Goal: Task Accomplishment & Management: Manage account settings

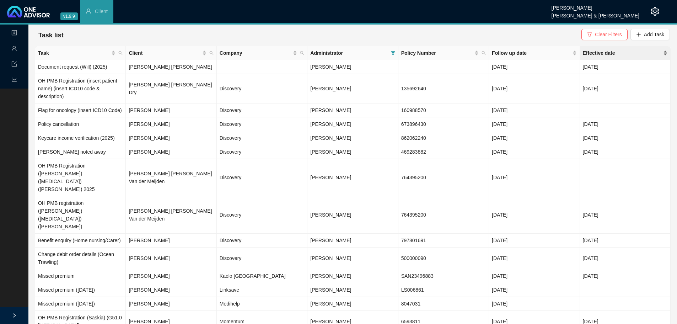
click at [588, 53] on span "Effective date" at bounding box center [622, 53] width 79 height 8
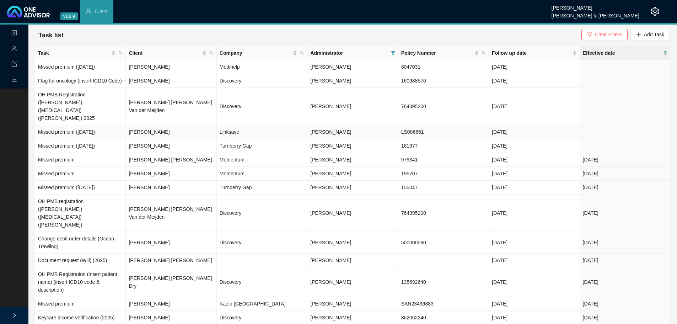
click at [169, 125] on td "[PERSON_NAME]" at bounding box center [171, 132] width 91 height 14
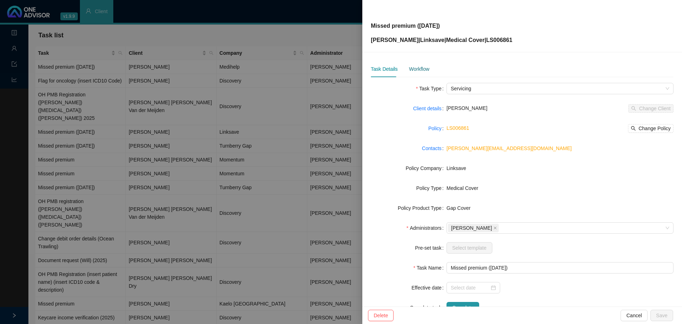
click at [425, 70] on div "Workflow" at bounding box center [419, 69] width 20 height 8
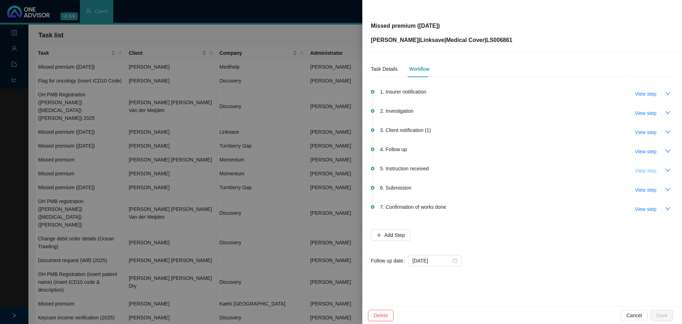
click at [651, 169] on span "View step" at bounding box center [645, 171] width 21 height 8
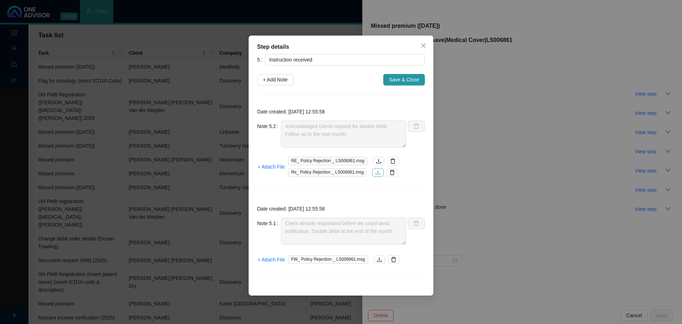
click at [375, 173] on icon "download" at bounding box center [378, 173] width 6 height 6
drag, startPoint x: 426, startPoint y: 45, endPoint x: 552, endPoint y: 65, distance: 126.7
click at [426, 45] on span "Close" at bounding box center [423, 46] width 11 height 6
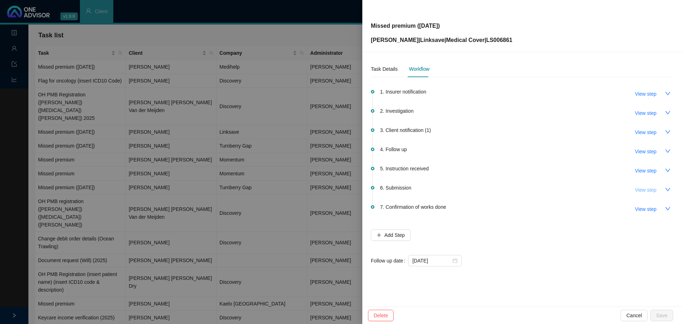
click at [647, 192] on span "View step" at bounding box center [645, 190] width 21 height 8
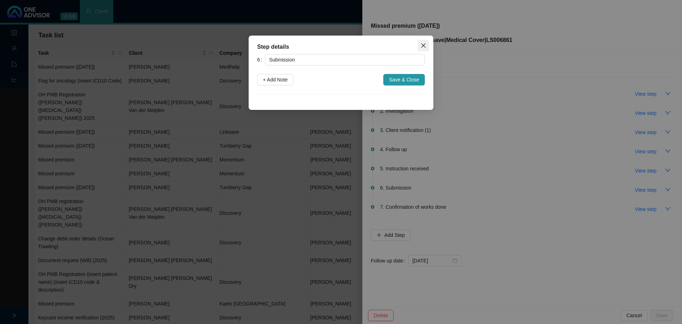
click at [424, 44] on icon "close" at bounding box center [424, 46] width 6 height 6
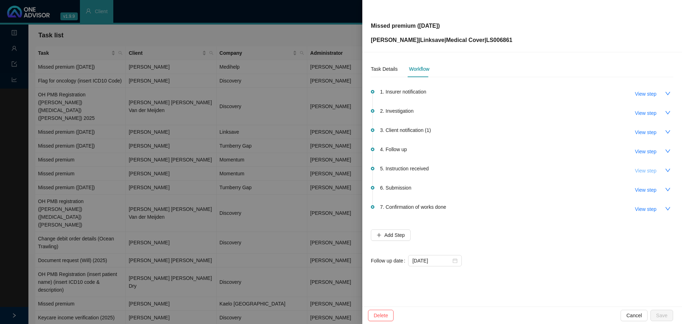
click at [645, 171] on span "View step" at bounding box center [645, 171] width 21 height 8
type input "Instruction received"
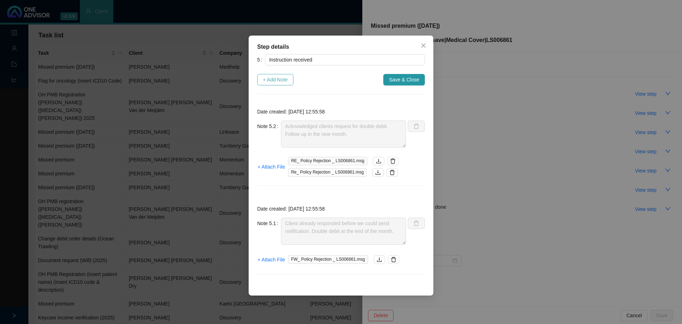
click at [272, 81] on span "+ Add Note" at bounding box center [275, 80] width 25 height 8
type textarea "Acknowledged clients request for double debit. Follow up in the new month."
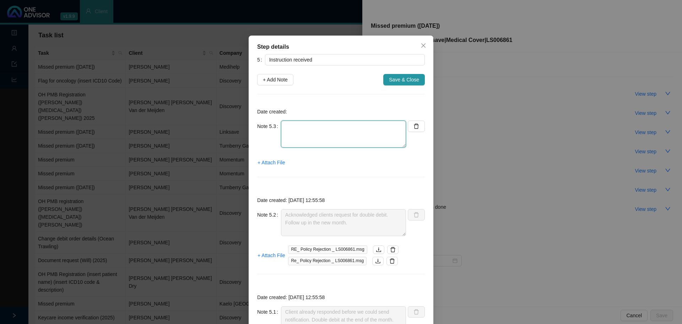
click at [295, 139] on textarea at bounding box center [343, 133] width 125 height 27
type textarea "G"
type textarea "Follow up with client - confirming if the double debit went off"
click at [266, 164] on span "+ Attach File" at bounding box center [271, 162] width 27 height 8
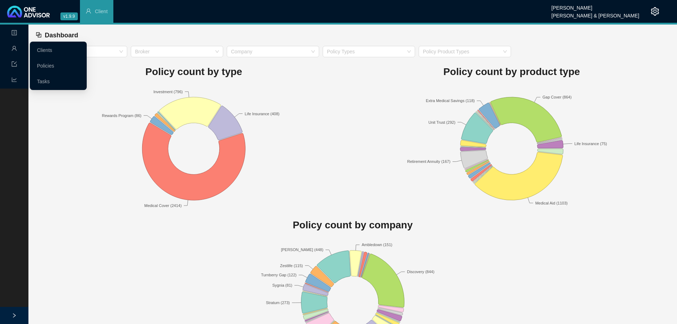
click at [8, 49] on div "Management" at bounding box center [14, 49] width 26 height 14
click at [47, 79] on link "Tasks" at bounding box center [43, 82] width 13 height 6
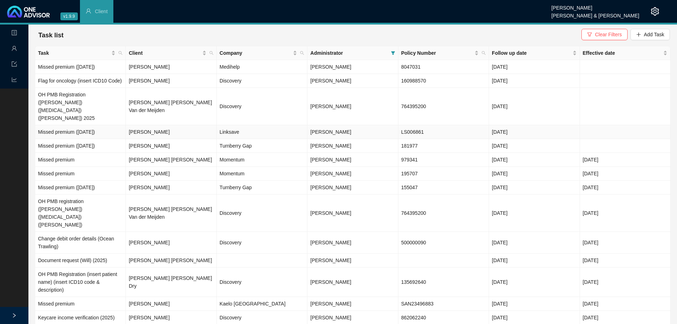
click at [136, 125] on td "[PERSON_NAME]" at bounding box center [171, 132] width 91 height 14
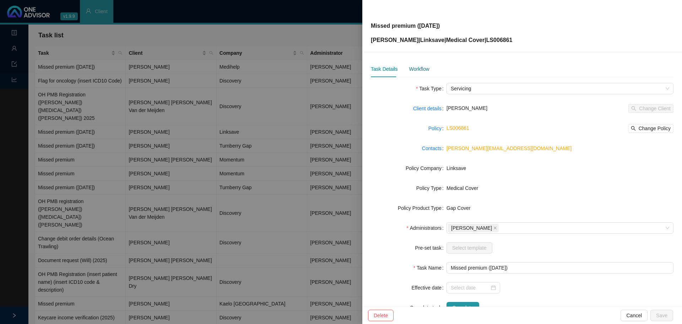
click at [420, 68] on div "Workflow" at bounding box center [419, 69] width 20 height 8
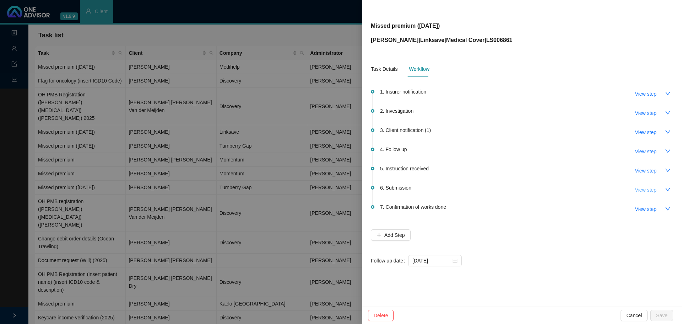
click at [651, 190] on span "View step" at bounding box center [645, 190] width 21 height 8
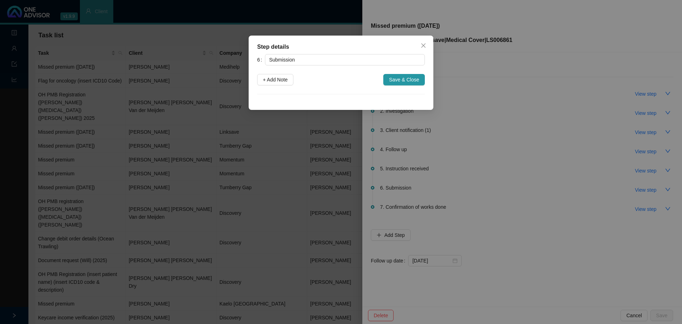
click at [425, 44] on icon "close" at bounding box center [424, 46] width 6 height 6
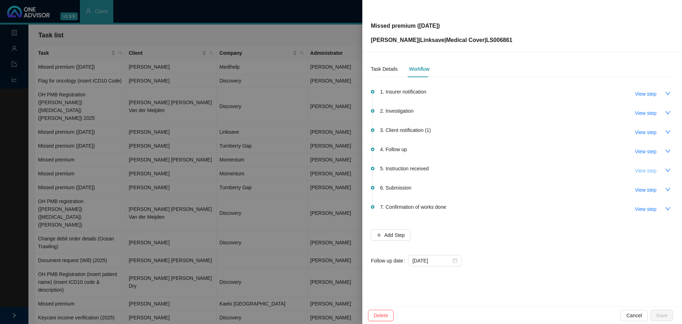
click at [647, 171] on span "View step" at bounding box center [645, 171] width 21 height 8
type input "Instruction received"
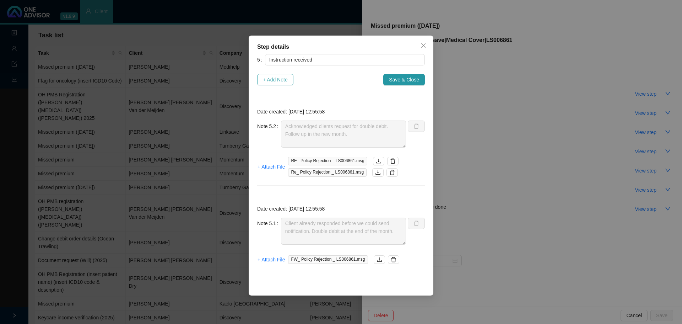
click at [273, 78] on span "+ Add Note" at bounding box center [275, 80] width 25 height 8
type textarea "Acknowledged clients request for double debit. Follow up in the new month."
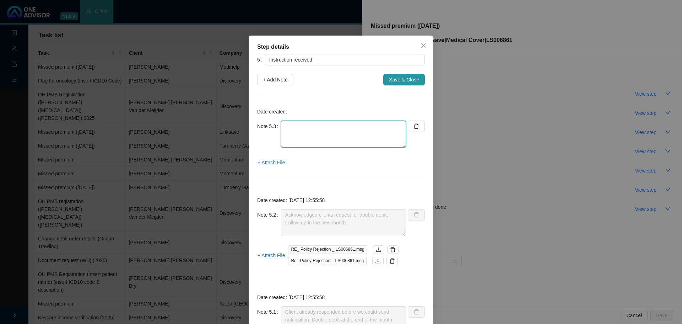
drag, startPoint x: 289, startPoint y: 129, endPoint x: 290, endPoint y: 124, distance: 5.6
click at [290, 129] on textarea at bounding box center [343, 133] width 125 height 27
type textarea "F"
type textarea "S"
click at [372, 128] on textarea "Asked client if forced [PERSON_NAME] went off //" at bounding box center [343, 133] width 125 height 27
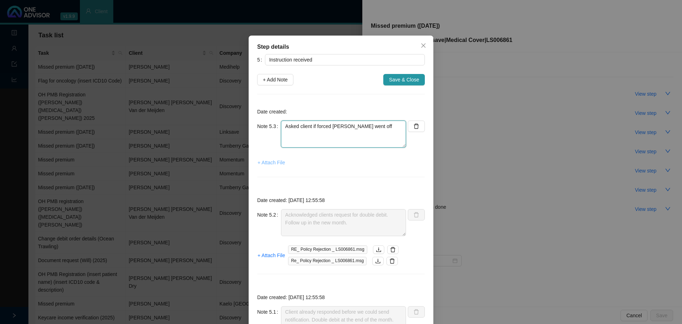
type textarea "Asked client if forced [PERSON_NAME] went off"
click at [277, 163] on span "+ Attach File" at bounding box center [271, 162] width 27 height 8
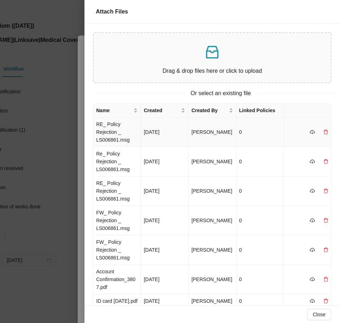
click at [124, 132] on td "RE_ Policy Rejection _ LS006861.msg" at bounding box center [117, 132] width 48 height 29
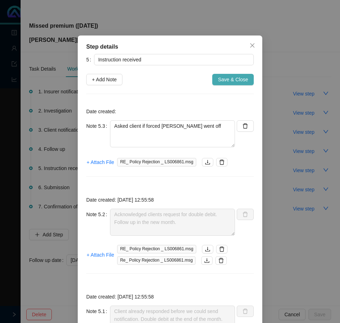
click at [225, 81] on span "Save & Close" at bounding box center [233, 80] width 30 height 8
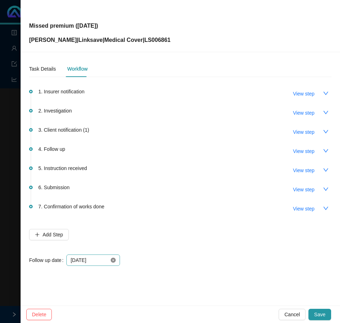
click at [112, 262] on icon "close-circle" at bounding box center [113, 260] width 5 height 5
click at [111, 260] on div at bounding box center [93, 261] width 45 height 8
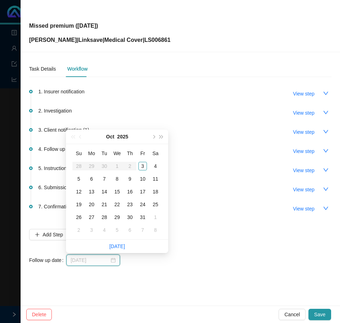
type input "[DATE]"
click at [92, 179] on div "6" at bounding box center [91, 179] width 9 height 9
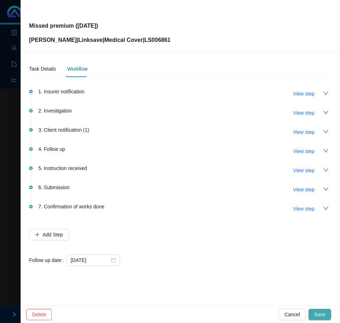
click at [323, 312] on span "Save" at bounding box center [319, 315] width 11 height 8
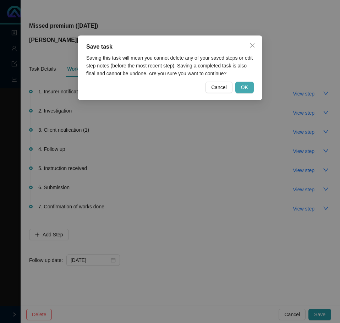
click at [249, 92] on button "OK" at bounding box center [245, 87] width 18 height 11
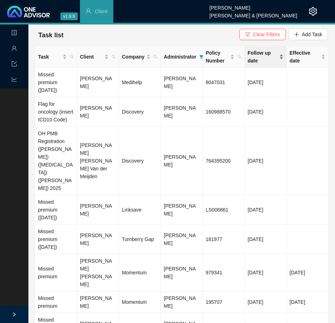
click at [257, 60] on span "Follow up date" at bounding box center [263, 57] width 30 height 16
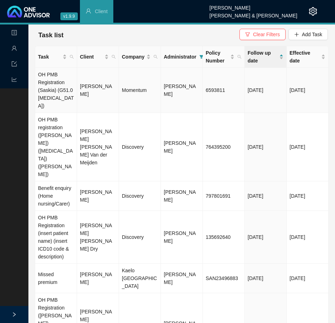
click at [135, 92] on td "Momentum" at bounding box center [140, 90] width 42 height 45
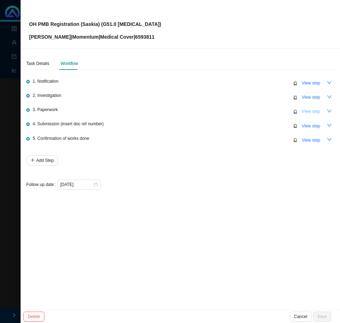
click at [318, 109] on span "View step" at bounding box center [311, 111] width 18 height 7
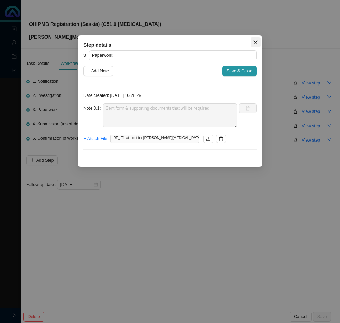
click at [255, 43] on icon "close" at bounding box center [255, 42] width 5 height 5
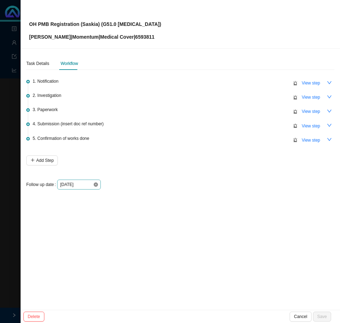
click at [97, 184] on icon "close-circle" at bounding box center [96, 185] width 4 height 4
click at [98, 184] on div at bounding box center [79, 184] width 38 height 7
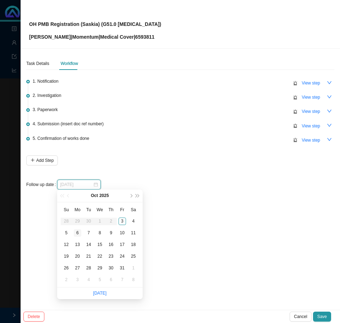
type input "[DATE]"
click at [78, 233] on div "6" at bounding box center [77, 233] width 7 height 7
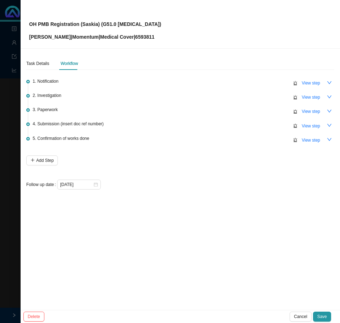
click at [188, 224] on div "Task Details Workflow 1. Notification View step 2. Investigation View step 3. P…" at bounding box center [181, 180] width 320 height 262
click at [323, 316] on span "Save" at bounding box center [323, 316] width 10 height 7
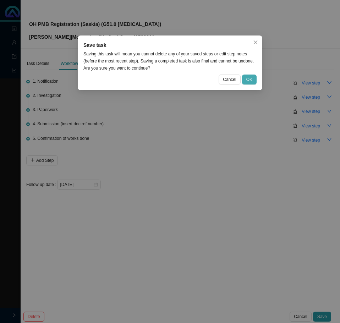
click at [253, 78] on button "OK" at bounding box center [249, 80] width 15 height 10
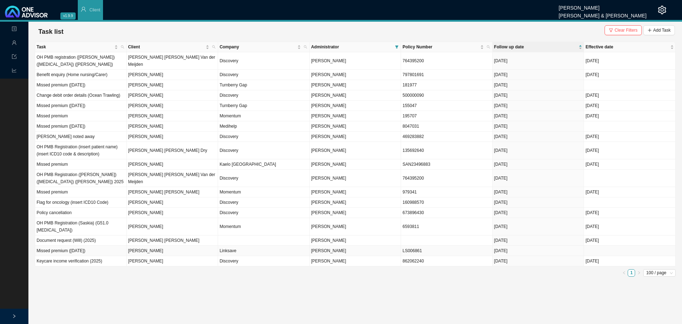
click at [162, 246] on td "[PERSON_NAME]" at bounding box center [173, 251] width 92 height 10
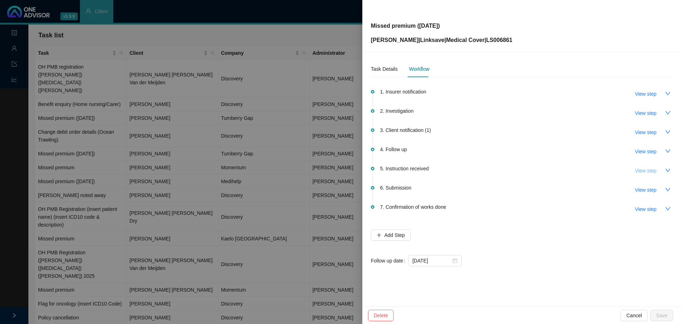
click at [644, 168] on span "View step" at bounding box center [645, 171] width 21 height 8
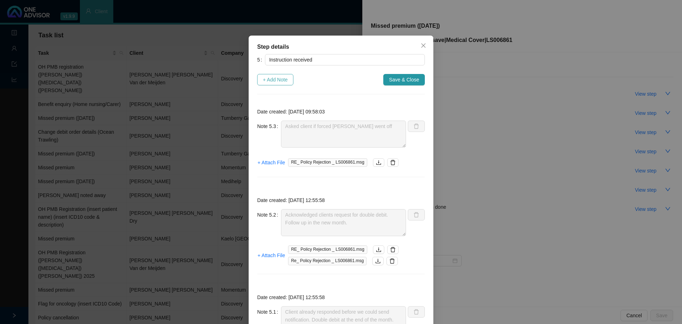
click at [282, 79] on span "+ Add Note" at bounding box center [275, 80] width 25 height 8
type textarea "Asked client if forced [PERSON_NAME] went off"
type textarea "Acknowledged clients request for double debit. Follow up in the new month."
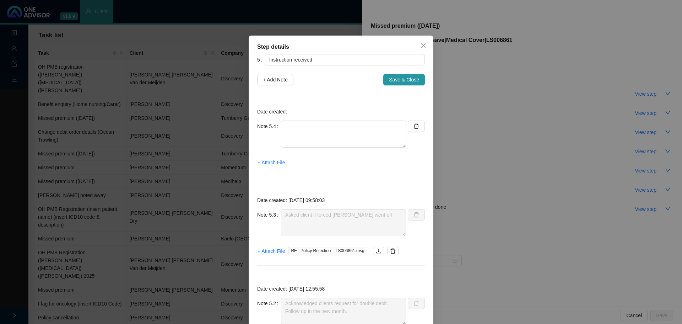
click at [285, 119] on div "Date created: Note 5.4 + Attach File" at bounding box center [341, 144] width 168 height 83
click at [287, 127] on textarea at bounding box center [343, 133] width 125 height 27
type textarea "f"
type textarea "Forced debit did go off // Still to follow up with Linksave"
click at [273, 162] on span "+ Attach File" at bounding box center [271, 162] width 27 height 8
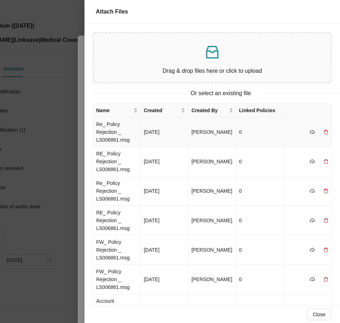
click at [153, 128] on td "[DATE]" at bounding box center [165, 132] width 48 height 29
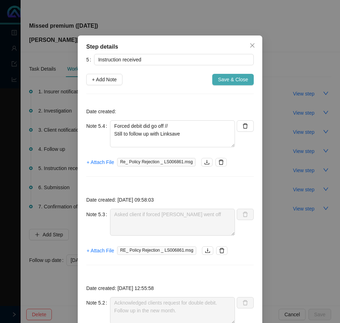
click at [224, 79] on span "Save & Close" at bounding box center [233, 80] width 30 height 8
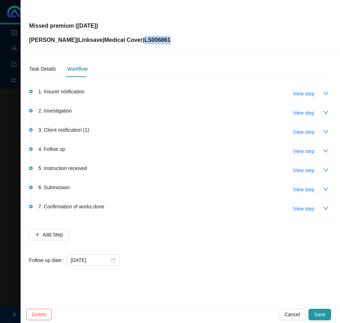
drag, startPoint x: 171, startPoint y: 41, endPoint x: 141, endPoint y: 40, distance: 29.9
click at [141, 40] on div "Missed premium ([DATE]) [PERSON_NAME] | Linksave | Medical Cover | LS006861" at bounding box center [180, 25] width 303 height 37
copy p "LS006861"
click at [328, 188] on icon "down" at bounding box center [326, 190] width 6 height 6
click at [309, 188] on span "View step" at bounding box center [304, 190] width 21 height 8
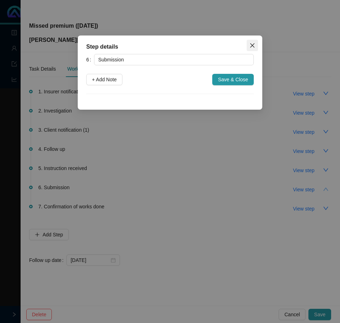
click at [252, 43] on icon "close" at bounding box center [253, 46] width 6 height 6
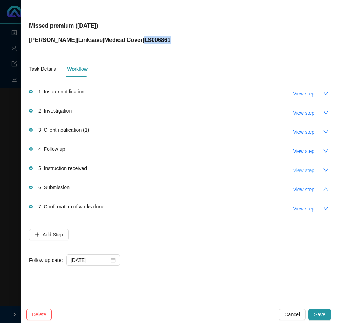
click at [310, 171] on span "View step" at bounding box center [304, 171] width 21 height 8
type input "Instruction received"
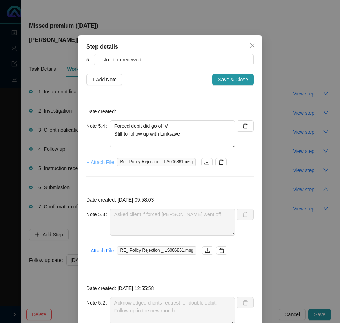
click at [90, 162] on span "+ Attach File" at bounding box center [100, 162] width 27 height 8
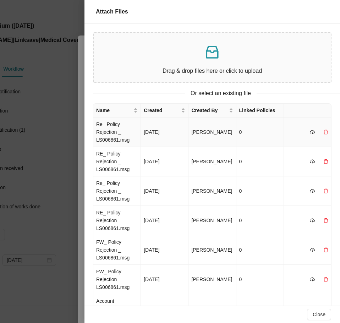
click at [153, 134] on td "[DATE]" at bounding box center [165, 132] width 48 height 29
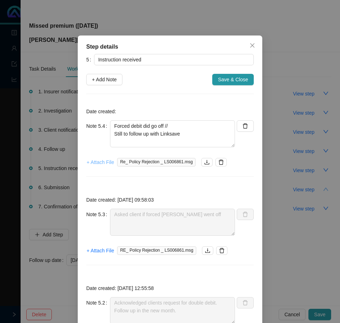
click at [105, 162] on span "+ Attach File" at bounding box center [100, 162] width 27 height 8
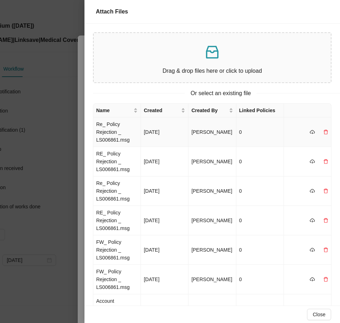
click at [131, 134] on td "Re_ Policy Rejection _ LS006861.msg" at bounding box center [117, 132] width 48 height 29
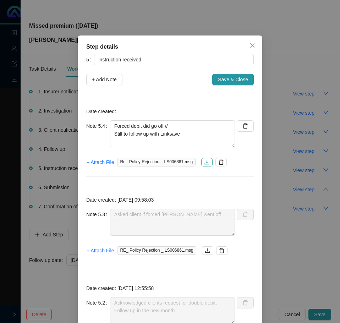
click at [204, 162] on icon "download" at bounding box center [207, 163] width 6 height 6
drag, startPoint x: 179, startPoint y: 129, endPoint x: 157, endPoint y: 127, distance: 22.5
click at [179, 128] on textarea "Forced debit did go off // Still to follow up with Linksave" at bounding box center [172, 133] width 125 height 27
click at [102, 161] on span "+ Attach File" at bounding box center [100, 162] width 27 height 8
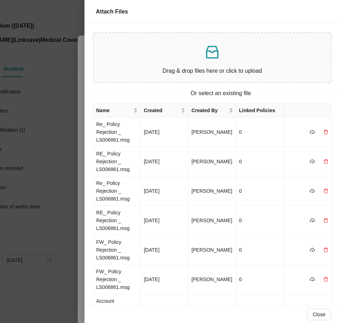
click at [132, 58] on p at bounding box center [212, 52] width 226 height 17
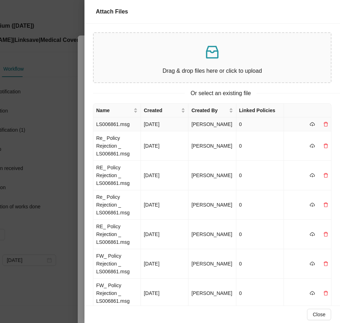
click at [134, 129] on td "LS006861.msg" at bounding box center [117, 125] width 48 height 14
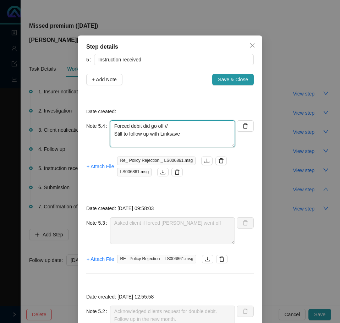
drag, startPoint x: 181, startPoint y: 134, endPoint x: 280, endPoint y: 145, distance: 100.2
click at [110, 134] on textarea "Forced debit did go off // Still to follow up with Linksave" at bounding box center [172, 133] width 125 height 27
type textarea "Forced debit did go off // Asked LS if double debit was successful"
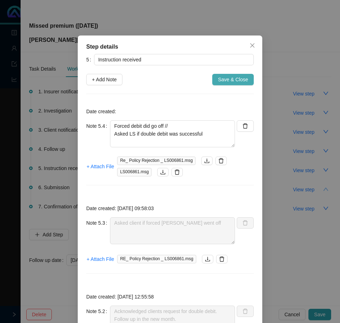
click at [238, 78] on span "Save & Close" at bounding box center [233, 80] width 30 height 8
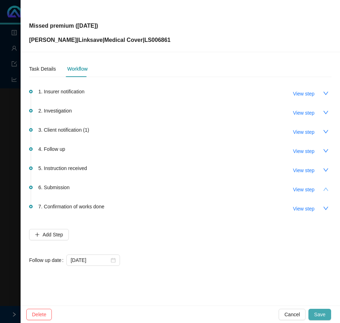
click at [325, 314] on span "Save" at bounding box center [319, 315] width 11 height 8
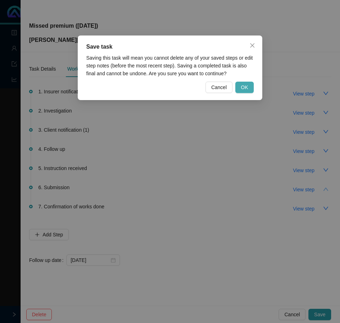
click at [241, 87] on button "OK" at bounding box center [245, 87] width 18 height 11
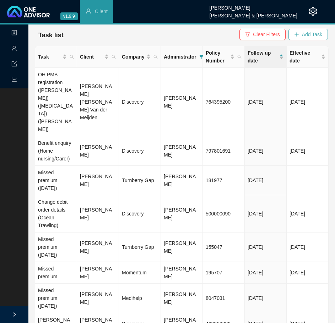
click at [303, 38] on span "Add Task" at bounding box center [312, 35] width 20 height 8
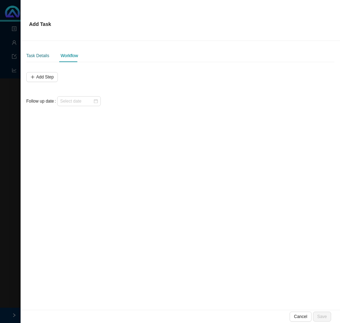
click at [37, 53] on div "Task Details" at bounding box center [37, 55] width 23 height 7
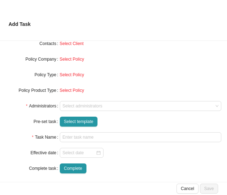
scroll to position [76, 0]
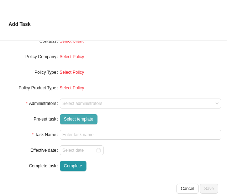
click at [78, 120] on span "Select template" at bounding box center [78, 119] width 29 height 7
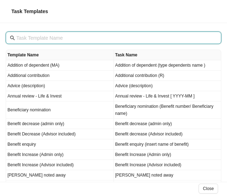
click at [27, 41] on input "text" at bounding box center [113, 38] width 195 height 8
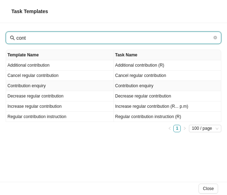
type input "cont"
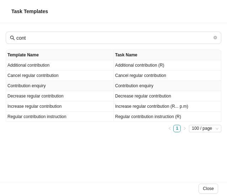
click at [33, 84] on td "Contribution enquiry" at bounding box center [60, 86] width 108 height 10
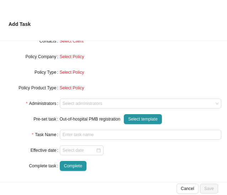
type input "Contribution enquiry"
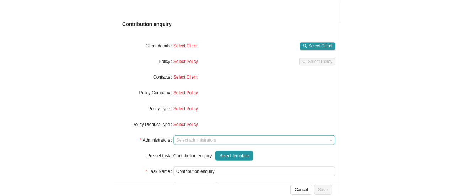
scroll to position [0, 0]
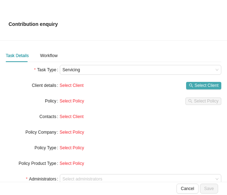
click at [194, 83] on span "Select Client" at bounding box center [206, 85] width 24 height 7
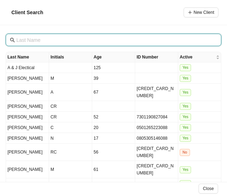
click at [26, 37] on input "text" at bounding box center [113, 40] width 195 height 8
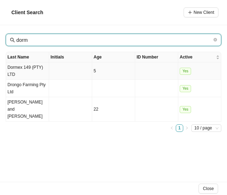
type input "dorm"
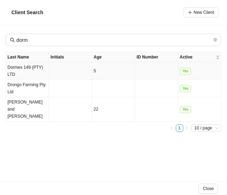
click at [29, 68] on td "Dormex 149 (PTY) LTD" at bounding box center [27, 71] width 43 height 17
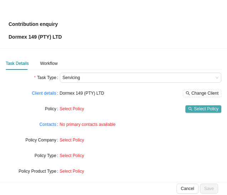
click at [207, 107] on span "Select Policy" at bounding box center [206, 109] width 25 height 7
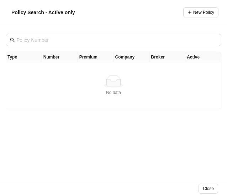
click at [77, 96] on td "No data No data" at bounding box center [113, 86] width 215 height 47
click at [113, 15] on div "Policy Search - Active only New Policy" at bounding box center [114, 12] width 210 height 10
click at [18, 11] on span "Policy Search - Active only" at bounding box center [42, 13] width 63 height 6
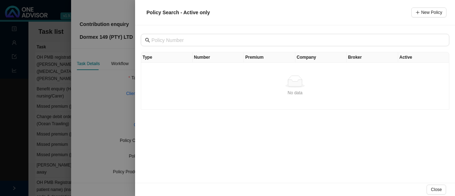
drag, startPoint x: 105, startPoint y: 106, endPoint x: 109, endPoint y: 107, distance: 3.7
click at [106, 106] on div at bounding box center [227, 98] width 455 height 196
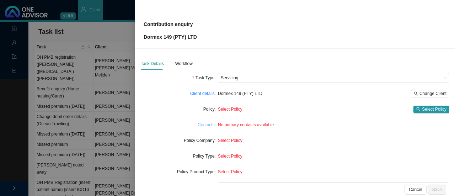
click at [199, 125] on link "Contacts" at bounding box center [206, 124] width 17 height 7
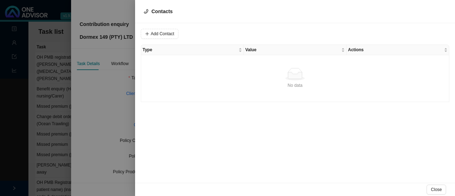
click at [84, 111] on div at bounding box center [227, 98] width 455 height 196
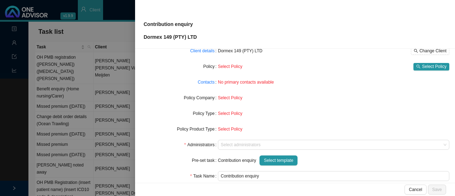
scroll to position [71, 0]
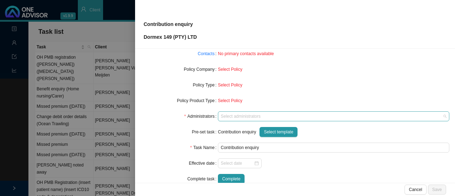
click at [248, 118] on div at bounding box center [330, 116] width 222 height 5
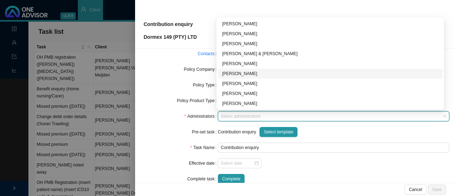
click at [237, 70] on div "[PERSON_NAME]" at bounding box center [330, 73] width 216 height 7
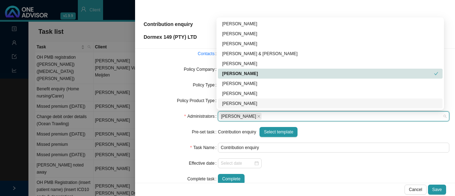
click at [171, 137] on form "Task Type Servicing Client details Dormex 149 (PTY) LTD Change Client Policy Se…" at bounding box center [295, 93] width 308 height 182
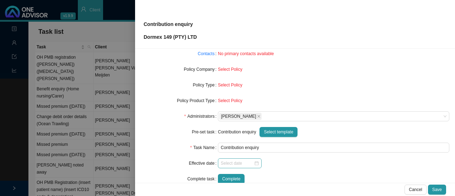
click at [256, 165] on div at bounding box center [240, 163] width 38 height 7
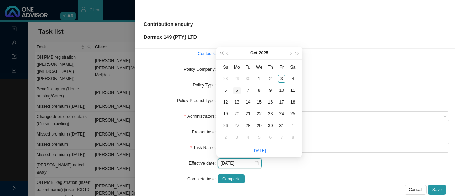
type input "[DATE]"
click at [237, 90] on div "6" at bounding box center [236, 90] width 7 height 7
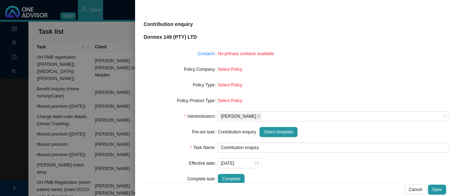
click at [161, 118] on div "Administrators" at bounding box center [179, 116] width 77 height 10
click at [437, 187] on span "Save" at bounding box center [437, 189] width 10 height 7
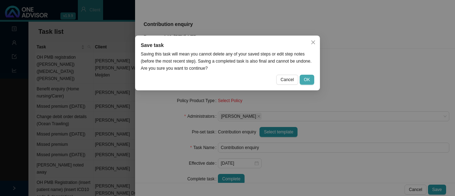
click at [306, 79] on span "OK" at bounding box center [307, 79] width 6 height 7
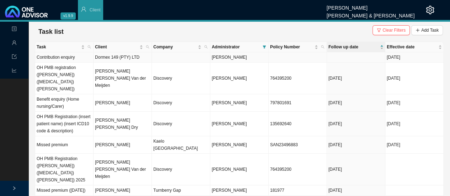
click at [111, 58] on td "Dormex 149 (PTY) LTD" at bounding box center [122, 57] width 58 height 10
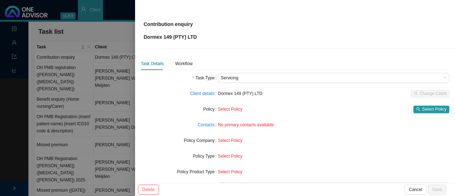
click at [230, 138] on span "Select Policy" at bounding box center [230, 140] width 25 height 5
click at [228, 141] on span "Select Policy" at bounding box center [230, 140] width 25 height 5
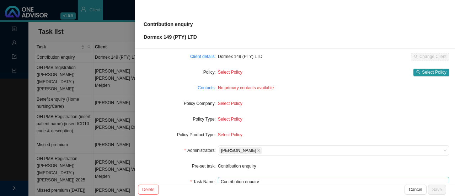
scroll to position [0, 0]
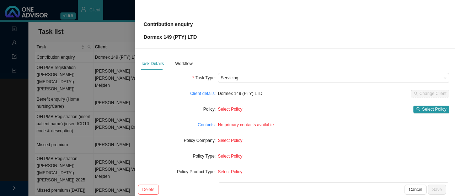
click at [203, 40] on div "Contribution enquiry Dormex 149 (PTY) LTD" at bounding box center [295, 23] width 303 height 33
click at [187, 64] on div "Workflow" at bounding box center [183, 63] width 17 height 7
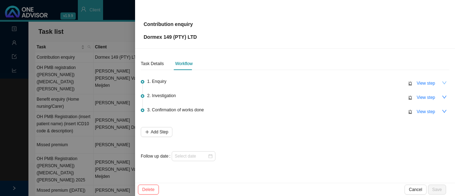
click at [446, 83] on icon "down" at bounding box center [444, 82] width 5 height 5
click at [430, 82] on span "View step" at bounding box center [425, 83] width 18 height 7
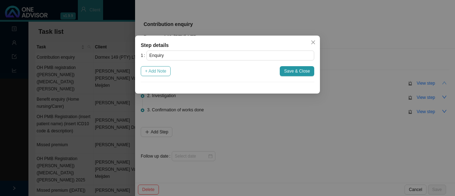
click at [158, 72] on span "+ Add Note" at bounding box center [155, 71] width 21 height 7
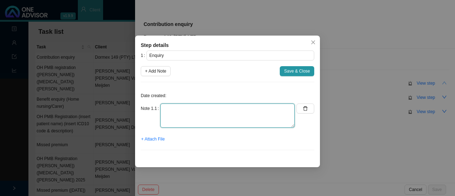
click at [174, 114] on textarea at bounding box center [227, 115] width 134 height 24
click at [170, 116] on textarea "[PERSON_NAME] is enquiring which members are coming off Dormex account" at bounding box center [227, 115] width 134 height 24
paste textarea "20250901 ACB DEBIT:EXTERNAL DISC PREM 0009484425-324157378 DORMEX 149 (PTY) LTD…"
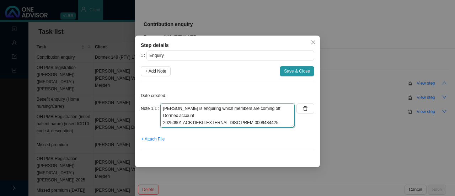
click at [184, 114] on textarea "[PERSON_NAME] is enquiring which members are coming off Dormex account 20250901…" at bounding box center [227, 115] width 134 height 24
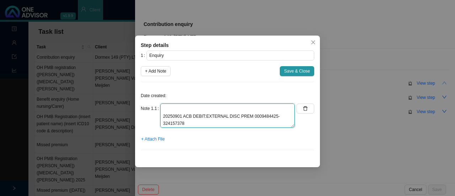
scroll to position [16, 0]
drag, startPoint x: 194, startPoint y: 116, endPoint x: 161, endPoint y: 111, distance: 33.1
click at [161, 111] on textarea "[PERSON_NAME] is enquiring which members are coming off Dormex account 20250901…" at bounding box center [227, 115] width 134 height 24
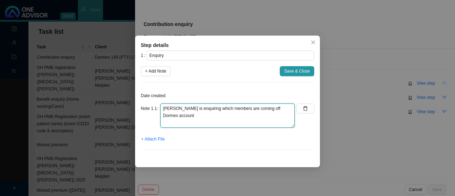
scroll to position [14, 0]
paste textarea "20250901 ACB DEBIT:EXTERNAL DISC PREM 0009484425-324157378 DORMEX 149 (PTY) LTD…"
click at [191, 111] on textarea "[PERSON_NAME] is enquiring which members are coming off Dormex account Payment …" at bounding box center [227, 115] width 134 height 24
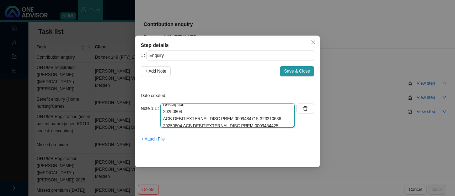
scroll to position [71, 0]
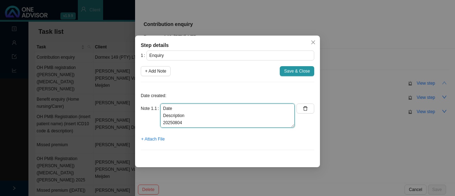
drag, startPoint x: 183, startPoint y: 122, endPoint x: 163, endPoint y: 109, distance: 23.3
click at [163, 109] on textarea "[PERSON_NAME] is enquiring which members are coming off Dormex account Payment …" at bounding box center [227, 115] width 134 height 24
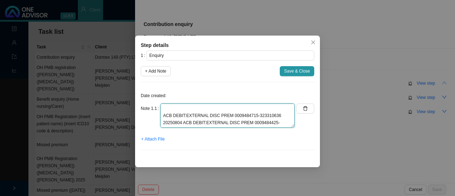
scroll to position [36, 0]
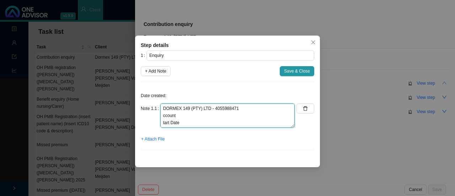
drag, startPoint x: 183, startPoint y: 116, endPoint x: 176, endPoint y: 118, distance: 7.9
click at [166, 116] on textarea "[PERSON_NAME] is enquiring which members are coming off Dormex account Payment …" at bounding box center [227, 115] width 134 height 24
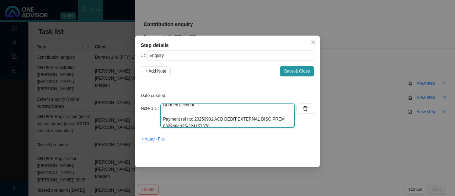
scroll to position [0, 0]
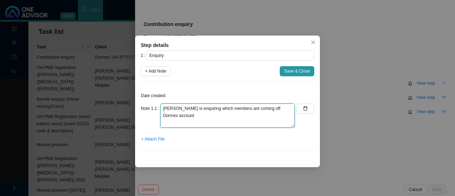
click at [209, 118] on textarea "[PERSON_NAME] is enquiring which members are coming off Dormex account Payment …" at bounding box center [227, 115] width 134 height 24
drag, startPoint x: 181, startPoint y: 125, endPoint x: 155, endPoint y: 123, distance: 26.3
click at [155, 123] on div "Note 1.1 [PERSON_NAME] is enquiring which members are coming off Dormex account…" at bounding box center [218, 115] width 154 height 24
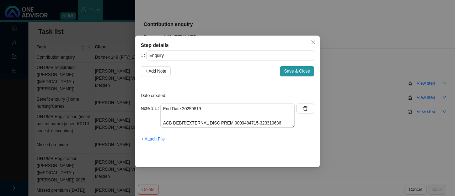
click at [155, 123] on div "Note 1.1" at bounding box center [151, 115] width 20 height 24
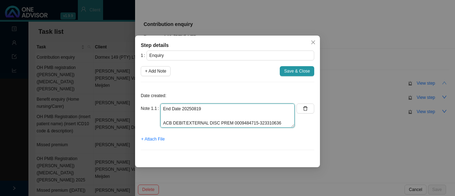
click at [215, 109] on textarea "[PERSON_NAME] is enquiring which members are coming off Dormex account Payment …" at bounding box center [227, 115] width 134 height 24
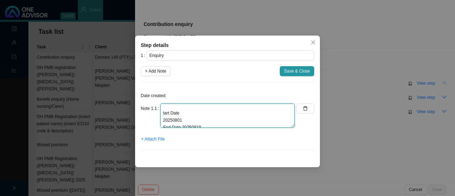
scroll to position [37, 0]
drag, startPoint x: 166, startPoint y: 111, endPoint x: 154, endPoint y: 107, distance: 12.2
click at [154, 107] on div "Note 1.1 [PERSON_NAME] is enquiring which members are coming off Dormex account…" at bounding box center [218, 115] width 154 height 24
click at [163, 115] on textarea "[PERSON_NAME] is enquiring which members are coming off Dormex account Payment …" at bounding box center [227, 115] width 134 height 24
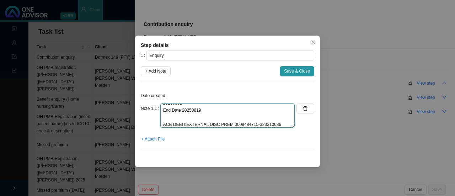
scroll to position [57, 0]
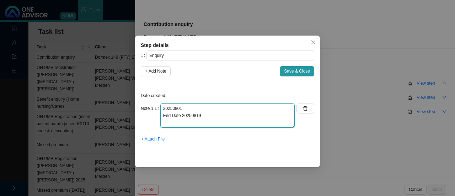
drag, startPoint x: 162, startPoint y: 112, endPoint x: 204, endPoint y: 114, distance: 42.3
click at [204, 114] on textarea "[PERSON_NAME] is enquiring which members are coming off Dormex account Payment …" at bounding box center [227, 115] width 134 height 24
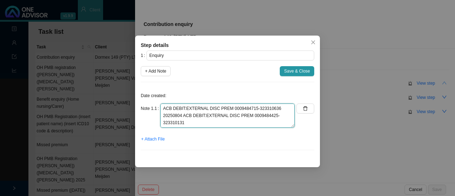
scroll to position [14, 0]
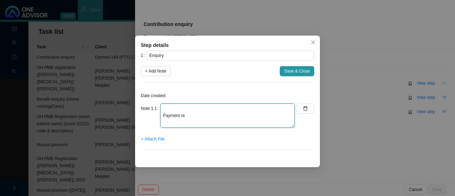
drag, startPoint x: 187, startPoint y: 114, endPoint x: 179, endPoint y: 115, distance: 8.2
click at [168, 112] on textarea "[PERSON_NAME] is enquiring which members are coming off Dormex account Payment …" at bounding box center [227, 115] width 134 height 24
click at [200, 113] on textarea "[PERSON_NAME] is enquiring which members are coming off Dormex account Payment …" at bounding box center [227, 115] width 134 height 24
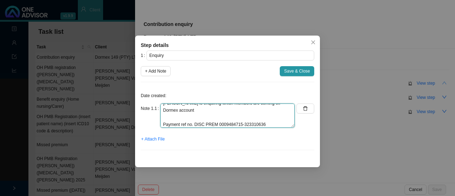
click at [280, 121] on textarea "[PERSON_NAME] is enquiring which members are coming off Dormex account Payment …" at bounding box center [227, 115] width 134 height 24
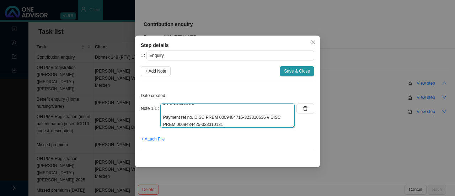
click at [233, 123] on textarea "[PERSON_NAME] is enquiring which members are coming off Dormex account Payment …" at bounding box center [227, 115] width 134 height 24
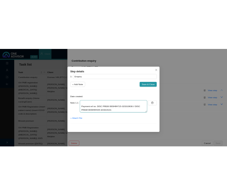
scroll to position [27, 0]
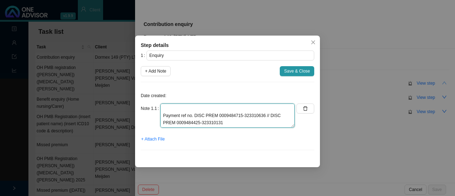
click at [232, 117] on textarea "[PERSON_NAME] is enquiring which members are coming off Dormex account Payment …" at bounding box center [227, 115] width 134 height 24
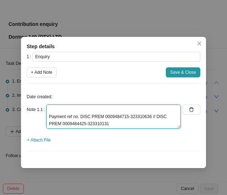
click at [116, 111] on textarea "[PERSON_NAME] is enquiring which members are coming off Dormex account Payment …" at bounding box center [113, 117] width 134 height 24
click at [148, 107] on textarea "[PERSON_NAME] is enquiring which members are coming off Dormex account Payment …" at bounding box center [113, 117] width 134 height 24
click at [128, 116] on textarea "[PERSON_NAME] is enquiring which members are coming off Dormex account Payment …" at bounding box center [113, 117] width 134 height 24
drag, startPoint x: 150, startPoint y: 107, endPoint x: 160, endPoint y: 107, distance: 10.3
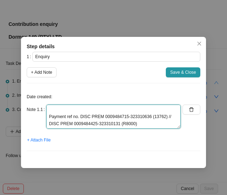
click at [151, 107] on textarea "[PERSON_NAME] is enquiring which members are coming off Dormex account Payment …" at bounding box center [113, 117] width 134 height 24
click at [145, 113] on textarea "[PERSON_NAME] is enquiring which members are coming off Dormex account Payment …" at bounding box center [113, 117] width 134 height 24
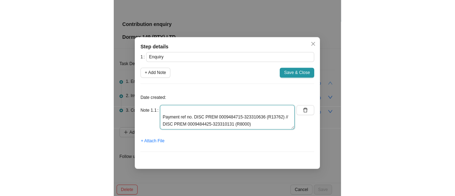
scroll to position [0, 0]
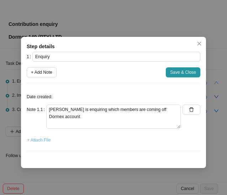
click at [37, 141] on span "+ Attach File" at bounding box center [38, 140] width 23 height 7
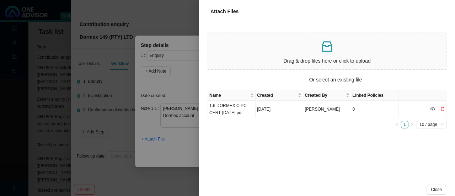
click at [150, 125] on div at bounding box center [227, 98] width 455 height 196
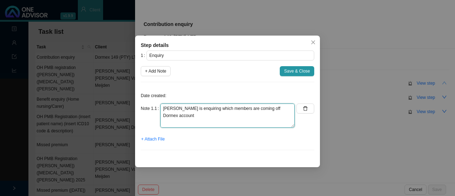
scroll to position [14, 0]
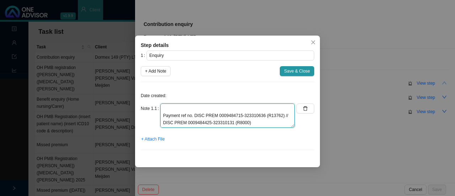
click at [169, 108] on textarea "[PERSON_NAME] is enquiring which members are coming off Dormex account Payment …" at bounding box center [227, 115] width 134 height 24
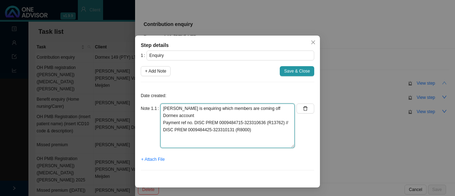
scroll to position [0, 0]
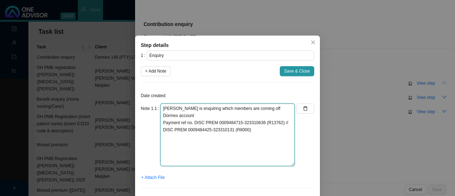
drag, startPoint x: 292, startPoint y: 126, endPoint x: 289, endPoint y: 165, distance: 38.8
click at [289, 165] on textarea "[PERSON_NAME] is enquiring which members are coming off Dormex account Payment …" at bounding box center [227, 134] width 134 height 63
click at [191, 116] on textarea "[PERSON_NAME] is enquiring which members are coming off Dormex account Payment …" at bounding box center [227, 134] width 134 height 63
drag, startPoint x: 160, startPoint y: 140, endPoint x: 162, endPoint y: 135, distance: 4.8
click at [160, 140] on textarea "[PERSON_NAME] is enquiring which members are coming off Dormex account Payment …" at bounding box center [227, 134] width 134 height 63
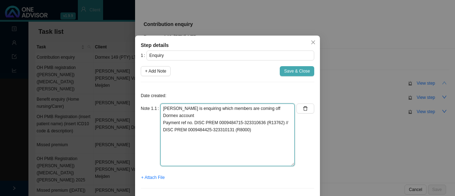
type textarea "[PERSON_NAME] is enquiring which members are coming off Dormex account Payment …"
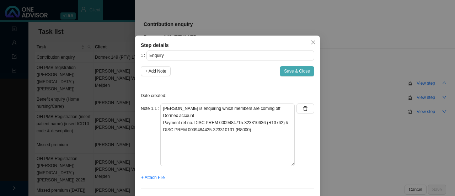
click at [294, 72] on span "Save & Close" at bounding box center [297, 71] width 26 height 7
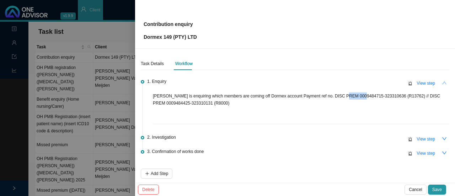
drag, startPoint x: 358, startPoint y: 96, endPoint x: 343, endPoint y: 96, distance: 14.9
click at [343, 96] on p "[PERSON_NAME] is enquiring which members are coming off Dormex account Payment …" at bounding box center [301, 99] width 296 height 14
copy p "9484715"
click at [425, 138] on span "View step" at bounding box center [425, 138] width 18 height 7
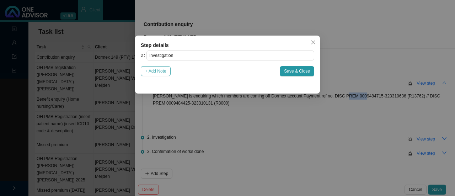
click at [157, 72] on span "+ Add Note" at bounding box center [155, 71] width 21 height 7
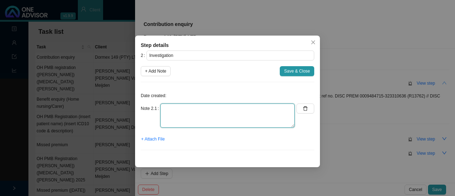
drag, startPoint x: 168, startPoint y: 110, endPoint x: 173, endPoint y: 110, distance: 5.7
click at [169, 111] on textarea at bounding box center [227, 115] width 134 height 24
paste textarea "LAKAY_ P (DH) 948471590"
click at [163, 109] on textarea "LAKAY_ P (DH) 948471590" at bounding box center [227, 115] width 134 height 24
drag, startPoint x: 220, startPoint y: 115, endPoint x: 267, endPoint y: 99, distance: 50.1
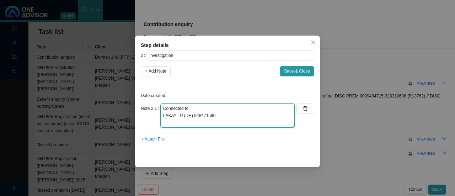
click at [221, 114] on textarea "Connected to: LAKAY_ P (DH) 948471590" at bounding box center [227, 115] width 134 height 24
paste textarea "FOURIE, V (DH) 948442550"
click at [222, 116] on textarea "Connected to: LAKAY_ P (DH) 948471590 FOURIE, V (DH) 948442550" at bounding box center [227, 115] width 134 height 24
click at [218, 123] on textarea "Connected to: LAKAY_ P (DH) 948471590 (Ended [DATE]) FOURIE, V (DH) 948442550" at bounding box center [227, 115] width 134 height 24
click at [176, 116] on textarea "Connected to: LAKAY_ P (DH) 948471590 (Ended [DATE]) FOURIE, V (DH) 948442550 (…" at bounding box center [227, 115] width 134 height 24
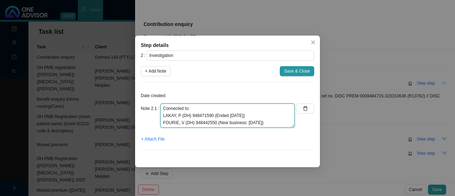
drag, startPoint x: 175, startPoint y: 116, endPoint x: 159, endPoint y: 114, distance: 15.8
click at [159, 114] on div "Note 2.1 Connected to: LAKAY, P (DH) 948471590 (Ended [DATE]) FOURIE, V (DH) 94…" at bounding box center [218, 115] width 154 height 24
drag, startPoint x: 176, startPoint y: 123, endPoint x: 161, endPoint y: 122, distance: 15.7
click at [161, 122] on textarea "Connected to: Lakay, P (DH) 948471590 (Ended [DATE]) FOURIE, V (DH) 948442550 (…" at bounding box center [227, 115] width 134 height 24
click at [275, 118] on textarea "Connected to: Lakay, P (DH) 948471590 (Ended [DATE]) [PERSON_NAME] (DH) 9484425…" at bounding box center [227, 115] width 134 height 24
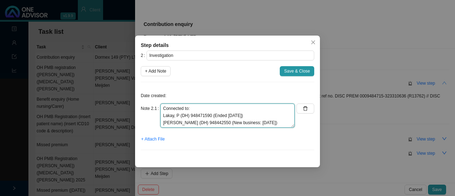
type textarea "Connected to: Lakay, P (DH) 948471590 (Ended [DATE]) [PERSON_NAME] (DH) 9484425…"
click at [265, 123] on textarea "Connected to: Lakay, P (DH) 948471590 (Ended [DATE]) [PERSON_NAME] (DH) 9484425…" at bounding box center [227, 115] width 134 height 24
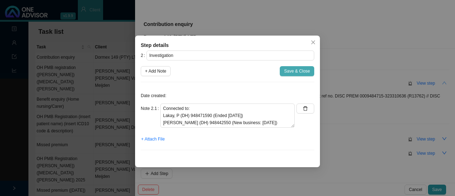
click at [295, 72] on span "Save & Close" at bounding box center [297, 71] width 26 height 7
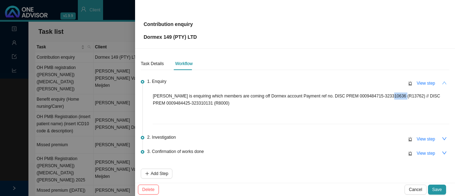
drag, startPoint x: 396, startPoint y: 96, endPoint x: 383, endPoint y: 95, distance: 13.5
click at [383, 95] on p "[PERSON_NAME] is enquiring which members are coming off Dormex account Payment …" at bounding box center [301, 99] width 296 height 14
copy p "R13762"
click at [421, 138] on span "View step" at bounding box center [425, 138] width 18 height 7
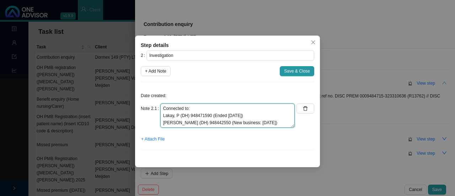
click at [261, 115] on textarea "Connected to: Lakay, P (DH) 948471590 (Ended [DATE]) [PERSON_NAME] (DH) 9484425…" at bounding box center [227, 115] width 134 height 24
paste textarea "R13762"
click at [276, 123] on textarea "Connected to: Lakay, P (DH) 948471590 (Ended [DATE]) - R13762 Fourie, V (DH) 94…" at bounding box center [227, 115] width 134 height 24
type textarea "Connected to: Lakay, P (DH) 948471590 (Ended [DATE]) - R13762 Fourie, V (DH) 94…"
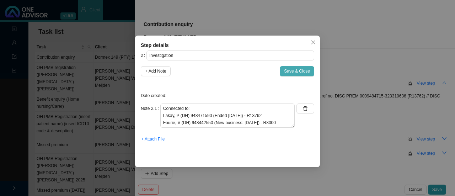
click at [296, 69] on span "Save & Close" at bounding box center [297, 71] width 26 height 7
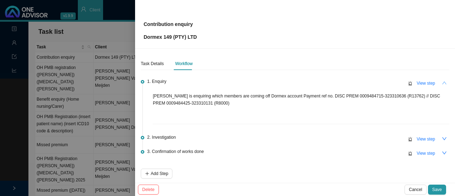
scroll to position [31, 0]
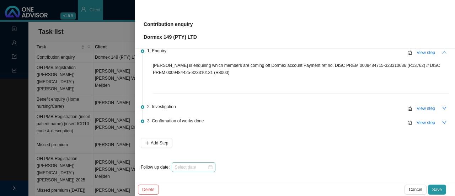
click at [210, 167] on div at bounding box center [193, 166] width 38 height 7
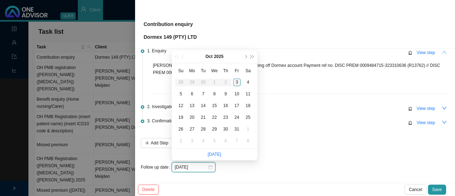
type input "[DATE]"
click at [192, 92] on div "6" at bounding box center [191, 93] width 7 height 7
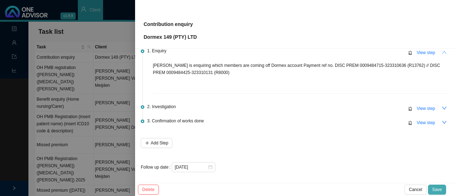
click at [440, 188] on span "Save" at bounding box center [437, 189] width 10 height 7
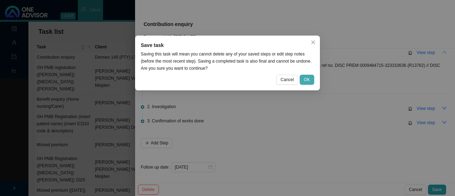
click at [309, 77] on span "OK" at bounding box center [307, 79] width 6 height 7
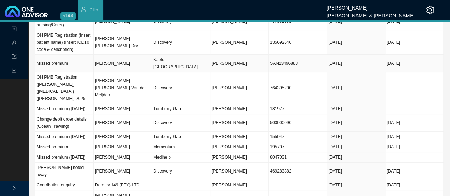
scroll to position [107, 0]
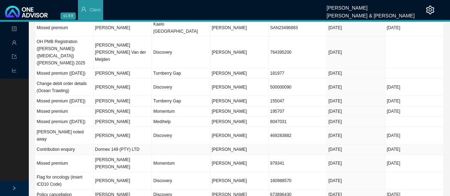
click at [116, 144] on td "Dormex 149 (PTY) LTD" at bounding box center [122, 149] width 58 height 10
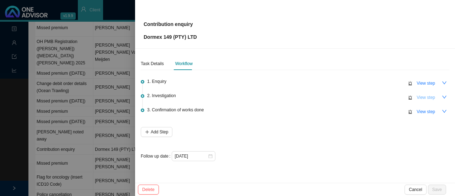
click at [426, 94] on span "View step" at bounding box center [425, 97] width 18 height 7
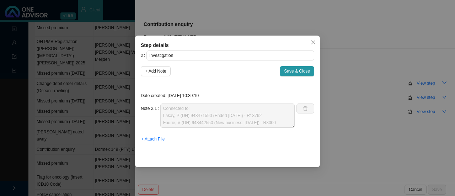
click at [200, 77] on div "2 Investigation + Add Note Save & Close Date created: [DATE] 10:39:10 Note 2.1 …" at bounding box center [227, 102] width 173 height 105
click at [158, 73] on span "+ Add Note" at bounding box center [155, 71] width 21 height 7
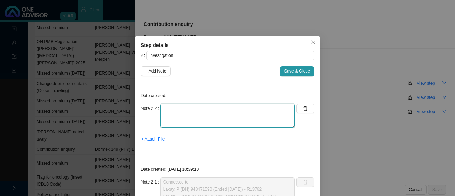
click at [178, 118] on textarea at bounding box center [227, 115] width 134 height 24
type textarea "Feedback given to [PERSON_NAME] on w/app"
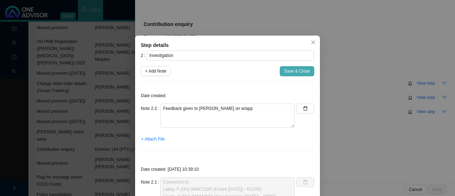
click at [292, 72] on span "Save & Close" at bounding box center [297, 71] width 26 height 7
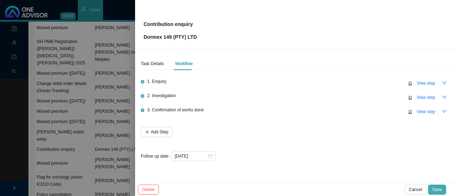
click at [442, 190] on button "Save" at bounding box center [437, 189] width 18 height 10
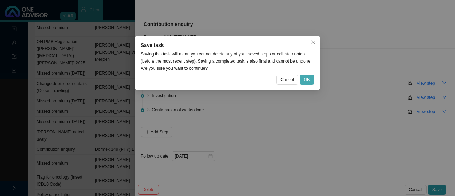
click at [311, 80] on button "OK" at bounding box center [307, 80] width 15 height 10
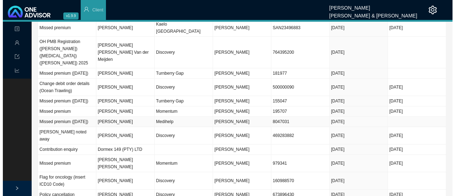
scroll to position [0, 0]
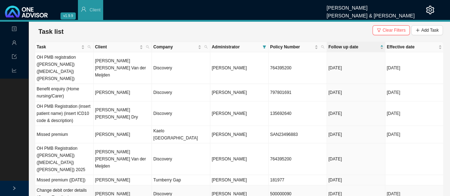
click at [156, 185] on td "Discovery" at bounding box center [181, 193] width 58 height 17
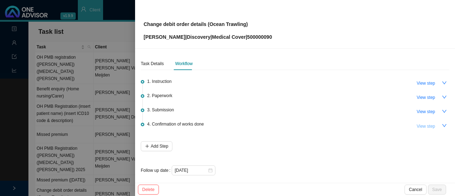
click at [425, 124] on span "View step" at bounding box center [425, 126] width 18 height 7
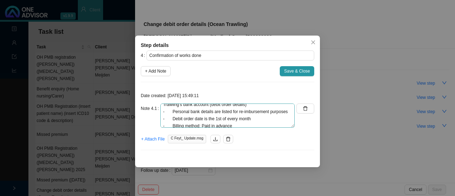
scroll to position [36, 0]
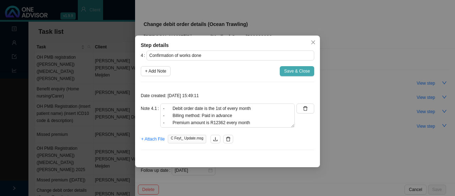
click at [297, 69] on span "Save & Close" at bounding box center [297, 71] width 26 height 7
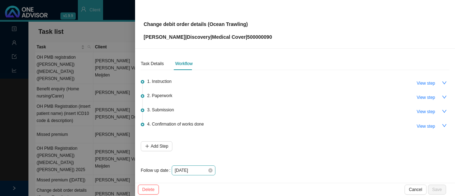
click at [210, 171] on icon "close-circle" at bounding box center [210, 170] width 4 height 4
click at [212, 169] on div at bounding box center [194, 170] width 44 height 10
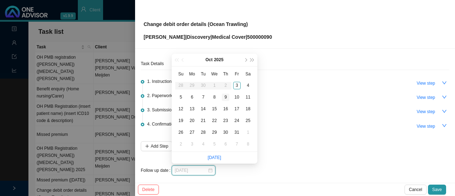
type input "[DATE]"
click at [194, 97] on div "6" at bounding box center [191, 96] width 7 height 7
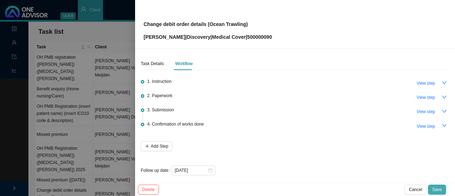
click at [436, 184] on button "Save" at bounding box center [437, 189] width 18 height 10
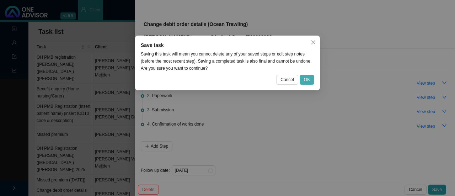
click at [308, 76] on span "OK" at bounding box center [307, 79] width 6 height 7
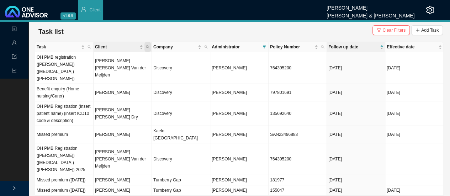
click at [149, 45] on icon "search" at bounding box center [148, 47] width 4 height 4
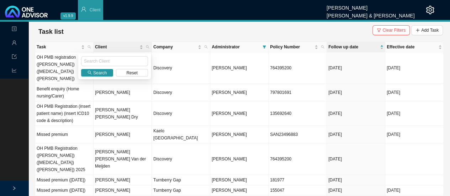
drag, startPoint x: 141, startPoint y: 35, endPoint x: 137, endPoint y: 42, distance: 8.1
click at [140, 34] on div "Task list Clear Filters Add Task" at bounding box center [239, 32] width 407 height 14
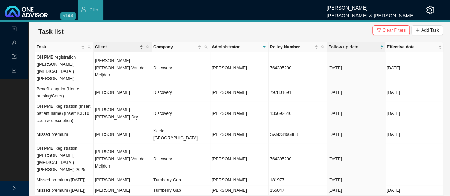
click at [115, 44] on span "Client" at bounding box center [116, 46] width 43 height 7
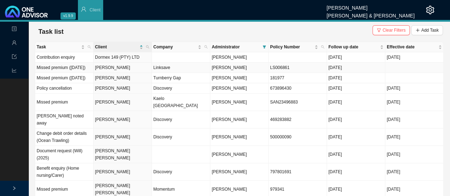
click at [108, 69] on td "[PERSON_NAME]" at bounding box center [122, 68] width 58 height 10
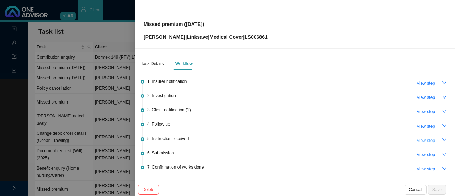
click at [420, 140] on span "View step" at bounding box center [425, 140] width 18 height 7
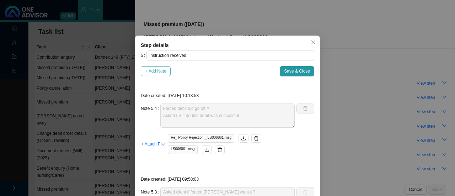
click at [161, 69] on span "+ Add Note" at bounding box center [155, 71] width 21 height 7
type textarea "Forced debit did go off // Asked LS if double debit was successful"
type textarea "Asked client if forced [PERSON_NAME] went off"
type textarea "Acknowledged clients request for double debit. Follow up in the new month."
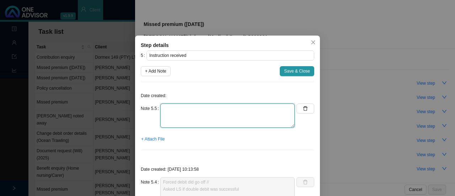
click at [172, 117] on textarea at bounding box center [227, 115] width 134 height 24
type textarea "LS - policy all in order"
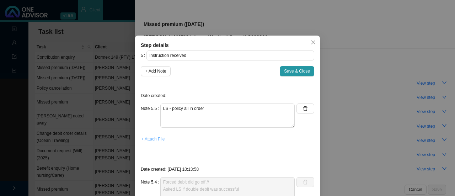
click at [147, 138] on span "+ Attach File" at bounding box center [152, 138] width 23 height 7
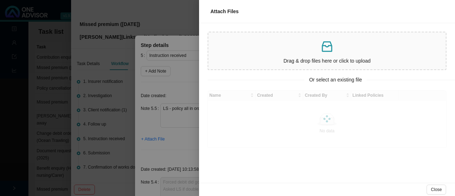
click at [274, 59] on p "Drag & drop files here or click to upload" at bounding box center [327, 61] width 232 height 8
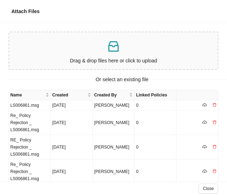
click at [121, 51] on p at bounding box center [113, 46] width 203 height 15
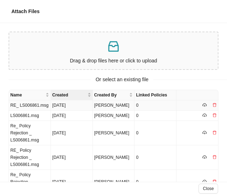
drag, startPoint x: 27, startPoint y: 104, endPoint x: 59, endPoint y: 99, distance: 32.7
click at [27, 104] on td "RE_ LS006861.msg" at bounding box center [30, 106] width 42 height 10
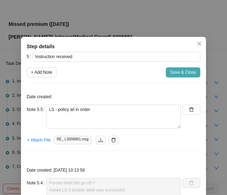
click at [182, 71] on span "Save & Close" at bounding box center [183, 72] width 26 height 7
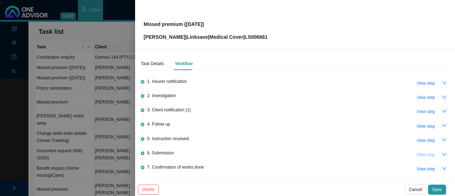
click at [418, 155] on span "View step" at bounding box center [425, 154] width 18 height 7
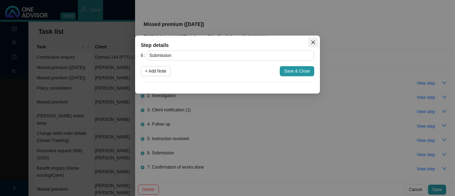
click at [316, 42] on span "Close" at bounding box center [313, 42] width 10 height 5
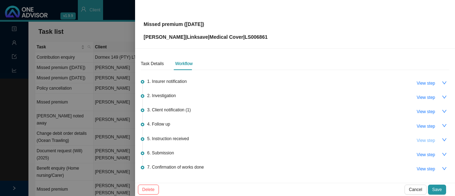
click at [421, 141] on span "View step" at bounding box center [425, 140] width 18 height 7
type input "Instruction received"
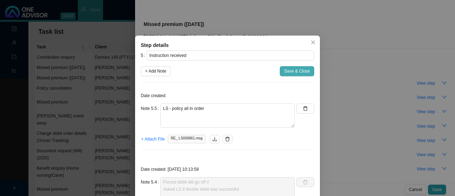
click at [286, 72] on span "Save & Close" at bounding box center [297, 71] width 26 height 7
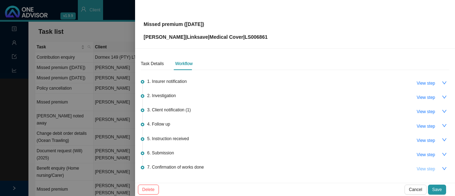
click at [426, 167] on span "View step" at bounding box center [425, 168] width 18 height 7
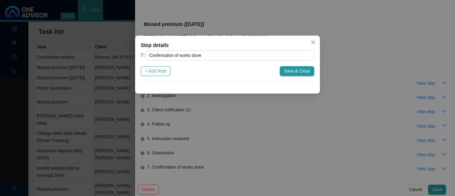
click at [154, 73] on span "+ Add Note" at bounding box center [155, 71] width 21 height 7
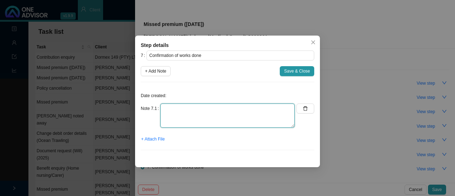
click at [186, 112] on textarea at bounding box center [227, 115] width 134 height 24
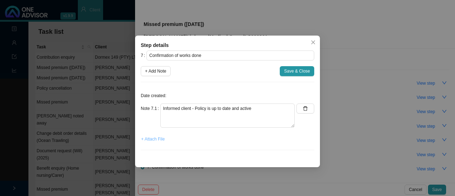
click at [155, 139] on span "+ Attach File" at bounding box center [152, 138] width 23 height 7
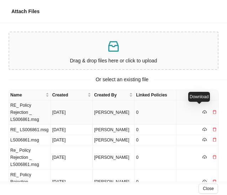
click at [202, 111] on icon "cloud-download" at bounding box center [204, 112] width 4 height 3
click at [28, 111] on td "RE_ Policy Rejection _ LS006861.msg" at bounding box center [30, 113] width 42 height 25
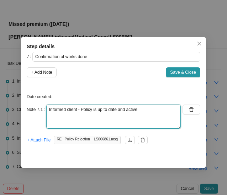
click at [83, 109] on textarea "Informed client - Policy is up to date and active" at bounding box center [113, 117] width 134 height 24
type textarea "Informed client - policy is up to date and active"
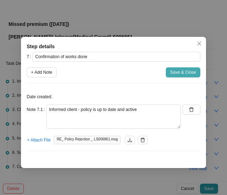
click at [185, 69] on span "Save & Close" at bounding box center [183, 72] width 26 height 7
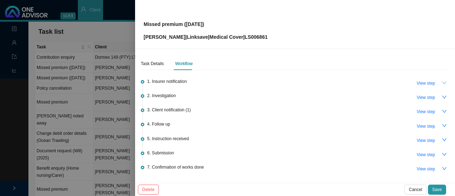
click at [442, 82] on icon "down" at bounding box center [444, 82] width 5 height 5
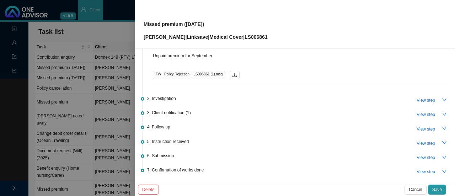
scroll to position [71, 0]
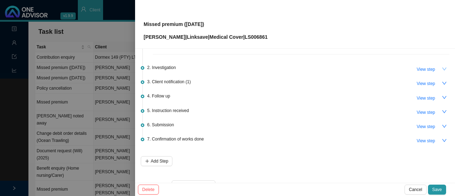
click at [442, 67] on icon "down" at bounding box center [444, 68] width 5 height 5
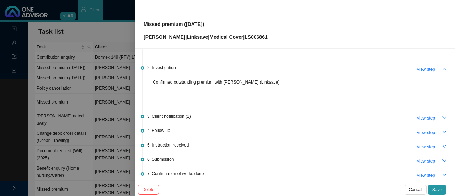
click at [442, 117] on icon "down" at bounding box center [444, 117] width 5 height 5
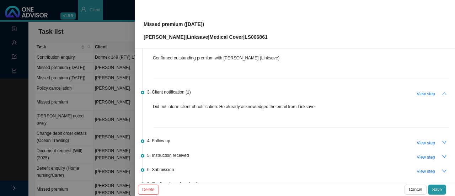
scroll to position [107, 0]
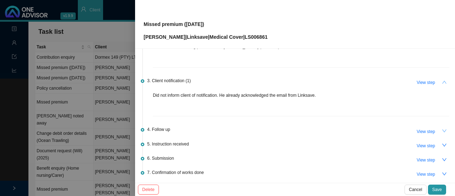
click at [442, 130] on icon "down" at bounding box center [444, 130] width 5 height 5
click at [426, 130] on span "View step" at bounding box center [425, 131] width 18 height 7
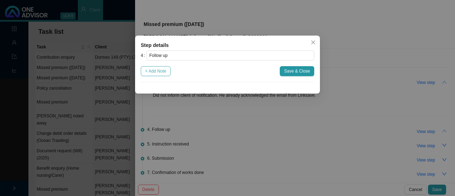
click at [151, 68] on span "+ Add Note" at bounding box center [155, 71] width 21 height 7
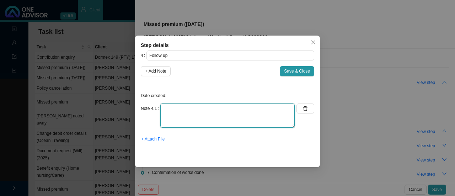
click at [166, 115] on textarea at bounding box center [227, 115] width 134 height 24
type textarea "N/A - client fully aware"
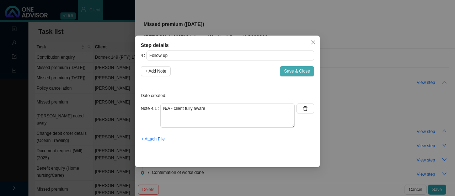
click at [301, 72] on span "Save & Close" at bounding box center [297, 71] width 26 height 7
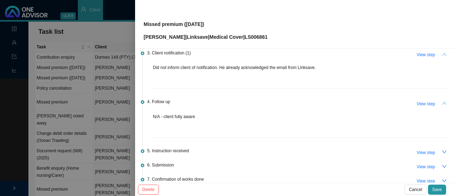
scroll to position [178, 0]
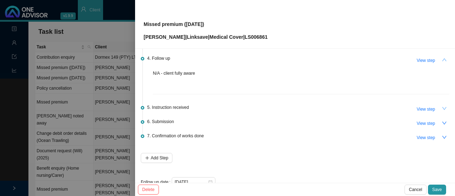
click at [442, 107] on icon "down" at bounding box center [444, 108] width 5 height 5
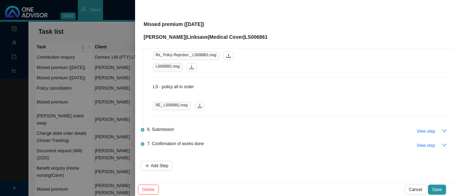
scroll to position [391, 0]
click at [439, 128] on button "button" at bounding box center [444, 130] width 10 height 10
click at [424, 127] on span "View step" at bounding box center [425, 130] width 18 height 7
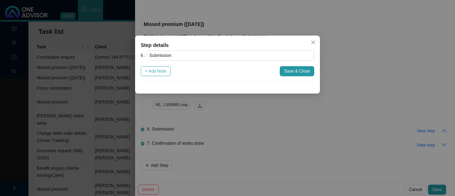
click at [158, 69] on span "+ Add Note" at bounding box center [155, 71] width 21 height 7
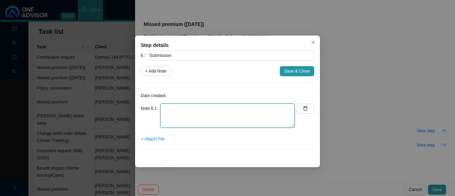
click at [176, 111] on textarea at bounding box center [227, 115] width 134 height 24
type textarea "N/A - double debit went off"
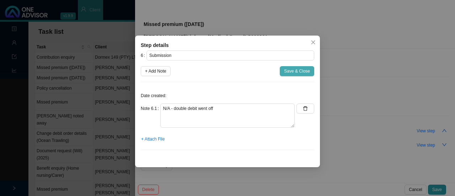
click at [294, 72] on span "Save & Close" at bounding box center [297, 71] width 26 height 7
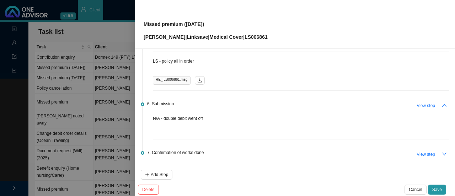
scroll to position [446, 0]
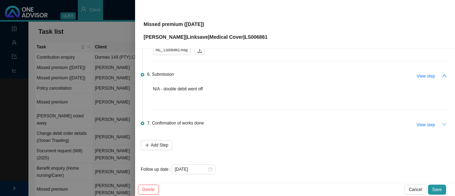
click at [442, 123] on icon "down" at bounding box center [444, 124] width 4 height 3
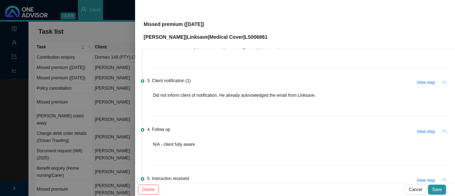
scroll to position [0, 0]
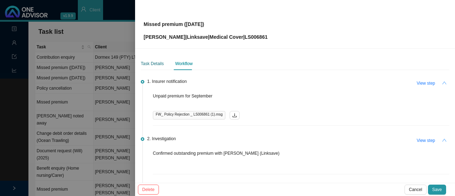
drag, startPoint x: 154, startPoint y: 63, endPoint x: 173, endPoint y: 64, distance: 19.3
click at [154, 63] on div "Task Details" at bounding box center [152, 63] width 23 height 7
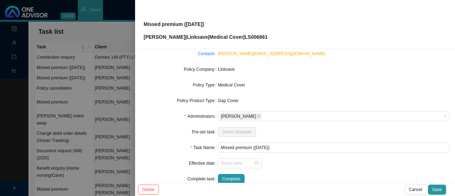
scroll to position [83, 0]
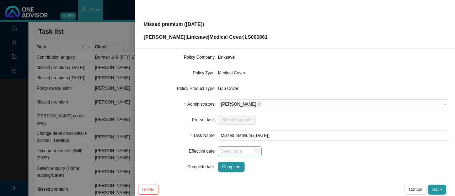
click at [255, 152] on div at bounding box center [240, 150] width 38 height 7
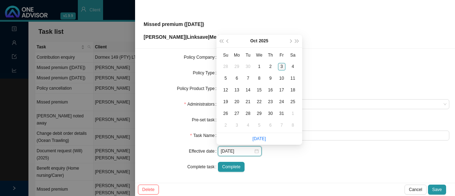
type input "[DATE]"
click at [227, 40] on span "prev-year" at bounding box center [228, 41] width 4 height 4
type input "[DATE]"
click at [236, 64] on div "1" at bounding box center [236, 66] width 7 height 7
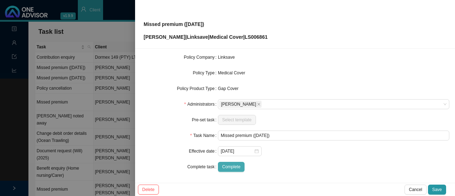
click at [224, 166] on span "Complete" at bounding box center [231, 166] width 18 height 7
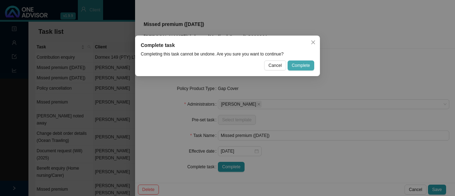
click at [309, 63] on span "Complete" at bounding box center [301, 65] width 18 height 7
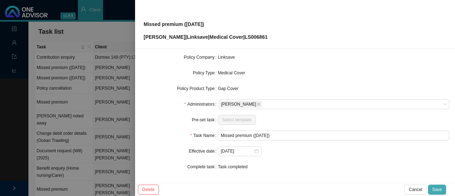
click at [439, 187] on span "Save" at bounding box center [437, 189] width 10 height 7
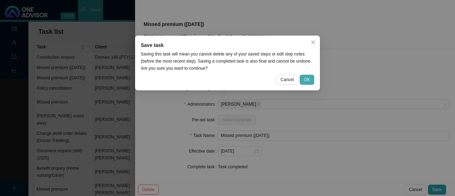
click at [307, 81] on span "OK" at bounding box center [307, 79] width 6 height 7
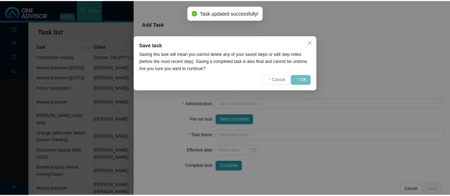
scroll to position [75, 0]
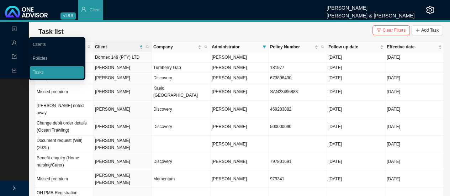
click at [41, 42] on link "Clients" at bounding box center [39, 44] width 13 height 5
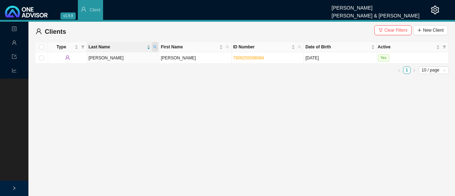
click at [156, 46] on icon "search" at bounding box center [155, 47] width 4 height 4
type input "far"
click at [110, 70] on span "Search" at bounding box center [108, 72] width 14 height 7
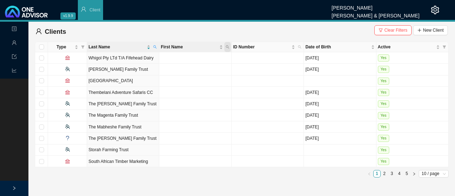
click at [227, 45] on icon "search" at bounding box center [227, 46] width 3 height 3
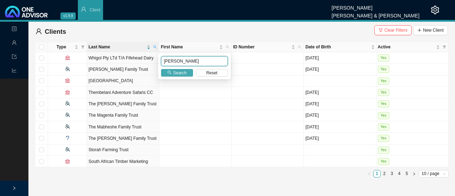
type input "[PERSON_NAME]"
click at [182, 74] on span "Search" at bounding box center [180, 72] width 14 height 7
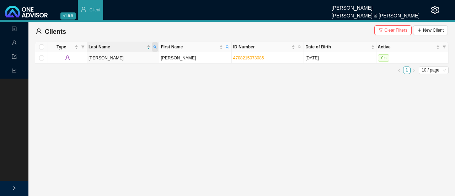
click at [154, 46] on icon "search" at bounding box center [155, 47] width 4 height 4
click at [396, 32] on span "Clear Filters" at bounding box center [395, 30] width 23 height 7
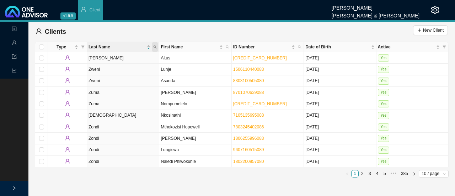
click at [152, 44] on span at bounding box center [155, 47] width 6 height 10
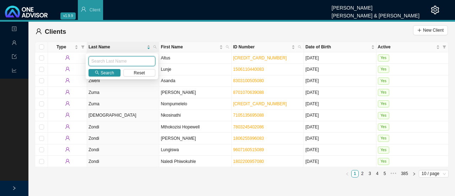
click at [113, 59] on input "text" at bounding box center [121, 61] width 67 height 10
type input "far"
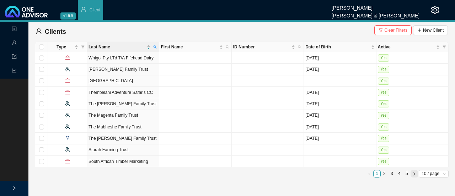
click at [411, 172] on button "button" at bounding box center [413, 173] width 7 height 7
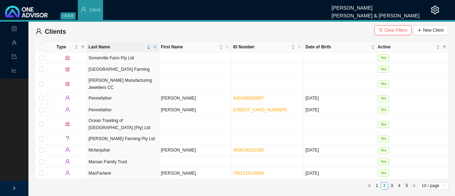
click at [411, 172] on div "Type Last Name First Name ID Number Date of Birth Active Somerville Farm Pty Lt…" at bounding box center [242, 116] width 414 height 148
click at [414, 184] on icon "right" at bounding box center [414, 186] width 4 height 4
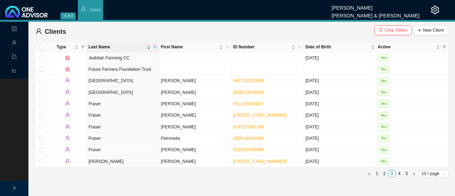
click at [414, 178] on div "Type Last Name First Name ID Number Date of Birth Active Jedidiah Farminig CC […" at bounding box center [242, 111] width 414 height 139
click at [414, 172] on icon "right" at bounding box center [414, 173] width 2 height 3
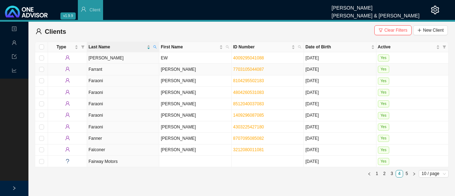
click at [99, 69] on td "Farrant" at bounding box center [123, 69] width 72 height 11
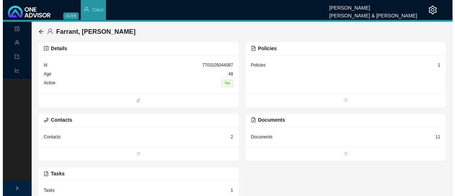
scroll to position [17, 0]
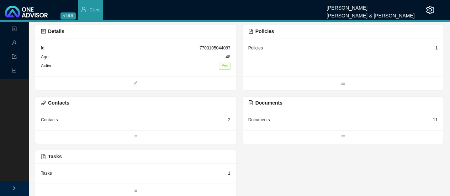
click at [47, 172] on div "Tasks" at bounding box center [46, 173] width 11 height 7
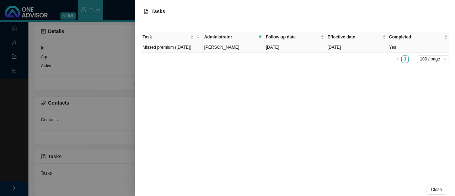
click at [168, 47] on td "Missed premium ([DATE])" at bounding box center [171, 47] width 61 height 10
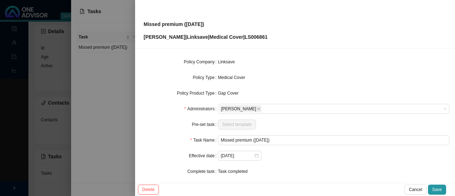
scroll to position [83, 0]
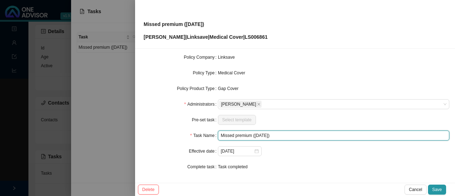
click at [263, 135] on input "Missed premium ([DATE])" at bounding box center [333, 135] width 231 height 10
click at [284, 135] on input "Missed premium ([DATE])" at bounding box center [333, 135] width 231 height 10
drag, startPoint x: 284, startPoint y: 136, endPoint x: 254, endPoint y: 135, distance: 29.2
click at [254, 135] on input "Missed premium ([DATE])" at bounding box center [333, 135] width 231 height 10
drag, startPoint x: 274, startPoint y: 136, endPoint x: 280, endPoint y: 136, distance: 6.4
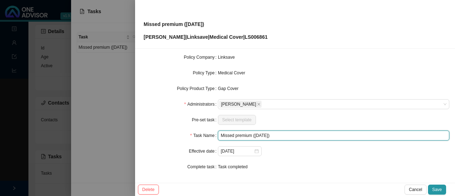
click at [274, 136] on input "Missed premium ([DATE])" at bounding box center [333, 135] width 231 height 10
click at [284, 134] on input "Missed premium ([DATE])" at bounding box center [333, 135] width 231 height 10
drag, startPoint x: 284, startPoint y: 135, endPoint x: 254, endPoint y: 136, distance: 29.9
click at [254, 136] on input "Missed premium ([DATE])" at bounding box center [333, 135] width 231 height 10
type input "Missed premium (Double debit: Sep & [DATE])"
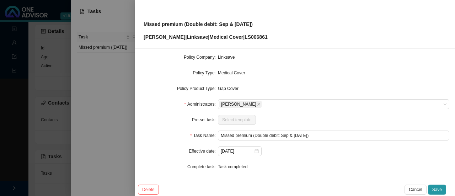
click at [304, 161] on form "Task Type Servicing Client details [PERSON_NAME] Change Client Policy LS006861 …" at bounding box center [295, 81] width 308 height 182
click at [435, 191] on span "Save" at bounding box center [437, 189] width 10 height 7
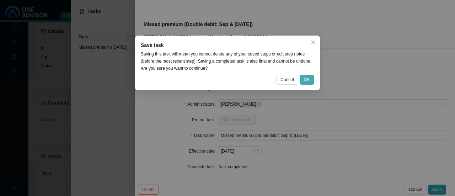
click at [306, 80] on span "OK" at bounding box center [307, 79] width 6 height 7
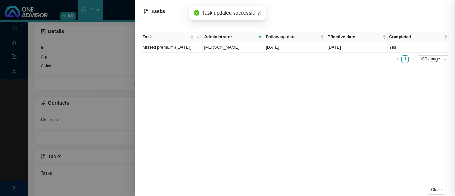
scroll to position [75, 0]
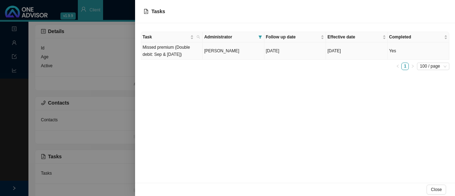
click at [154, 50] on td "Missed premium (Double debit: Sep & [DATE])" at bounding box center [171, 50] width 61 height 17
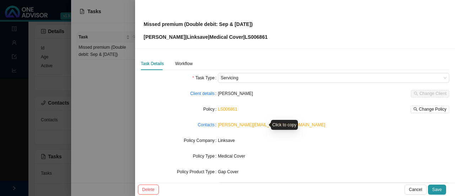
scroll to position [71, 0]
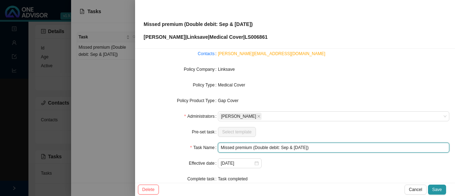
click at [279, 147] on input "Missed premium (Double debit: Sep & [DATE])" at bounding box center [333, 147] width 231 height 10
drag, startPoint x: 311, startPoint y: 147, endPoint x: 278, endPoint y: 146, distance: 33.1
click at [278, 146] on input "Missed premium (Double debit for Sep & [DATE])" at bounding box center [333, 147] width 231 height 10
click at [286, 148] on input "Missed premium (Double debit for Sep & [DATE])" at bounding box center [333, 147] width 231 height 10
click at [311, 146] on input "Missed premium (Double debit for Sep & [DATE])" at bounding box center [333, 147] width 231 height 10
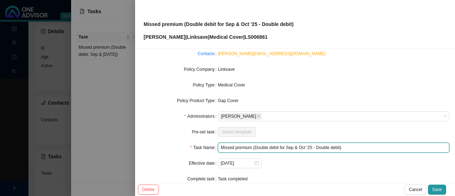
drag, startPoint x: 285, startPoint y: 147, endPoint x: 254, endPoint y: 147, distance: 31.3
click at [254, 147] on input "Missed premium (Double debit for Sep & Oct '25 - Double debit)" at bounding box center [333, 147] width 231 height 10
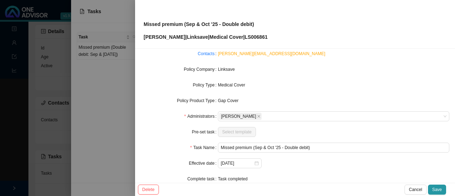
click at [354, 161] on div "[DATE]" at bounding box center [333, 163] width 231 height 10
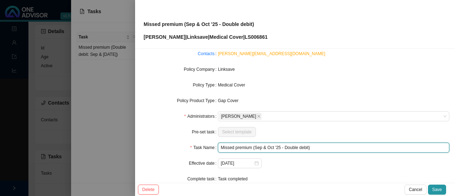
click at [286, 147] on input "Missed premium (Sep & Oct '25 - Double debit)" at bounding box center [333, 147] width 231 height 10
type input "Missed premium (Sep & Oct '25 - double debit)"
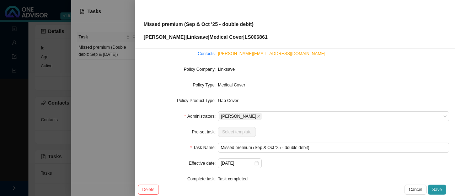
click at [341, 162] on div "[DATE]" at bounding box center [333, 163] width 231 height 10
click at [435, 189] on span "Save" at bounding box center [437, 189] width 10 height 7
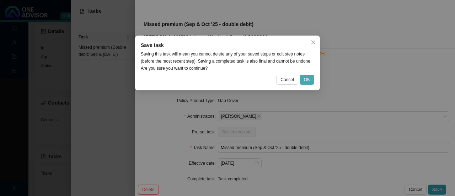
click at [305, 81] on span "OK" at bounding box center [307, 79] width 6 height 7
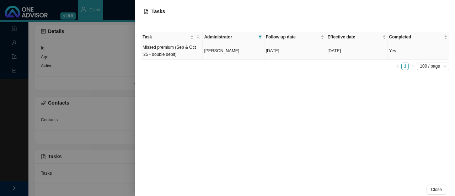
click at [161, 53] on td "Missed premium (Sep & Oct '25 - double debit)" at bounding box center [171, 50] width 61 height 17
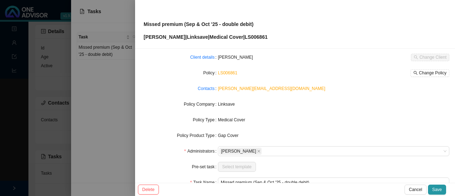
scroll to position [83, 0]
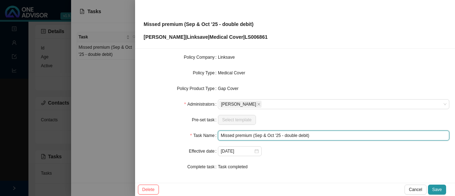
click at [269, 137] on input "Missed premium (Sep & Oct '25 - double debit)" at bounding box center [333, 135] width 231 height 10
drag, startPoint x: 307, startPoint y: 135, endPoint x: 254, endPoint y: 136, distance: 53.0
click at [254, 136] on input "Missed premium (Sep & Oct '25 - double debit)" at bounding box center [333, 135] width 231 height 10
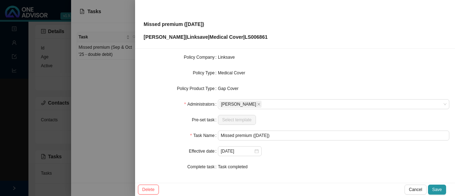
click at [309, 145] on form "Task Type Servicing Client details [PERSON_NAME] Change Client Policy LS006861 …" at bounding box center [295, 81] width 308 height 182
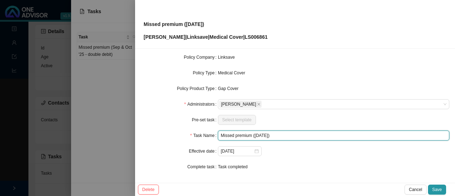
click at [284, 135] on input "Missed premium ([DATE])" at bounding box center [333, 135] width 231 height 10
type input "Missed premium (September)"
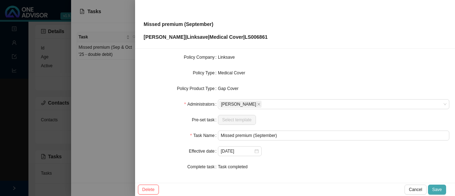
click at [441, 189] on span "Save" at bounding box center [437, 189] width 10 height 7
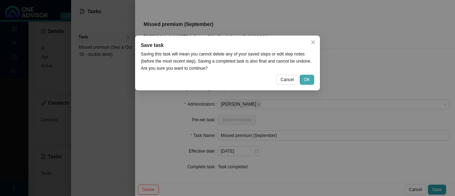
click at [304, 76] on span "OK" at bounding box center [307, 79] width 6 height 7
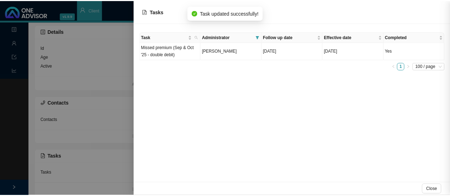
scroll to position [75, 0]
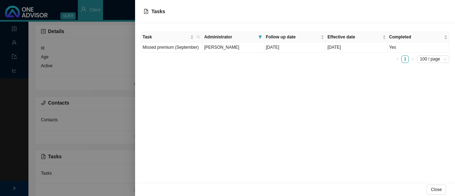
click at [81, 46] on div at bounding box center [227, 98] width 455 height 196
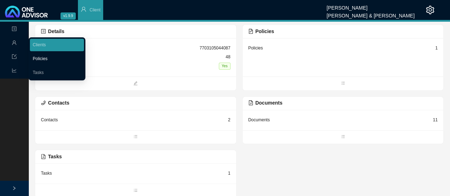
click at [41, 72] on link "Tasks" at bounding box center [38, 72] width 11 height 5
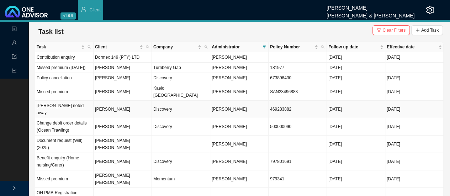
drag, startPoint x: 122, startPoint y: 103, endPoint x: 230, endPoint y: 101, distance: 108.0
click at [122, 103] on td "[PERSON_NAME]" at bounding box center [122, 109] width 58 height 17
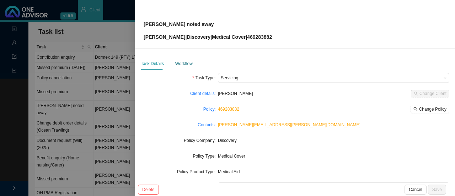
click at [179, 63] on div "Workflow" at bounding box center [183, 63] width 17 height 7
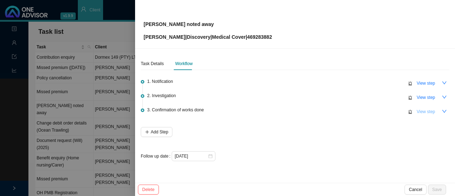
click at [431, 110] on span "View step" at bounding box center [425, 111] width 18 height 7
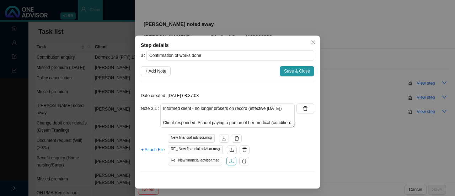
click at [230, 162] on icon "download" at bounding box center [231, 160] width 5 height 5
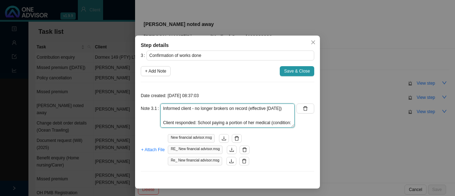
drag, startPoint x: 190, startPoint y: 116, endPoint x: 275, endPoint y: 109, distance: 85.2
click at [190, 115] on textarea "Informed client - no longer brokers on record (effective [DATE]) Client respond…" at bounding box center [227, 115] width 134 height 24
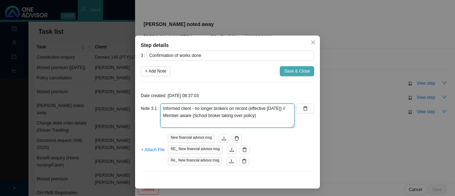
type textarea "Informed client - no longer brokers on record (effective [DATE]) // Member awar…"
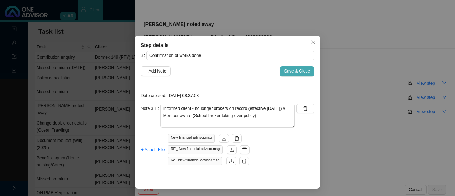
click at [294, 70] on span "Save & Close" at bounding box center [297, 71] width 26 height 7
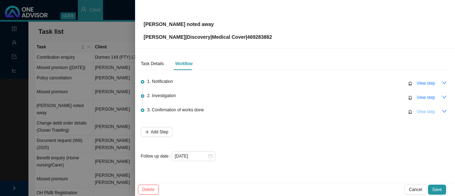
click at [432, 110] on span "View step" at bounding box center [425, 111] width 18 height 7
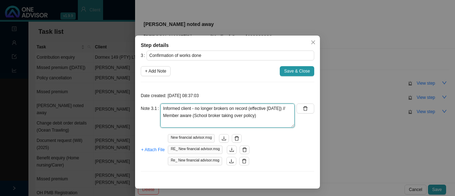
drag, startPoint x: 284, startPoint y: 115, endPoint x: 289, endPoint y: 115, distance: 5.7
click at [284, 115] on textarea "Informed client - no longer brokers on record (effective [DATE]) // Member awar…" at bounding box center [227, 115] width 134 height 24
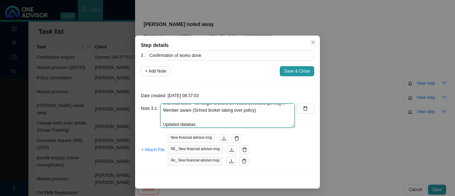
type textarea "Informed client - no longer brokers on record (effective [DATE]) // Member awar…"
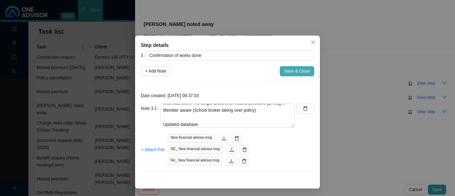
click at [296, 71] on span "Save & Close" at bounding box center [297, 71] width 26 height 7
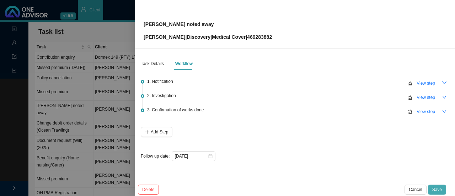
click at [439, 189] on span "Save" at bounding box center [437, 189] width 10 height 7
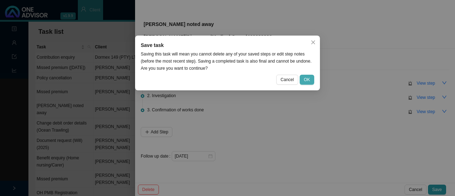
click at [311, 79] on button "OK" at bounding box center [307, 80] width 15 height 10
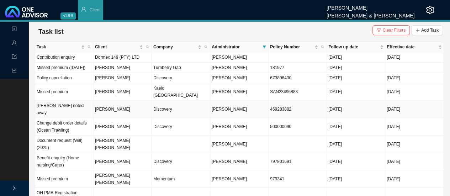
click at [162, 105] on td "Discovery" at bounding box center [181, 109] width 58 height 17
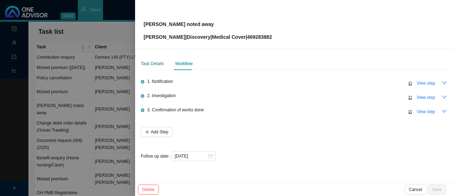
click at [142, 62] on div "Task Details" at bounding box center [152, 63] width 23 height 7
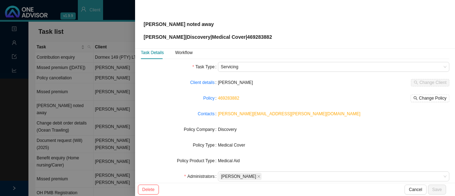
scroll to position [0, 0]
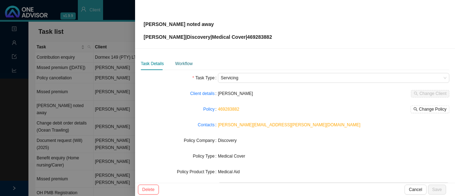
click at [181, 64] on div "Workflow" at bounding box center [183, 63] width 17 height 7
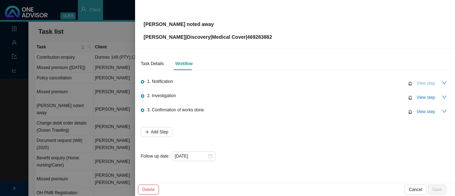
click at [426, 84] on span "View step" at bounding box center [425, 83] width 18 height 7
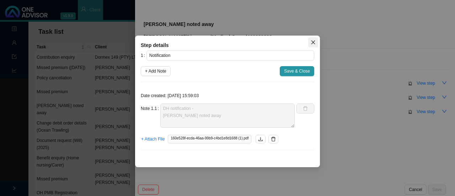
click at [314, 44] on icon "close" at bounding box center [313, 43] width 4 height 4
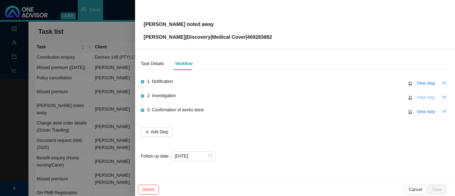
click at [428, 94] on span "View step" at bounding box center [425, 97] width 18 height 7
type input "Investigation"
type textarea "Informed client - no longer brokers on record (effective [DATE])"
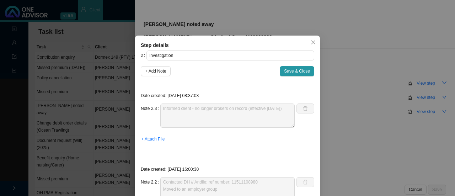
click at [313, 42] on icon "close" at bounding box center [313, 42] width 5 height 5
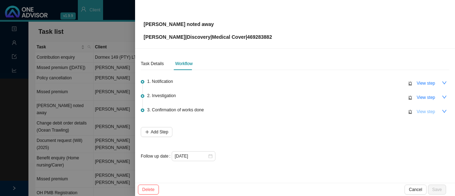
click at [430, 110] on span "View step" at bounding box center [425, 111] width 18 height 7
type input "Confirmation of works done"
type textarea "Informed client - no longer brokers on record (effective [DATE]) // Member awar…"
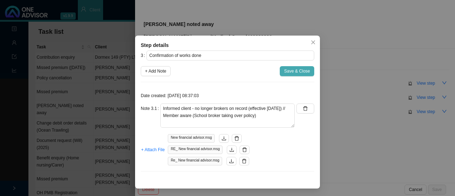
click at [298, 70] on span "Save & Close" at bounding box center [297, 71] width 26 height 7
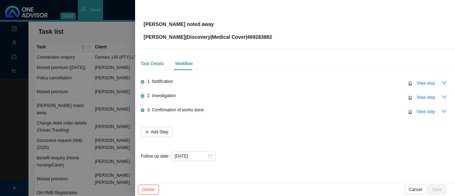
click at [151, 63] on div "Task Details" at bounding box center [152, 63] width 23 height 7
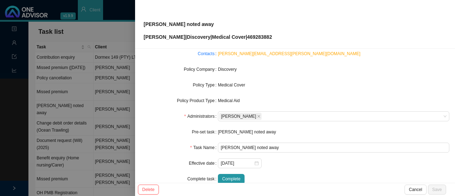
scroll to position [83, 0]
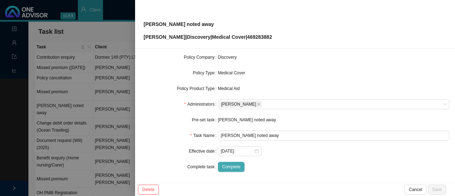
click at [230, 167] on span "Complete" at bounding box center [231, 166] width 18 height 7
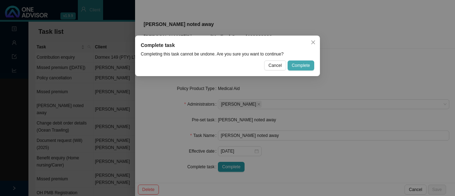
click at [301, 63] on span "Complete" at bounding box center [301, 65] width 18 height 7
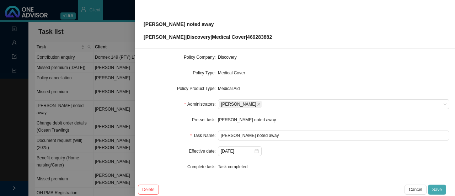
click at [437, 188] on span "Save" at bounding box center [437, 189] width 10 height 7
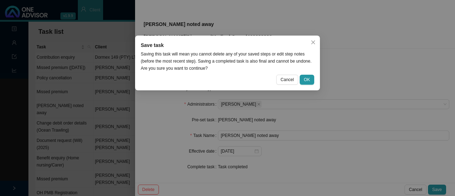
drag, startPoint x: 310, startPoint y: 80, endPoint x: 298, endPoint y: 88, distance: 14.5
click at [310, 80] on button "OK" at bounding box center [307, 80] width 15 height 10
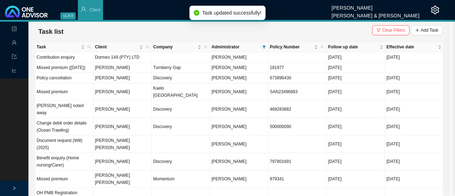
scroll to position [75, 0]
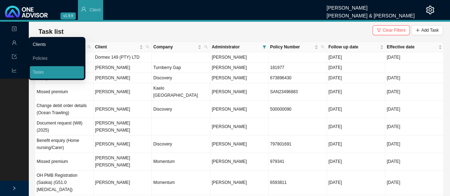
drag, startPoint x: 63, startPoint y: 43, endPoint x: 73, endPoint y: 43, distance: 9.9
click at [46, 43] on link "Clients" at bounding box center [39, 44] width 13 height 5
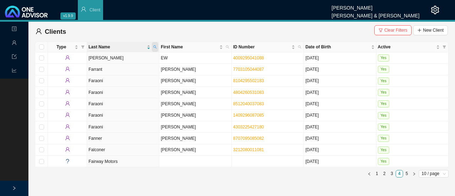
click at [155, 46] on icon "search" at bounding box center [155, 46] width 3 height 3
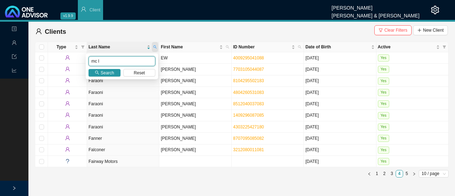
type input "mc l"
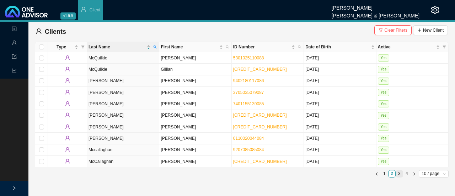
click at [400, 172] on link "3" at bounding box center [399, 173] width 7 height 7
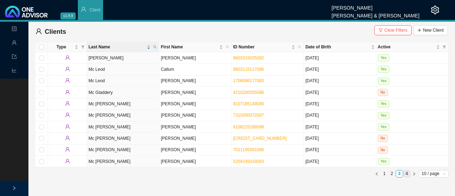
click at [408, 171] on link "4" at bounding box center [406, 173] width 7 height 7
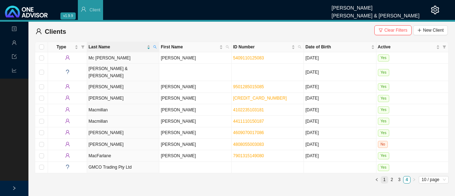
click at [382, 176] on link "1" at bounding box center [384, 179] width 7 height 7
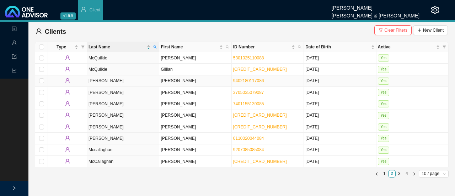
click at [95, 78] on td "[PERSON_NAME]" at bounding box center [123, 80] width 72 height 11
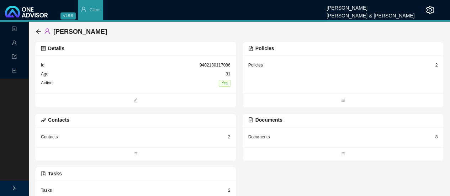
click at [258, 65] on div "Policies" at bounding box center [255, 64] width 15 height 7
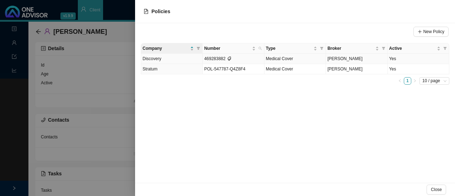
click at [187, 57] on td "Discovery" at bounding box center [171, 59] width 61 height 10
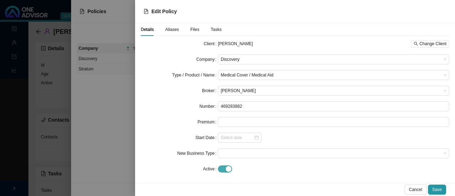
click at [224, 167] on span "button" at bounding box center [225, 168] width 14 height 7
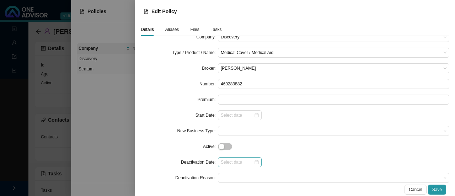
scroll to position [33, 0]
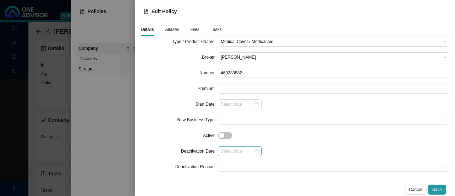
click at [254, 152] on div at bounding box center [240, 150] width 38 height 7
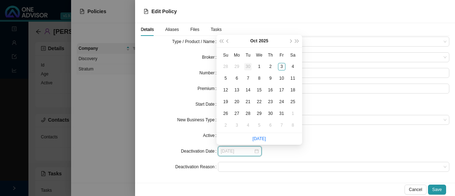
type input "[DATE]"
click at [258, 66] on div "1" at bounding box center [258, 66] width 7 height 7
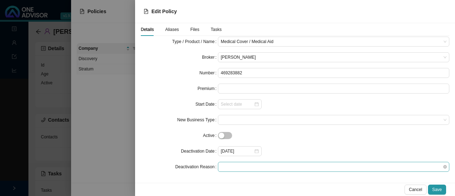
click at [233, 166] on span at bounding box center [334, 166] width 226 height 9
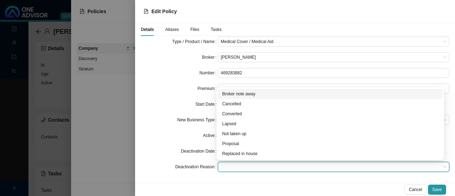
click at [234, 93] on div "Broker note away" at bounding box center [330, 93] width 216 height 7
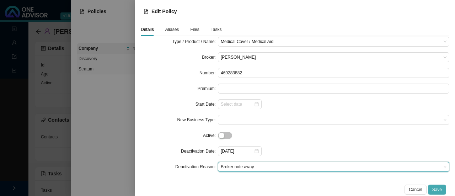
click at [440, 187] on span "Save" at bounding box center [437, 189] width 10 height 7
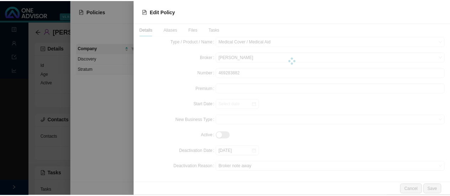
scroll to position [0, 0]
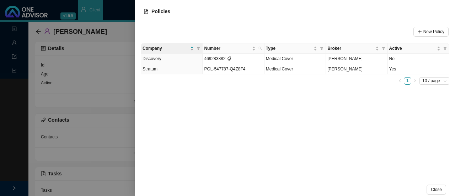
click at [37, 29] on div at bounding box center [227, 98] width 455 height 196
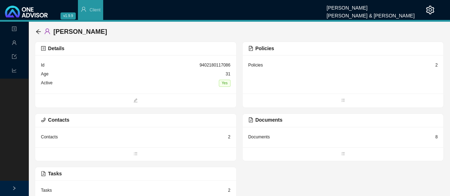
click at [38, 32] on icon "arrow-left" at bounding box center [38, 31] width 5 height 5
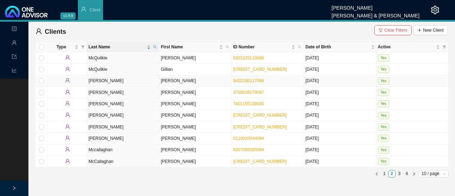
click at [109, 81] on td "[PERSON_NAME]" at bounding box center [123, 80] width 72 height 11
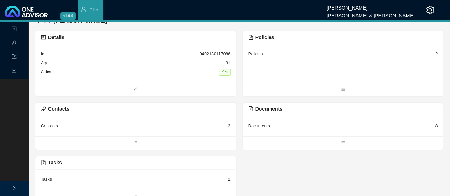
scroll to position [17, 0]
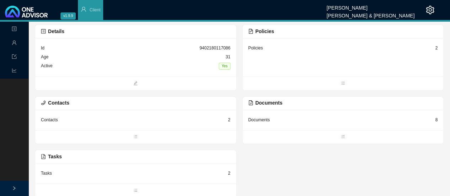
click at [221, 172] on div "Tasks 2" at bounding box center [135, 173] width 189 height 9
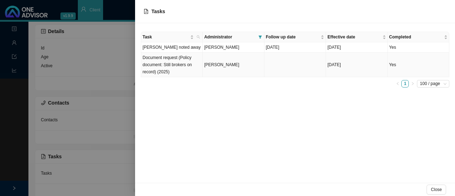
click at [234, 64] on span "[PERSON_NAME]" at bounding box center [221, 64] width 35 height 5
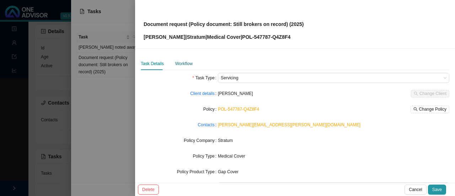
click at [184, 64] on div "Workflow" at bounding box center [183, 63] width 17 height 7
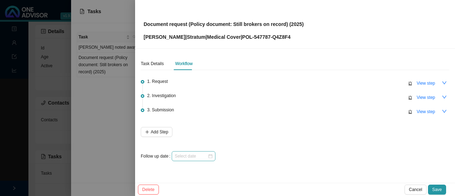
click at [213, 155] on div at bounding box center [194, 156] width 44 height 10
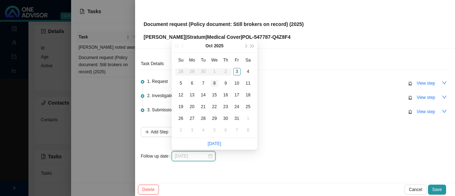
type input "[DATE]"
click at [226, 73] on div "2" at bounding box center [225, 71] width 7 height 7
type input "[DATE]"
click at [237, 70] on div "3" at bounding box center [236, 71] width 7 height 7
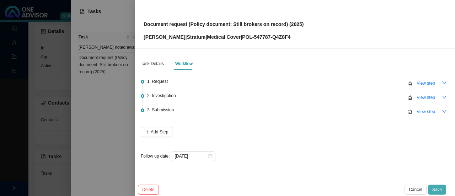
click at [441, 188] on span "Save" at bounding box center [437, 189] width 10 height 7
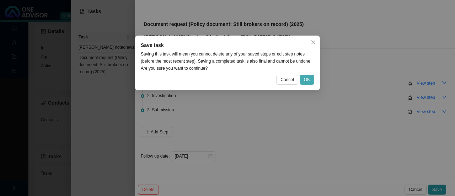
click at [306, 80] on span "OK" at bounding box center [307, 79] width 6 height 7
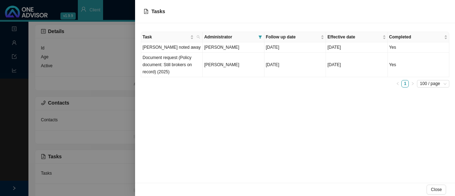
click at [70, 61] on div at bounding box center [227, 98] width 455 height 196
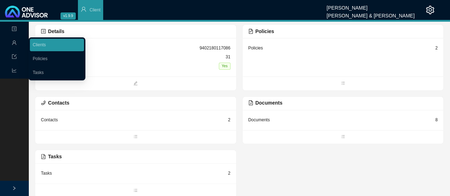
click at [13, 44] on icon "user" at bounding box center [14, 43] width 4 height 4
click at [46, 43] on link "Clients" at bounding box center [39, 44] width 13 height 5
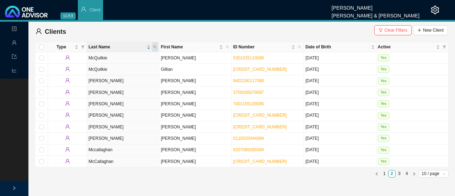
click at [156, 47] on icon "search" at bounding box center [155, 47] width 4 height 4
type input "RETIEF"
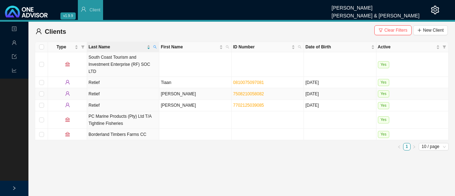
click at [160, 88] on td "[PERSON_NAME]" at bounding box center [195, 93] width 72 height 11
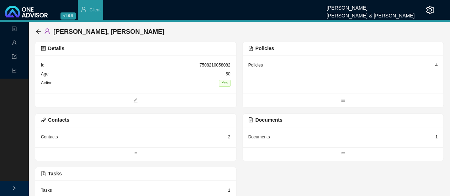
click at [256, 64] on div "Policies" at bounding box center [255, 64] width 15 height 7
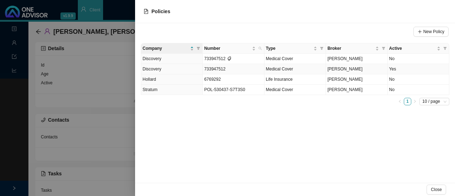
click at [211, 68] on span "733947512" at bounding box center [214, 68] width 21 height 5
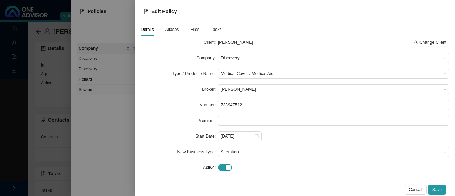
scroll to position [2, 0]
click at [211, 29] on span "Tasks" at bounding box center [216, 29] width 11 height 4
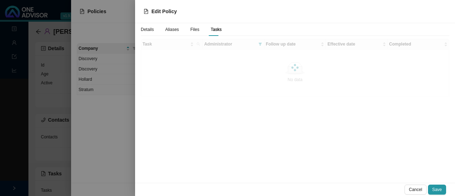
scroll to position [0, 0]
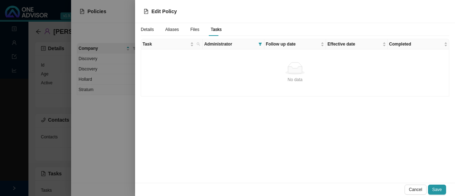
click at [193, 26] on div "Files" at bounding box center [194, 29] width 9 height 13
click at [171, 30] on span "Aliases" at bounding box center [172, 29] width 14 height 4
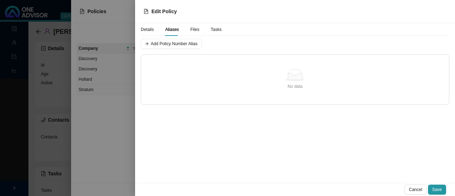
click at [146, 28] on span "Details" at bounding box center [147, 29] width 13 height 4
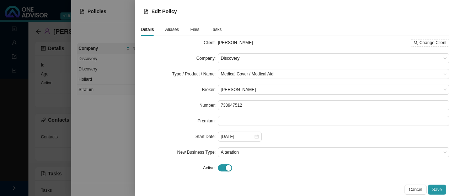
scroll to position [2, 0]
drag, startPoint x: 219, startPoint y: 167, endPoint x: 245, endPoint y: 162, distance: 26.8
click at [221, 166] on span "button" at bounding box center [225, 166] width 14 height 7
click at [434, 187] on span "Save" at bounding box center [437, 189] width 10 height 7
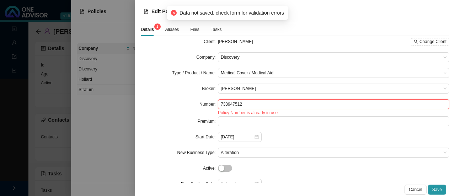
click at [248, 103] on input "733947512" at bounding box center [333, 104] width 231 height 10
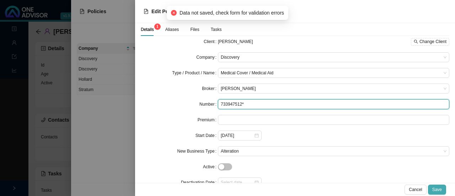
type input "733947512*"
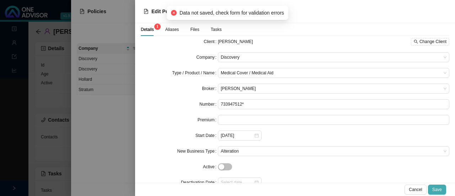
click at [432, 188] on button "Save" at bounding box center [437, 189] width 18 height 10
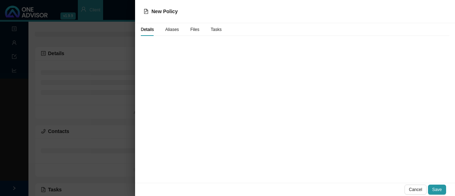
scroll to position [0, 0]
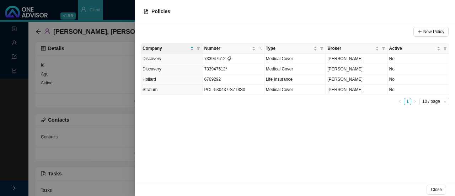
click at [108, 64] on div at bounding box center [227, 98] width 455 height 196
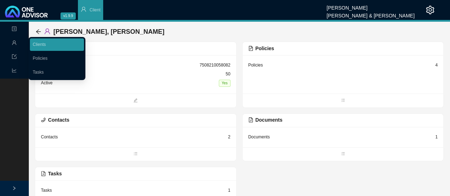
click at [11, 41] on div "Management" at bounding box center [14, 43] width 26 height 12
drag, startPoint x: 36, startPoint y: 70, endPoint x: 75, endPoint y: 70, distance: 39.4
click at [36, 70] on link "Tasks" at bounding box center [38, 72] width 11 height 5
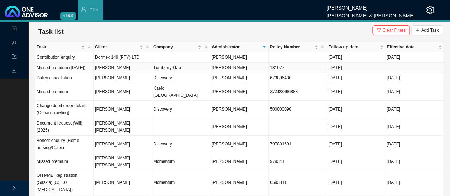
drag, startPoint x: 119, startPoint y: 73, endPoint x: 125, endPoint y: 71, distance: 6.7
click at [119, 73] on td "[PERSON_NAME]" at bounding box center [122, 68] width 58 height 10
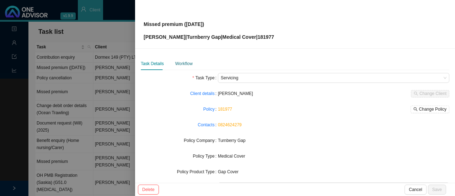
click at [180, 64] on div "Workflow" at bounding box center [183, 63] width 17 height 7
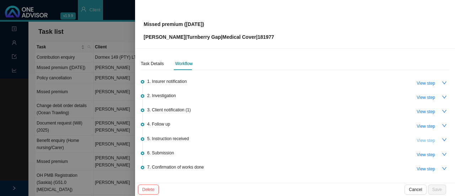
click at [421, 138] on span "View step" at bounding box center [425, 140] width 18 height 7
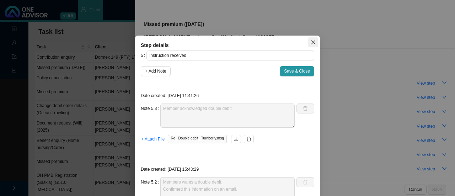
click at [310, 39] on button "Close" at bounding box center [313, 42] width 10 height 10
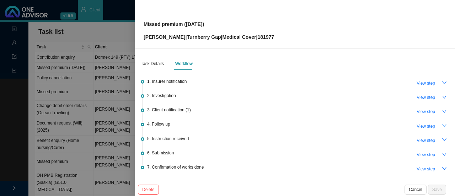
click at [442, 124] on icon "down" at bounding box center [444, 125] width 5 height 5
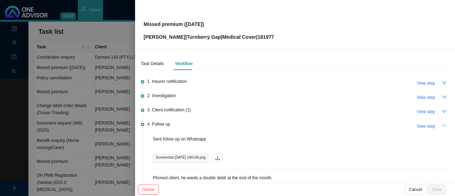
click at [442, 124] on icon "up" at bounding box center [444, 125] width 5 height 5
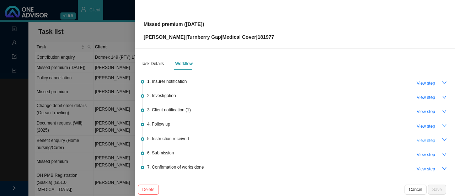
click at [416, 138] on span "View step" at bounding box center [425, 140] width 18 height 7
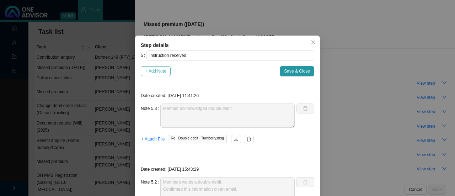
click at [154, 72] on span "+ Add Note" at bounding box center [155, 71] width 21 height 7
type textarea "Member acknowledged double debit"
type textarea "Members wants a double debit. Confirmed this information on an email."
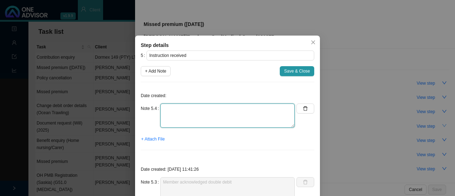
click at [166, 114] on textarea at bounding box center [227, 115] width 134 height 24
type textarea "w"
type textarea "W/app follow up - asking if double debit went off"
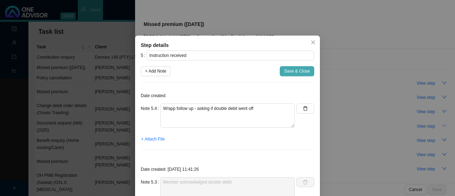
click at [299, 71] on span "Save & Close" at bounding box center [297, 71] width 26 height 7
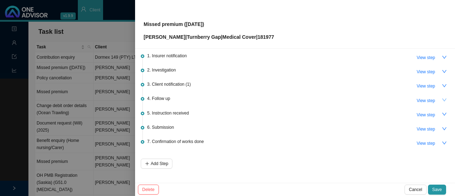
scroll to position [45, 0]
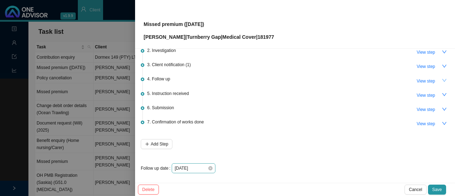
click at [211, 169] on div "[DATE]" at bounding box center [193, 168] width 38 height 7
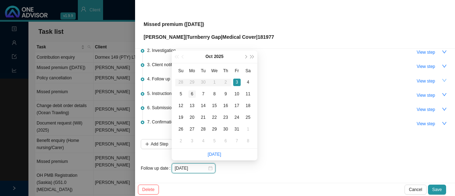
type input "[DATE]"
click at [190, 92] on div "6" at bounding box center [191, 93] width 7 height 7
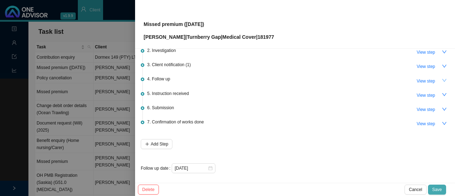
click at [438, 188] on span "Save" at bounding box center [437, 189] width 10 height 7
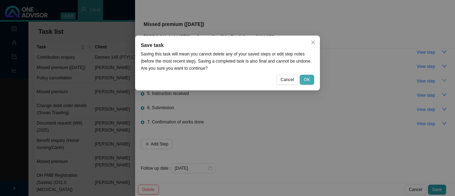
click at [311, 79] on button "OK" at bounding box center [307, 80] width 15 height 10
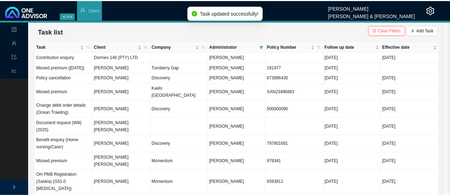
scroll to position [0, 0]
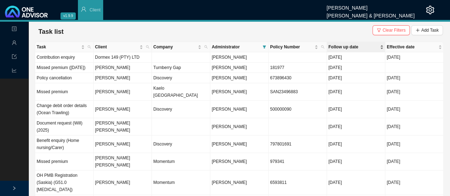
click at [345, 44] on span "Follow up date" at bounding box center [353, 46] width 50 height 7
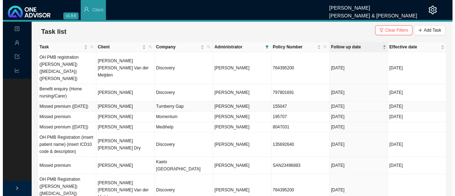
scroll to position [36, 0]
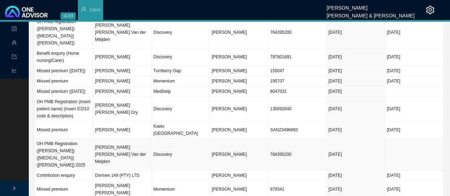
click at [101, 149] on td "[PERSON_NAME] [PERSON_NAME] Van der Meijden" at bounding box center [122, 155] width 58 height 32
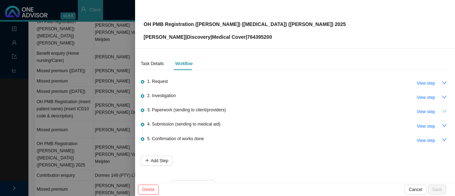
click at [442, 109] on icon "down" at bounding box center [444, 111] width 5 height 5
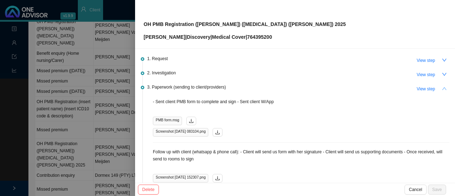
scroll to position [0, 0]
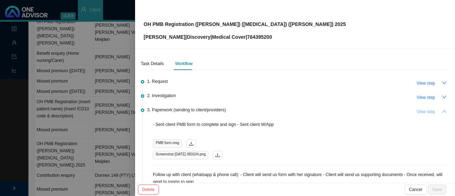
click at [419, 112] on span "View step" at bounding box center [425, 111] width 18 height 7
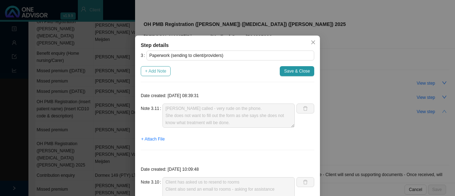
click at [154, 69] on span "+ Add Note" at bounding box center [155, 71] width 21 height 7
type textarea "[PERSON_NAME] called - very rude on the phone. She does not want to fill out th…"
type textarea "Client has asked us to resend to rooms Client also send an email to rooms - ask…"
type textarea "Called rooms - 23 / 25/ 28 / [DATE] (No answer) Informed client - she will try …"
type textarea "Sent to new email address (Client got a different address) Response from rooms:…"
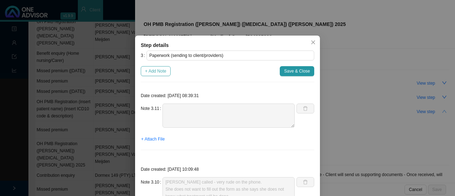
type textarea "Contacted client // Informed client: tried to contact the rooms multiple times.…"
type textarea "Follow up with rooms"
type textarea "Tried to call rooms - No answer Follow up with client too."
type textarea "Sent forms to provider"
type textarea "Called client [DATE]. Reminder to send through forms. Client mentioned she woul…"
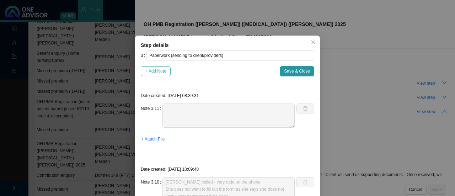
type textarea "Follow up with client (whatsapp & phone call): - Client will send us form with …"
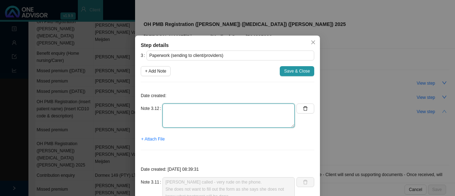
click at [183, 113] on textarea at bounding box center [228, 115] width 132 height 24
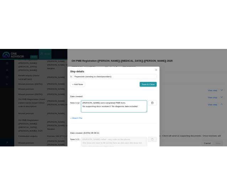
scroll to position [5, 0]
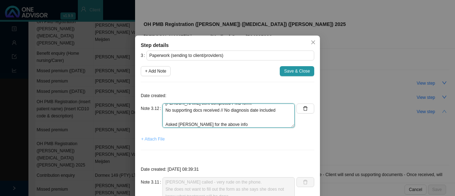
type textarea "[PERSON_NAME] sent completed PMB form. No supporting docs received // No diagno…"
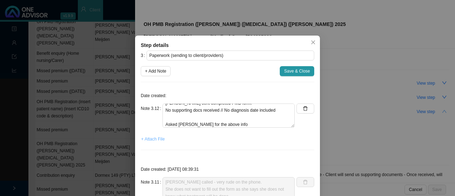
click at [154, 138] on span "+ Attach File" at bounding box center [152, 138] width 23 height 7
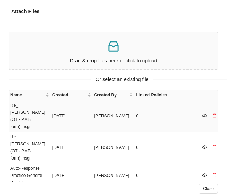
click at [33, 110] on td "Re_ [PERSON_NAME] (OT - PMB form).msg" at bounding box center [30, 117] width 42 height 32
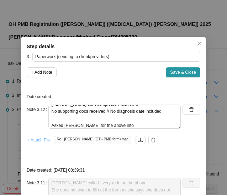
click at [36, 138] on span "+ Attach File" at bounding box center [38, 140] width 23 height 7
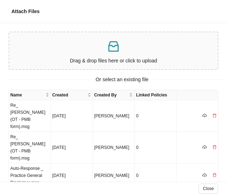
click at [147, 55] on div "Drag & drop files here or click to upload" at bounding box center [113, 50] width 203 height 31
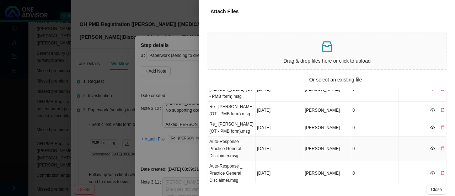
scroll to position [0, 0]
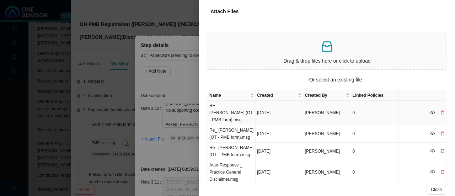
click at [225, 110] on td "RE_ [PERSON_NAME] (OT - PMB form).msg" at bounding box center [232, 113] width 48 height 25
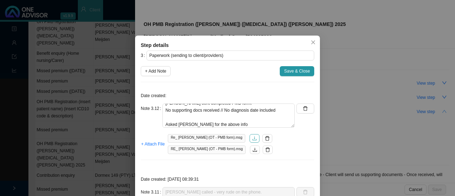
click at [252, 138] on icon "download" at bounding box center [254, 138] width 4 height 4
click at [252, 150] on icon "download" at bounding box center [254, 149] width 5 height 5
click at [289, 72] on span "Save & Close" at bounding box center [297, 71] width 26 height 7
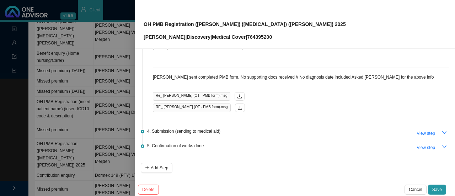
scroll to position [574, 0]
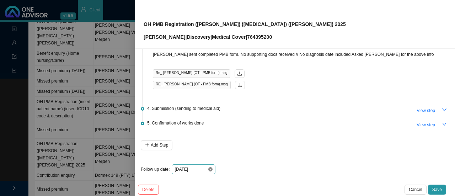
click at [210, 168] on icon "close-circle" at bounding box center [210, 169] width 4 height 4
click at [210, 166] on div at bounding box center [193, 169] width 38 height 7
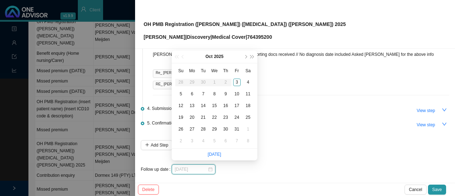
type input "[DATE]"
drag, startPoint x: 190, startPoint y: 91, endPoint x: 225, endPoint y: 109, distance: 38.3
click at [191, 91] on div "6" at bounding box center [191, 93] width 7 height 7
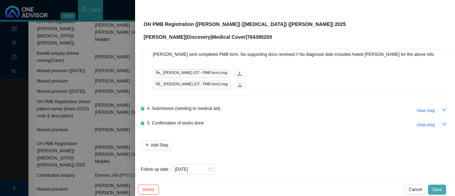
click at [441, 188] on span "Save" at bounding box center [437, 189] width 10 height 7
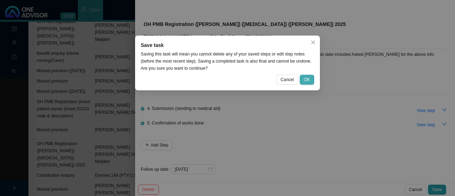
click at [308, 77] on span "OK" at bounding box center [307, 79] width 6 height 7
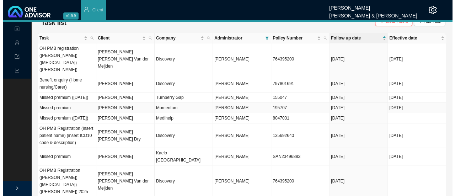
scroll to position [0, 0]
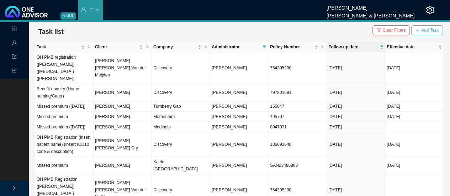
click at [428, 29] on span "Add Task" at bounding box center [429, 30] width 17 height 7
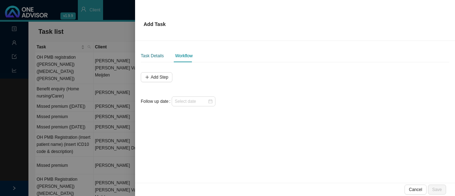
drag, startPoint x: 151, startPoint y: 55, endPoint x: 187, endPoint y: 59, distance: 36.1
click at [151, 55] on div "Task Details" at bounding box center [152, 55] width 23 height 7
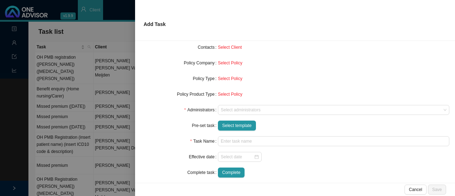
scroll to position [71, 0]
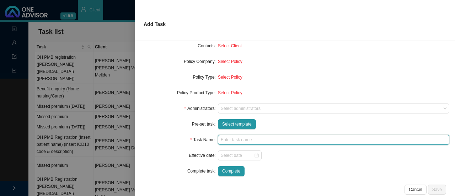
click at [229, 140] on input "text" at bounding box center [333, 140] width 231 height 10
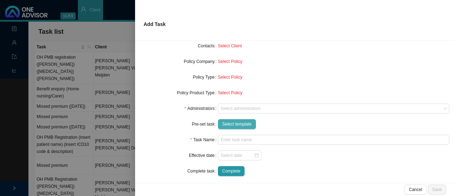
click at [229, 123] on span "Select template" at bounding box center [236, 123] width 29 height 7
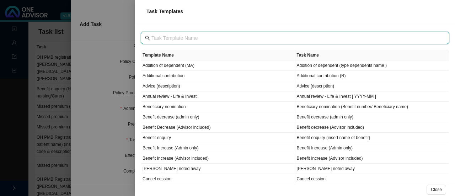
click at [164, 39] on input "text" at bounding box center [295, 38] width 289 height 8
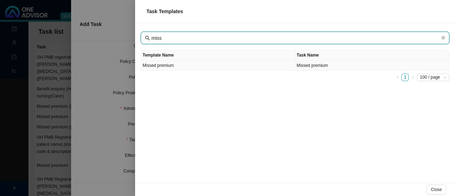
type input "miss"
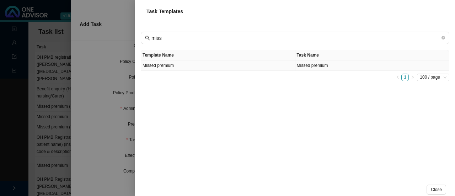
click at [159, 67] on td "Missed premium" at bounding box center [218, 65] width 154 height 10
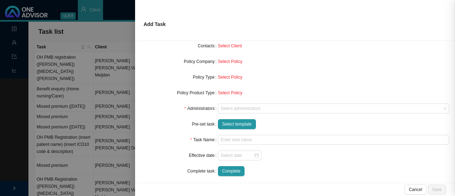
type input "Missed premium"
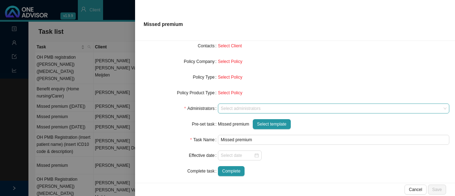
click at [228, 110] on div at bounding box center [330, 108] width 222 height 5
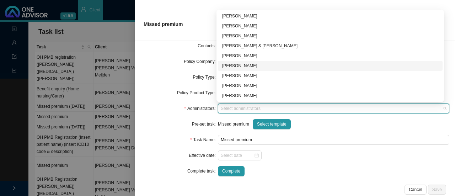
drag, startPoint x: 235, startPoint y: 65, endPoint x: 311, endPoint y: 64, distance: 76.4
click at [235, 64] on div "[PERSON_NAME]" at bounding box center [330, 65] width 216 height 7
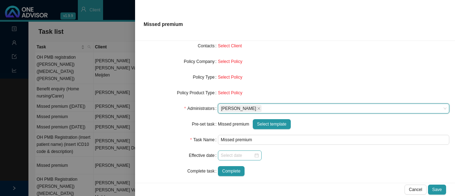
click at [253, 157] on div at bounding box center [240, 155] width 38 height 7
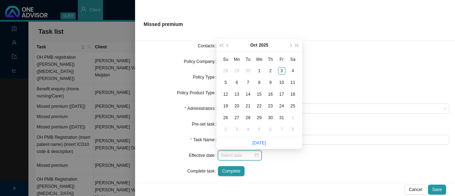
click at [255, 156] on div at bounding box center [240, 155] width 38 height 7
type input "[DATE]"
click at [259, 69] on div "1" at bounding box center [258, 70] width 7 height 7
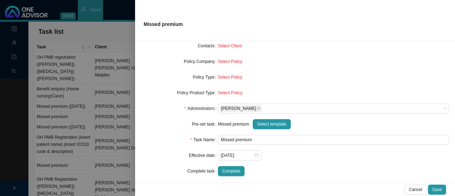
drag, startPoint x: 271, startPoint y: 165, endPoint x: 252, endPoint y: 146, distance: 27.1
click at [271, 165] on form "Task Type Servicing Client details Select Client Select Client Policy Select Po…" at bounding box center [295, 85] width 308 height 182
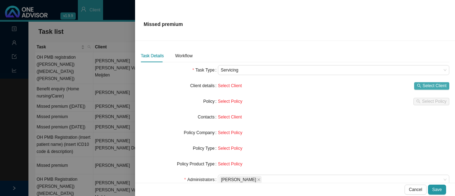
click at [432, 82] on span "Select Client" at bounding box center [435, 85] width 24 height 7
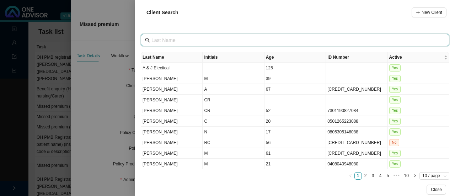
click at [173, 41] on input "text" at bounding box center [295, 40] width 289 height 8
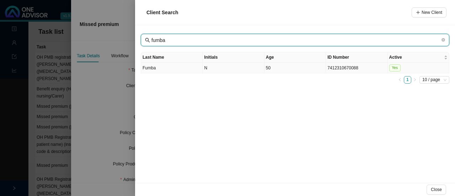
type input "fumba"
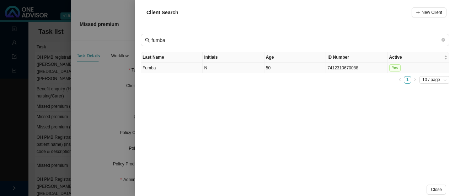
click at [149, 68] on td "Fumba" at bounding box center [171, 68] width 61 height 11
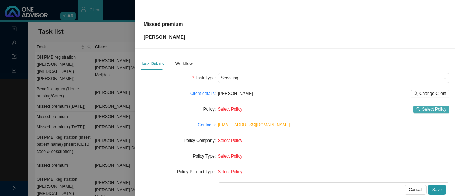
click at [422, 108] on span "Select Policy" at bounding box center [434, 109] width 25 height 7
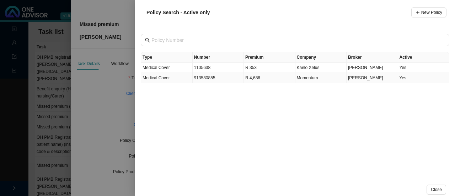
click at [166, 75] on span "Medical Cover" at bounding box center [155, 77] width 27 height 5
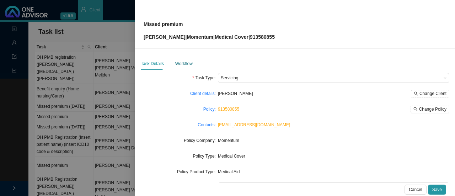
click at [178, 64] on div "Workflow" at bounding box center [183, 63] width 17 height 7
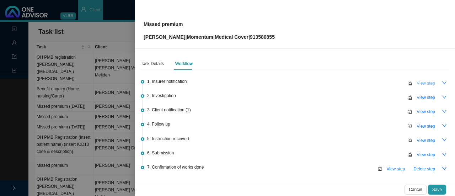
click at [421, 82] on span "View step" at bounding box center [425, 83] width 18 height 7
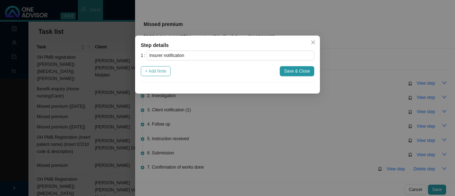
click at [156, 71] on span "+ Add Note" at bounding box center [155, 71] width 21 height 7
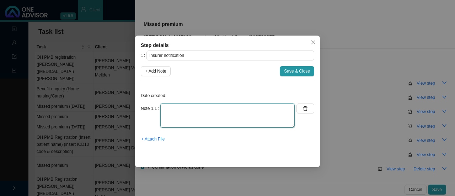
click at [173, 110] on textarea at bounding box center [227, 115] width 134 height 24
type textarea "Failed debit"
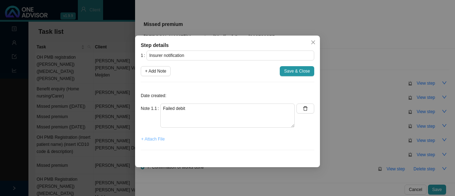
click at [158, 139] on span "+ Attach File" at bounding box center [152, 138] width 23 height 7
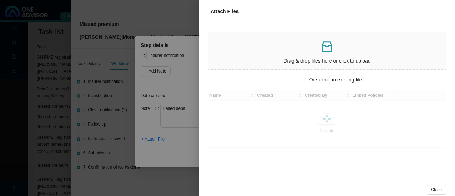
click at [276, 55] on div "Drag & drop files here or click to upload" at bounding box center [327, 50] width 232 height 31
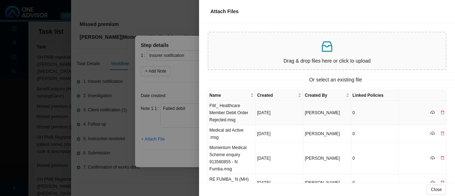
click at [238, 113] on td "FW_ Healthcare Member Debit Order Rejected.msg" at bounding box center [232, 113] width 48 height 25
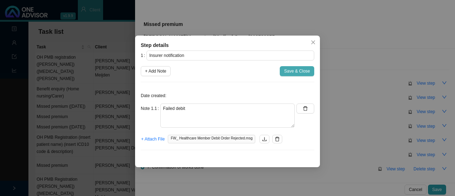
click at [298, 71] on span "Save & Close" at bounding box center [297, 71] width 26 height 7
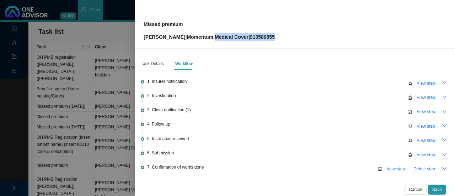
drag, startPoint x: 273, startPoint y: 35, endPoint x: 213, endPoint y: 35, distance: 60.1
click at [213, 35] on div "Missed premium [PERSON_NAME] | Momentum | Medical Cover | 913580855" at bounding box center [295, 23] width 303 height 33
copy p "Medical Cover | 913580855"
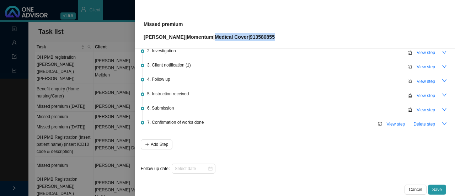
scroll to position [45, 0]
click at [435, 189] on span "Save" at bounding box center [437, 189] width 10 height 7
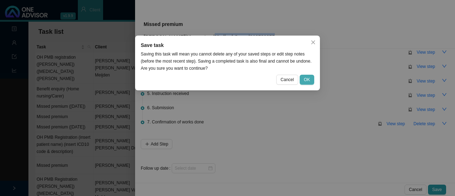
click at [307, 83] on button "OK" at bounding box center [307, 80] width 15 height 10
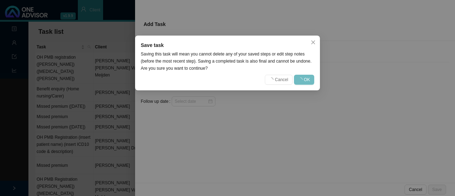
scroll to position [0, 0]
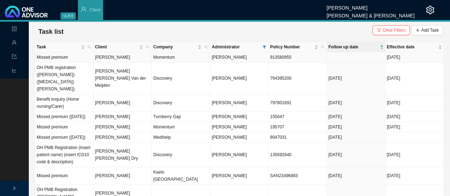
click at [162, 58] on td "Momentum" at bounding box center [181, 57] width 58 height 10
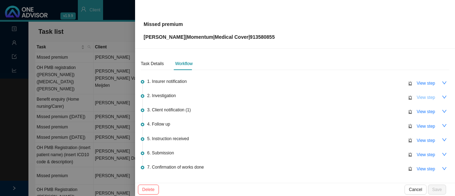
click at [417, 95] on span "View step" at bounding box center [425, 97] width 18 height 7
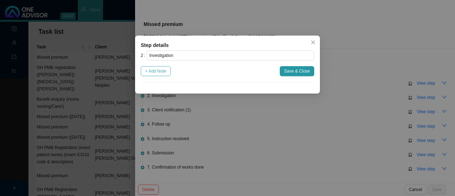
click at [160, 73] on span "+ Add Note" at bounding box center [155, 71] width 21 height 7
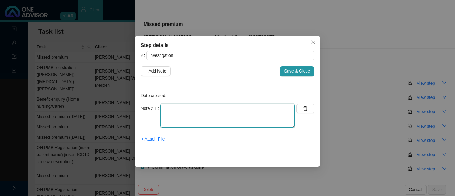
click at [174, 113] on textarea at bounding box center [227, 115] width 134 height 24
paste textarea "R6 445"
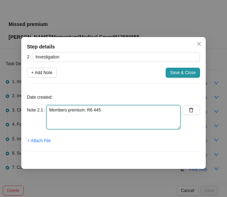
click at [112, 111] on textarea "Members premium: R6 445" at bounding box center [114, 117] width 134 height 24
click at [50, 109] on textarea "Members premium: R6 445 Group no. 1550799011" at bounding box center [114, 117] width 134 height 24
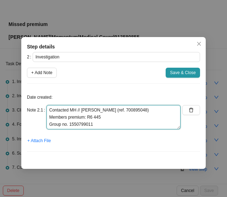
click at [109, 118] on textarea "Contacted MH // [PERSON_NAME] (ref. 700895048) Members premium: R6 445 Group no…" at bounding box center [114, 117] width 134 height 24
drag, startPoint x: 70, startPoint y: 117, endPoint x: 50, endPoint y: 118, distance: 20.3
click at [50, 118] on textarea "Contacted MH // [PERSON_NAME] (ref. 700895048) Members premium: R6 445 Group no…" at bounding box center [114, 117] width 134 height 24
type textarea "Contacted MH // [PERSON_NAME] (ref. 700895048) Outstanding amount: R6500 (R55 s…"
click at [104, 124] on textarea "Contacted MH // [PERSON_NAME] (ref. 700895048) Outstanding amount: R6500 (R55 s…" at bounding box center [114, 117] width 134 height 24
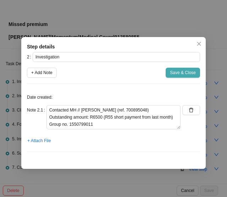
click at [182, 68] on button "Save & Close" at bounding box center [183, 73] width 34 height 10
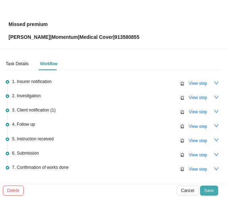
click at [210, 187] on span "Save" at bounding box center [210, 190] width 10 height 7
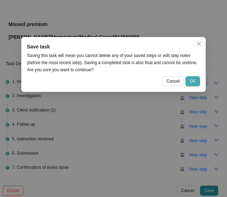
click at [195, 79] on span "OK" at bounding box center [193, 80] width 6 height 7
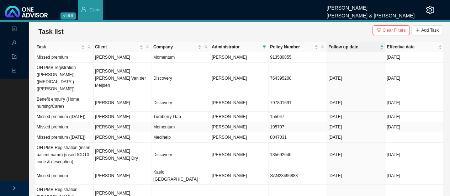
drag, startPoint x: 284, startPoint y: 128, endPoint x: 267, endPoint y: 128, distance: 17.1
click at [267, 128] on tr "Missed premium [PERSON_NAME] Momentum [PERSON_NAME] 195707 [DATE] [DATE]" at bounding box center [239, 127] width 408 height 10
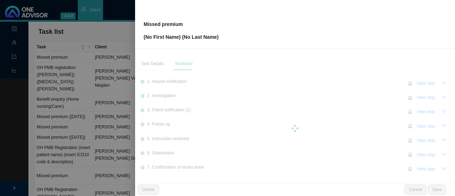
copy tr "195707"
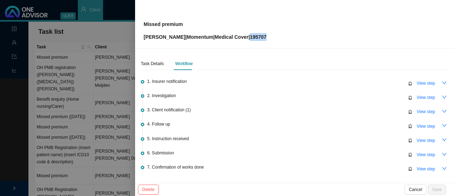
drag, startPoint x: 273, startPoint y: 38, endPoint x: 256, endPoint y: 35, distance: 16.9
click at [256, 35] on div "Missed premium [PERSON_NAME] | Momentum | Medical Cover | 195707" at bounding box center [295, 23] width 303 height 33
copy p "195707"
click at [123, 33] on div at bounding box center [227, 98] width 455 height 196
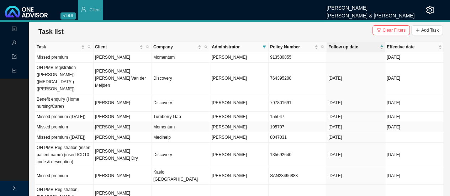
click at [149, 128] on td "[PERSON_NAME]" at bounding box center [122, 127] width 58 height 10
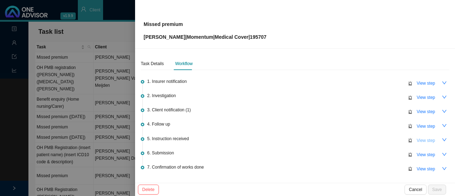
click at [424, 138] on span "View step" at bounding box center [425, 140] width 18 height 7
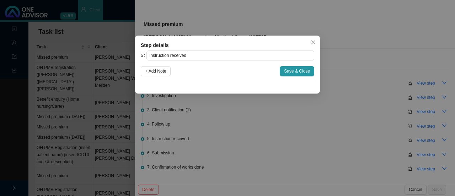
click at [315, 40] on icon "close" at bounding box center [313, 42] width 5 height 5
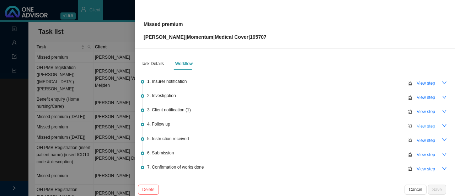
click at [426, 123] on span "View step" at bounding box center [425, 126] width 18 height 7
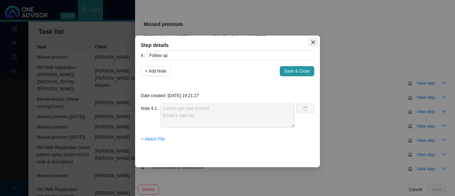
click at [311, 44] on icon "close" at bounding box center [313, 43] width 4 height 4
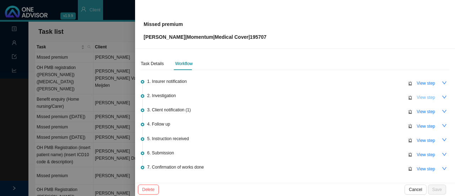
click at [426, 98] on span "View step" at bounding box center [425, 97] width 18 height 7
type input "Investigation"
type textarea "On going task - Member short pays every month - R330 Contacted MH // confirmed …"
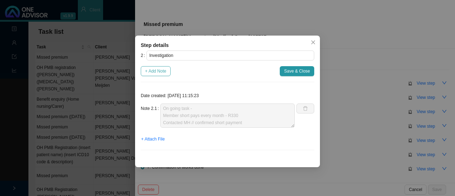
click at [157, 71] on span "+ Add Note" at bounding box center [155, 71] width 21 height 7
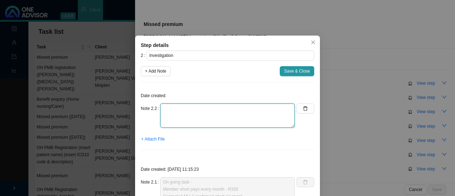
click at [195, 115] on textarea at bounding box center [227, 115] width 134 height 24
paste textarea "700895876"
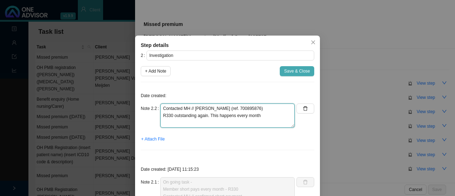
type textarea "Contacted MH // [PERSON_NAME] (ref. 700895876) R330 outstanding again. This hap…"
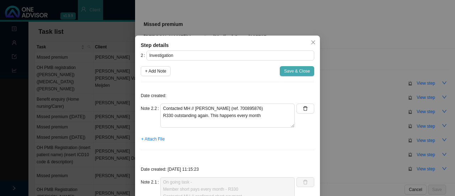
click at [300, 73] on span "Save & Close" at bounding box center [297, 71] width 26 height 7
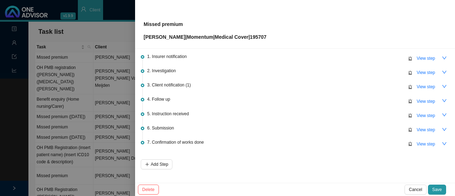
scroll to position [45, 0]
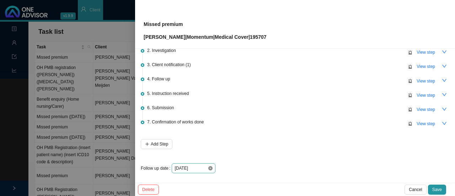
click at [210, 168] on icon "close-circle" at bounding box center [210, 168] width 4 height 4
click at [209, 169] on div at bounding box center [193, 168] width 38 height 7
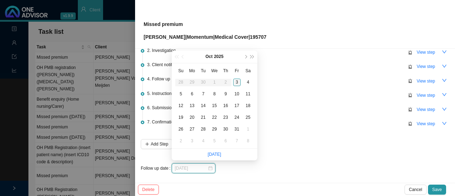
type input "[DATE]"
click at [193, 93] on div "6" at bounding box center [191, 93] width 7 height 7
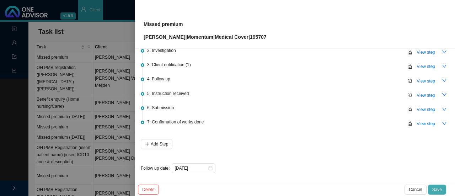
click at [438, 189] on span "Save" at bounding box center [437, 189] width 10 height 7
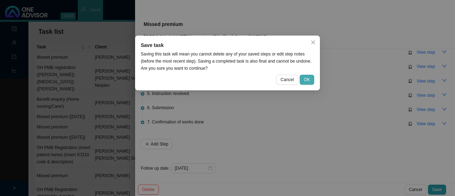
click at [307, 79] on span "OK" at bounding box center [307, 79] width 6 height 7
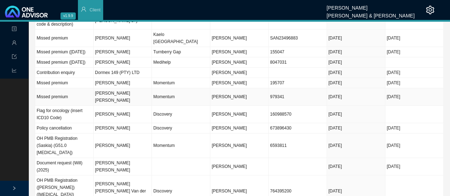
scroll to position [0, 0]
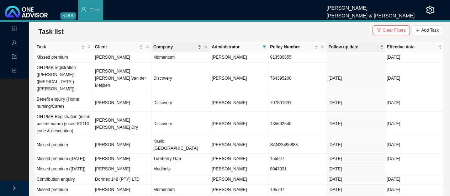
click at [165, 45] on span "Company" at bounding box center [174, 46] width 43 height 7
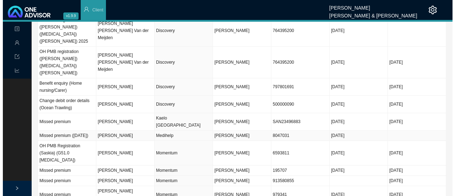
scroll to position [159, 0]
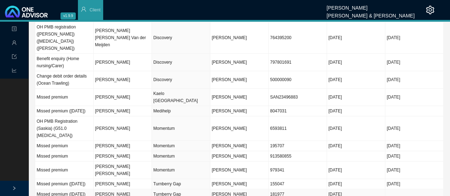
drag, startPoint x: 131, startPoint y: 173, endPoint x: 240, endPoint y: 174, distance: 108.7
click at [131, 189] on td "[PERSON_NAME]" at bounding box center [122, 194] width 58 height 10
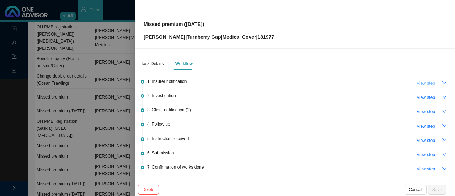
click at [424, 80] on span "View step" at bounding box center [425, 83] width 18 height 7
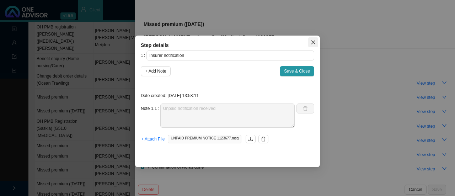
click at [313, 41] on icon "close" at bounding box center [313, 42] width 5 height 5
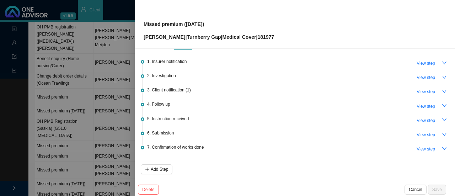
scroll to position [0, 0]
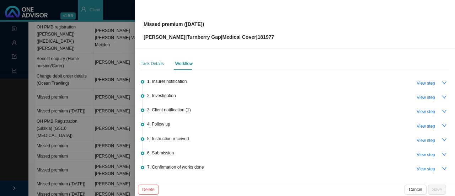
click at [156, 64] on div "Task Details" at bounding box center [152, 63] width 23 height 7
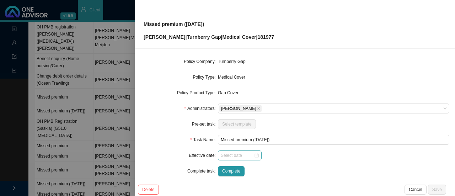
scroll to position [83, 0]
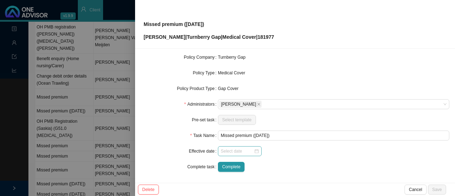
click at [252, 152] on div at bounding box center [240, 150] width 38 height 7
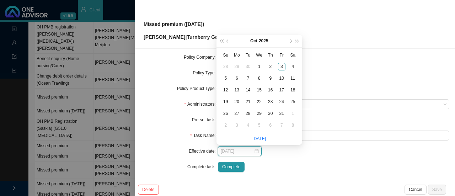
type input "[DATE]"
click at [226, 41] on span "prev-year" at bounding box center [228, 41] width 4 height 4
type input "[DATE]"
click at [235, 65] on div "1" at bounding box center [236, 66] width 7 height 7
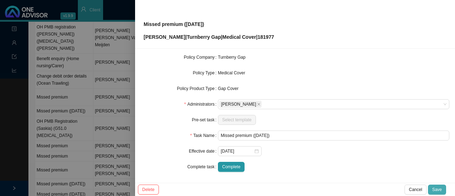
click at [436, 186] on span "Save" at bounding box center [437, 189] width 10 height 7
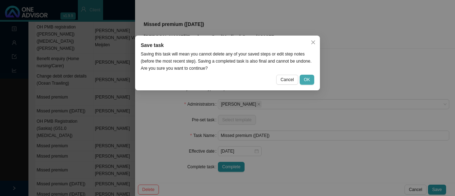
click at [303, 78] on button "OK" at bounding box center [307, 80] width 15 height 10
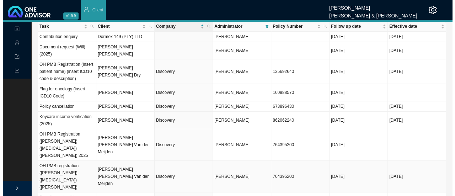
scroll to position [0, 0]
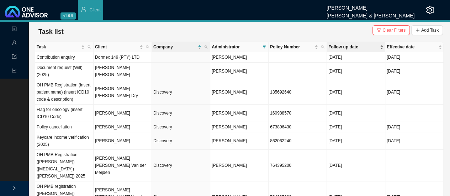
click at [335, 47] on span "Follow up date" at bounding box center [353, 46] width 50 height 7
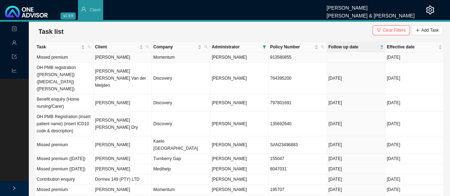
click at [216, 59] on span "[PERSON_NAME]" at bounding box center [228, 57] width 35 height 5
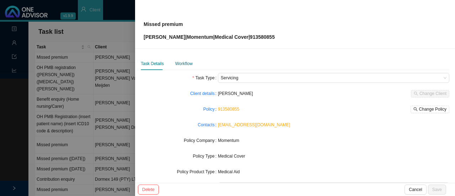
click at [188, 64] on div "Workflow" at bounding box center [183, 63] width 17 height 7
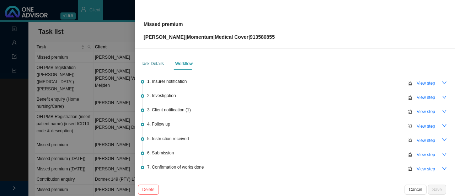
click at [157, 62] on div "Task Details" at bounding box center [152, 63] width 23 height 7
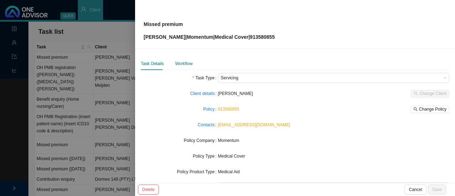
click at [187, 62] on div "Workflow" at bounding box center [183, 63] width 17 height 7
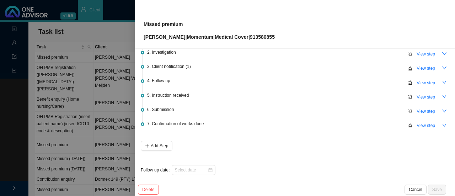
scroll to position [45, 0]
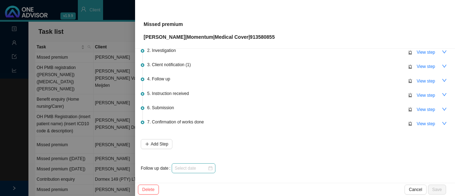
click at [211, 165] on div at bounding box center [193, 168] width 38 height 7
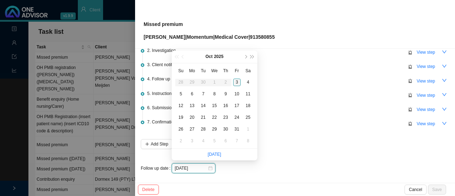
type input "[DATE]"
click at [236, 82] on div "3" at bounding box center [236, 82] width 7 height 7
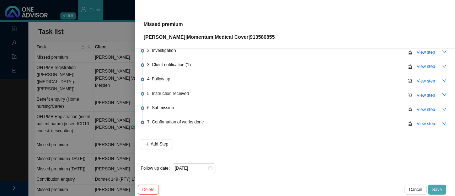
click at [440, 192] on span "Save" at bounding box center [437, 189] width 10 height 7
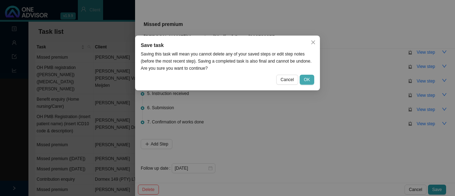
click at [306, 82] on span "OK" at bounding box center [307, 79] width 6 height 7
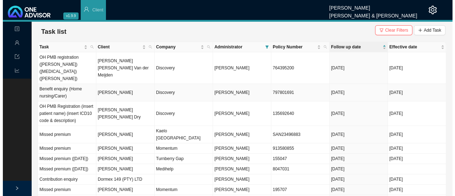
scroll to position [71, 0]
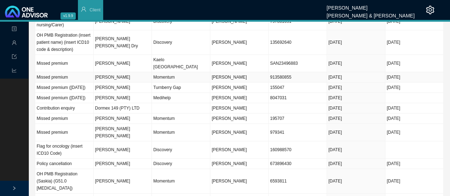
click at [117, 72] on td "[PERSON_NAME]" at bounding box center [122, 77] width 58 height 10
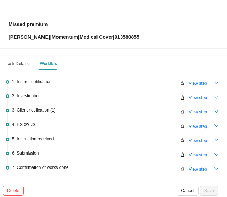
click at [214, 97] on icon "down" at bounding box center [216, 97] width 5 height 5
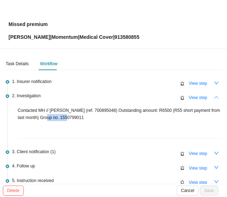
drag, startPoint x: 79, startPoint y: 118, endPoint x: 53, endPoint y: 118, distance: 26.3
click at [53, 118] on p "Contacted MH // [PERSON_NAME] (ref. 700895048) Outstanding amount: R6500 (R55 s…" at bounding box center [120, 114] width 204 height 14
copy p "1550799011"
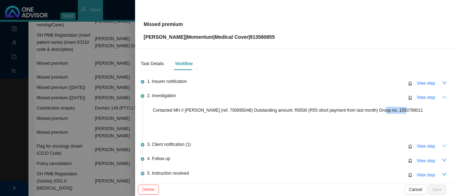
click at [442, 143] on icon "down" at bounding box center [444, 145] width 5 height 5
click at [416, 144] on span "View step" at bounding box center [425, 145] width 18 height 7
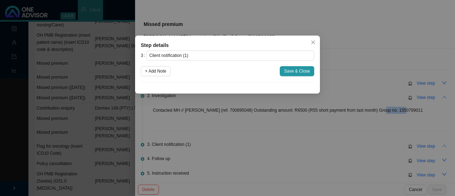
drag, startPoint x: 158, startPoint y: 68, endPoint x: 168, endPoint y: 82, distance: 17.8
click at [158, 68] on span "+ Add Note" at bounding box center [155, 71] width 21 height 7
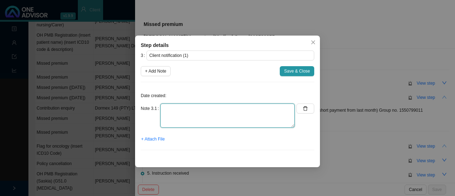
click at [175, 118] on textarea at bounding box center [227, 115] width 134 height 24
click at [241, 108] on textarea "Informed client on whatsapp & email // Banking details & amount given" at bounding box center [227, 115] width 134 height 24
click at [184, 118] on textarea "Informed client on whatsapp & email // banking details & amount given" at bounding box center [227, 115] width 134 height 24
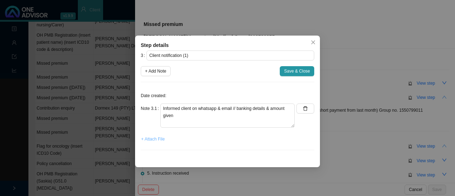
click at [151, 139] on span "+ Attach File" at bounding box center [152, 138] width 23 height 7
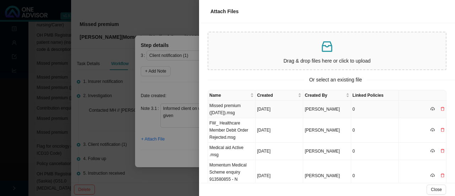
click at [232, 112] on td "Missed premium ([DATE]).msg" at bounding box center [232, 109] width 48 height 17
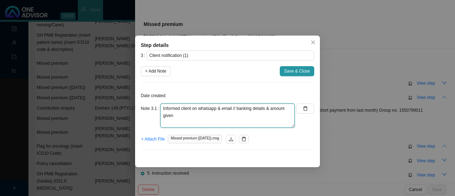
drag, startPoint x: 181, startPoint y: 116, endPoint x: 211, endPoint y: 116, distance: 29.8
click at [185, 116] on textarea "Informed client on whatsapp & email // banking details & amount given" at bounding box center [227, 115] width 134 height 24
click at [175, 115] on textarea "Informed client on whatsapp & email // banking details & amount given. Added to…" at bounding box center [227, 115] width 134 height 24
drag, startPoint x: 177, startPoint y: 116, endPoint x: 181, endPoint y: 116, distance: 3.9
click at [178, 116] on textarea "Informed client on whatsapp & email // banking details & amount given (Added to…" at bounding box center [227, 115] width 134 height 24
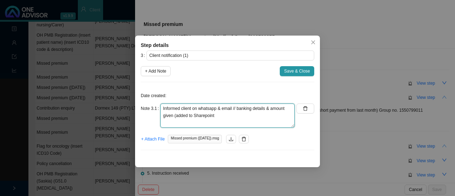
click at [195, 115] on textarea "Informed client on whatsapp & email // banking details & amount given (added to…" at bounding box center [227, 115] width 134 height 24
click at [216, 116] on textarea "Informed client on whatsapp & email // banking details & amount given (added to…" at bounding box center [227, 115] width 134 height 24
type textarea "Informed client on whatsapp & email // banking details & amount given (added to…"
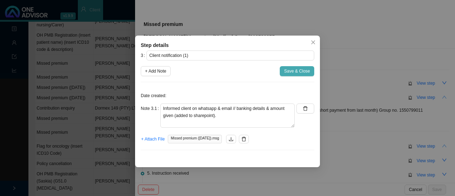
click at [295, 68] on span "Save & Close" at bounding box center [297, 71] width 26 height 7
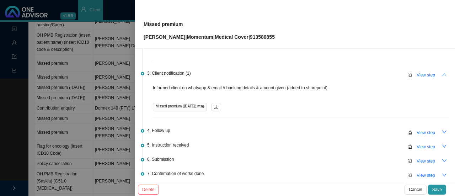
scroll to position [122, 0]
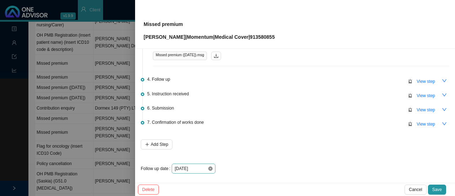
click at [211, 167] on icon "close-circle" at bounding box center [210, 168] width 4 height 4
click at [209, 167] on div at bounding box center [193, 168] width 38 height 7
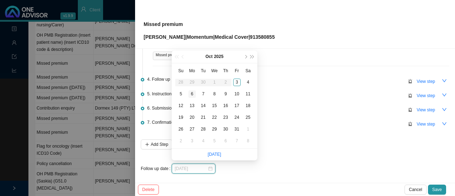
type input "[DATE]"
click at [191, 93] on div "6" at bounding box center [191, 93] width 7 height 7
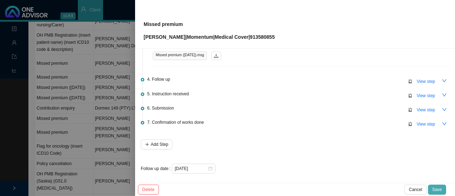
click at [436, 190] on span "Save" at bounding box center [437, 189] width 10 height 7
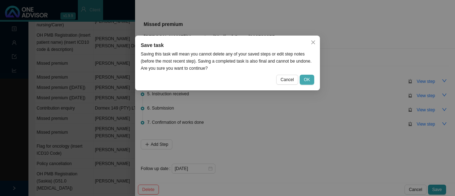
click at [308, 76] on span "OK" at bounding box center [307, 79] width 6 height 7
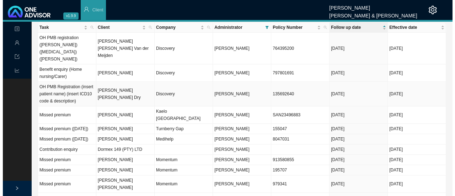
scroll to position [0, 0]
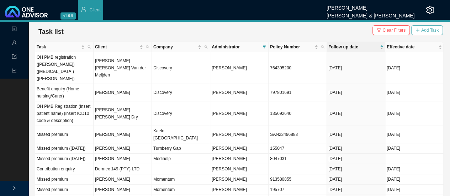
click at [426, 29] on span "Add Task" at bounding box center [429, 30] width 17 height 7
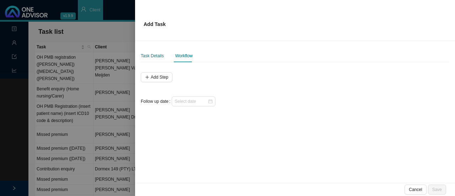
click at [149, 57] on div "Task Details" at bounding box center [152, 55] width 23 height 7
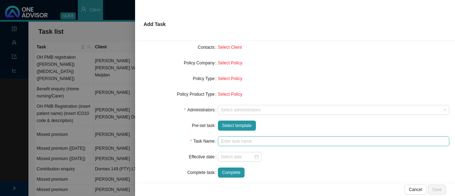
scroll to position [71, 0]
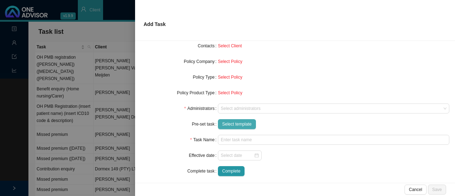
click at [232, 126] on span "Select template" at bounding box center [236, 123] width 29 height 7
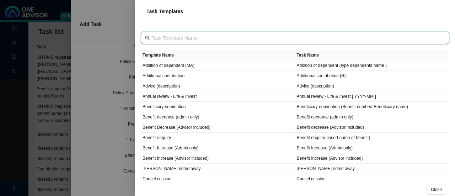
drag, startPoint x: 166, startPoint y: 39, endPoint x: 166, endPoint y: 43, distance: 3.9
click at [166, 39] on input "text" at bounding box center [295, 38] width 289 height 8
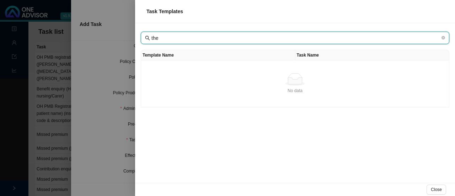
drag, startPoint x: 167, startPoint y: 38, endPoint x: 130, endPoint y: 33, distance: 37.7
click at [130, 33] on div "Task Templates the Template Name Task Name No data No data Close" at bounding box center [227, 98] width 455 height 196
type input "miss"
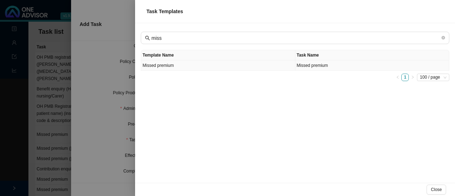
drag, startPoint x: 176, startPoint y: 64, endPoint x: 263, endPoint y: 58, distance: 87.7
click at [178, 64] on td "Missed premium" at bounding box center [218, 65] width 154 height 10
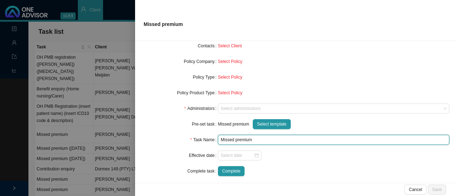
drag, startPoint x: 262, startPoint y: 142, endPoint x: 267, endPoint y: 141, distance: 5.8
click at [265, 142] on input "Missed premium" at bounding box center [333, 140] width 231 height 10
type input "Missed premium (October)"
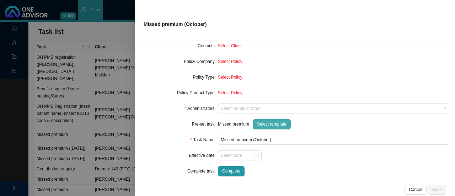
click at [268, 125] on span "Select template" at bounding box center [271, 123] width 29 height 7
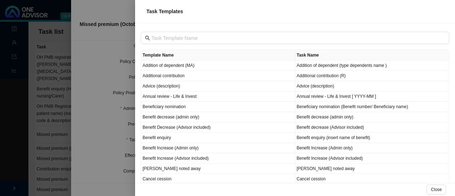
click at [115, 124] on div at bounding box center [227, 98] width 455 height 196
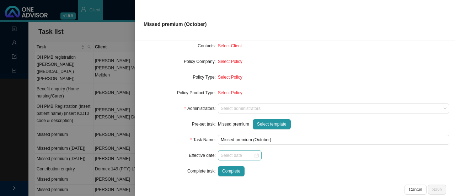
click at [256, 156] on div at bounding box center [240, 155] width 38 height 7
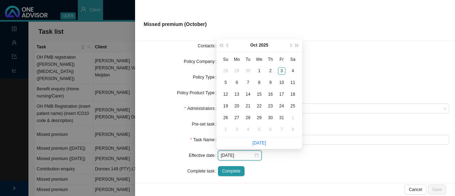
type input "[DATE]"
click at [260, 69] on div "1" at bounding box center [258, 70] width 7 height 7
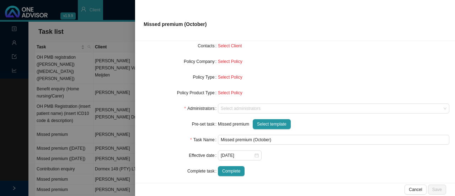
drag, startPoint x: 172, startPoint y: 127, endPoint x: 249, endPoint y: 110, distance: 78.6
click at [173, 126] on div "Pre-set task" at bounding box center [179, 124] width 77 height 10
click at [243, 109] on div at bounding box center [330, 108] width 222 height 5
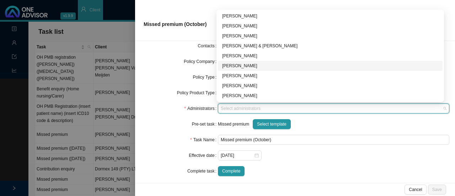
click at [246, 64] on div "[PERSON_NAME]" at bounding box center [330, 65] width 216 height 7
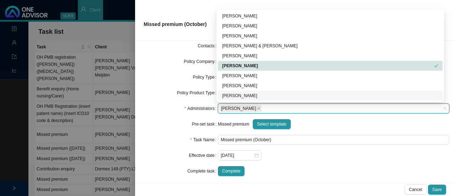
drag, startPoint x: 163, startPoint y: 106, endPoint x: 180, endPoint y: 105, distance: 16.4
click at [163, 106] on div "Administrators" at bounding box center [179, 108] width 77 height 10
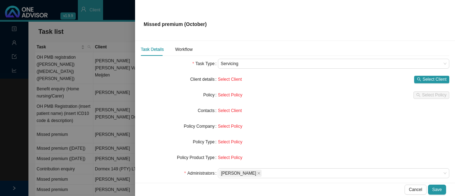
scroll to position [0, 0]
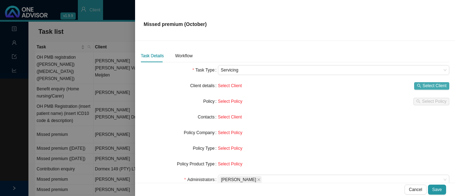
click at [428, 85] on span "Select Client" at bounding box center [435, 85] width 24 height 7
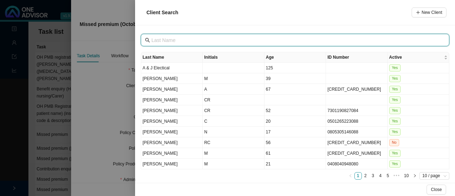
click at [162, 42] on input "text" at bounding box center [295, 40] width 289 height 8
type input "y"
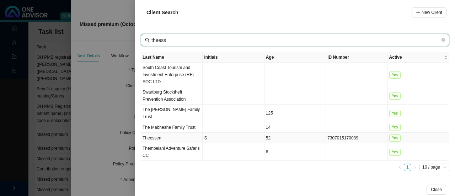
type input "theess"
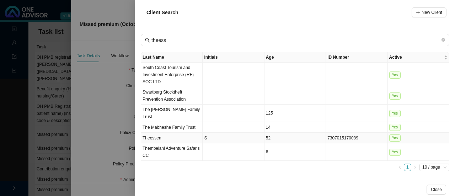
click at [158, 138] on td "Theessen" at bounding box center [171, 138] width 61 height 11
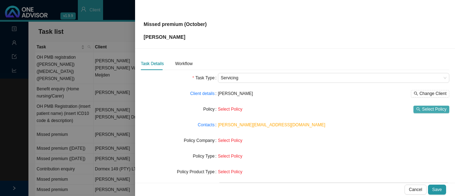
click at [423, 110] on span "Select Policy" at bounding box center [434, 109] width 25 height 7
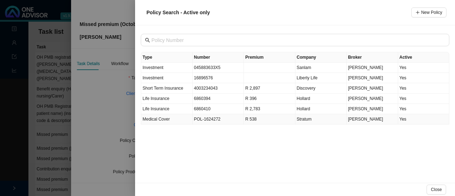
click at [214, 119] on td "POL-1624272" at bounding box center [219, 119] width 52 height 10
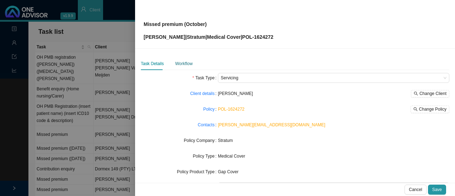
click at [177, 62] on div "Workflow" at bounding box center [183, 63] width 17 height 7
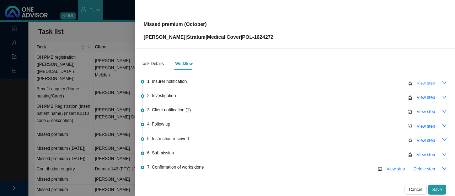
click at [427, 82] on span "View step" at bounding box center [425, 83] width 18 height 7
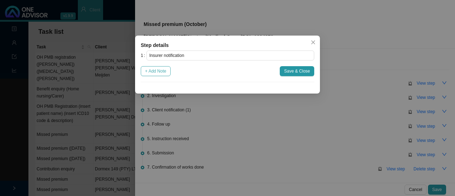
click at [159, 70] on span "+ Add Note" at bounding box center [155, 71] width 21 height 7
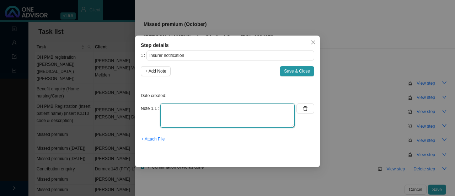
click at [174, 113] on textarea at bounding box center [227, 115] width 134 height 24
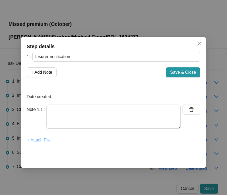
click at [39, 141] on span "+ Attach File" at bounding box center [38, 140] width 23 height 7
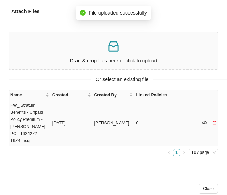
click at [27, 125] on td "FW_ Stratum Benefits - Unpaid Policy Premium - [PERSON_NAME] - POL-1624272-T9Z4…" at bounding box center [30, 124] width 42 height 46
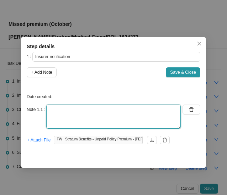
click at [70, 114] on textarea at bounding box center [113, 117] width 134 height 24
click at [89, 110] on textarea "Missed premium -" at bounding box center [113, 117] width 134 height 24
paste textarea "R 591.00*"
click at [84, 111] on textarea "Missed premium - R 591 + R25 (admin fee)" at bounding box center [113, 117] width 134 height 24
click at [98, 111] on textarea "Missed premium: R 591 + R25 (admin fee)" at bounding box center [113, 117] width 134 height 24
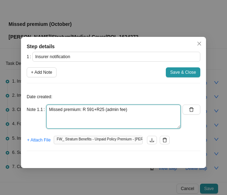
click at [135, 108] on textarea "Missed premium: R 591+R25 (admin fee)" at bounding box center [113, 117] width 134 height 24
drag, startPoint x: 85, startPoint y: 109, endPoint x: 95, endPoint y: 108, distance: 9.3
click at [86, 109] on textarea "Missed premium: R 591+R25 (admin fee)" at bounding box center [113, 117] width 134 height 24
click at [147, 111] on textarea "Missed premium: R591+R25 (admin fee)" at bounding box center [113, 117] width 134 height 24
type textarea "Missed premium: R591+R25 (admin fee)"
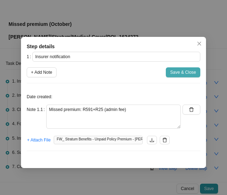
click at [182, 70] on span "Save & Close" at bounding box center [183, 72] width 26 height 7
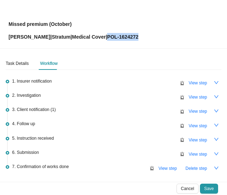
drag, startPoint x: 132, startPoint y: 38, endPoint x: 103, endPoint y: 38, distance: 28.8
click at [103, 38] on div "Missed premium (October) [PERSON_NAME] | Stratum | Medical Cover | POL-1624272" at bounding box center [114, 23] width 210 height 33
copy p "POL-1624272"
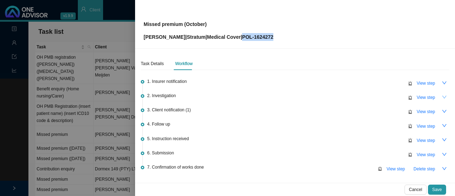
click at [442, 96] on icon "down" at bounding box center [444, 97] width 5 height 5
click at [423, 96] on span "View step" at bounding box center [425, 97] width 18 height 7
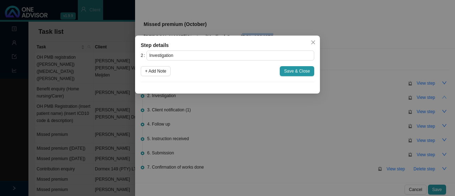
click at [314, 42] on icon "close" at bounding box center [313, 42] width 5 height 5
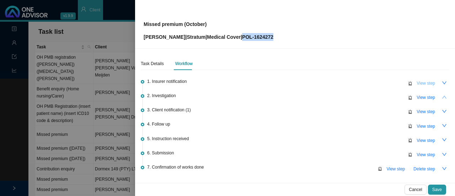
click at [423, 82] on span "View step" at bounding box center [425, 83] width 18 height 7
type input "Insurer notification"
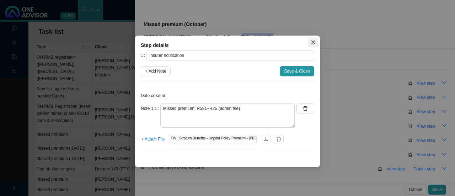
click at [314, 39] on button "Close" at bounding box center [313, 42] width 10 height 10
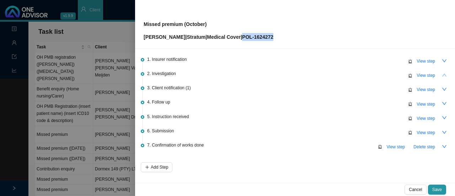
scroll to position [45, 0]
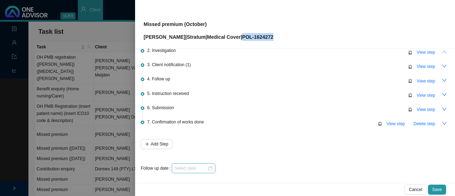
click at [210, 167] on div at bounding box center [193, 168] width 38 height 7
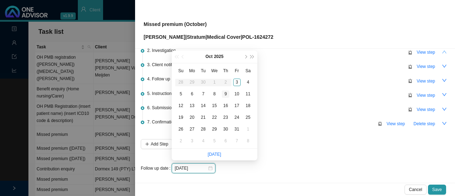
type input "[DATE]"
click at [236, 80] on div "3" at bounding box center [236, 82] width 7 height 7
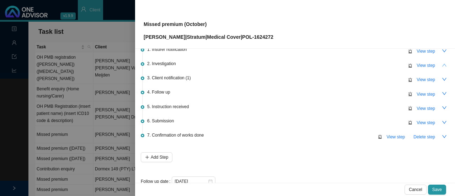
scroll to position [0, 0]
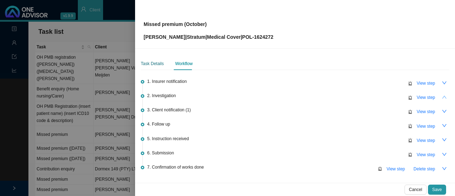
click at [155, 63] on div "Task Details" at bounding box center [152, 63] width 23 height 7
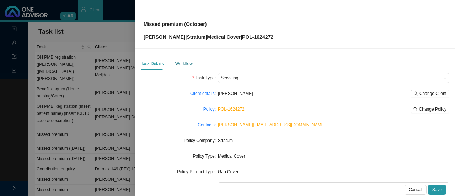
click at [182, 65] on div "Workflow" at bounding box center [183, 63] width 17 height 7
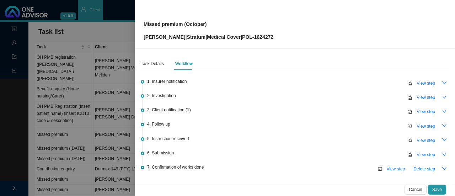
scroll to position [45, 0]
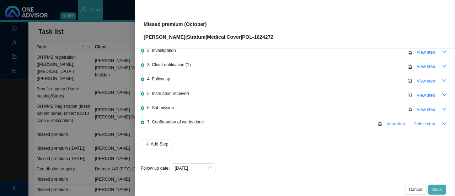
click at [441, 188] on span "Save" at bounding box center [437, 189] width 10 height 7
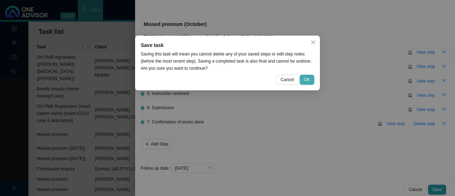
click at [306, 80] on span "OK" at bounding box center [307, 79] width 6 height 7
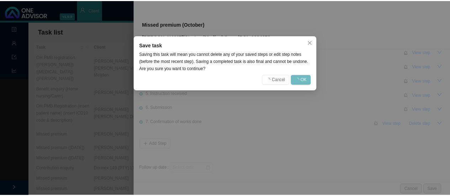
scroll to position [0, 0]
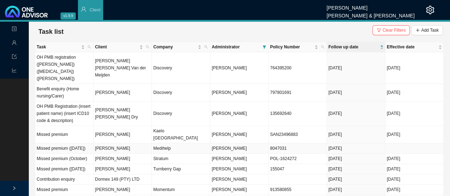
click at [162, 143] on td "Medihelp" at bounding box center [181, 148] width 58 height 10
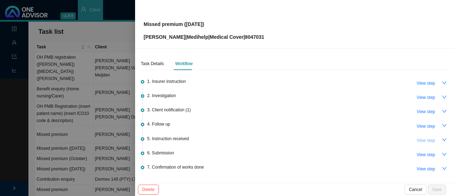
click at [430, 140] on button "View step" at bounding box center [425, 140] width 27 height 10
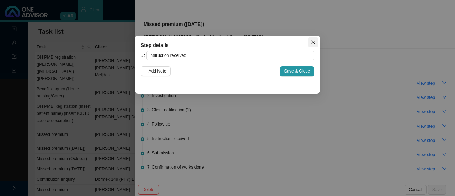
drag, startPoint x: 312, startPoint y: 43, endPoint x: 296, endPoint y: 90, distance: 49.6
click at [312, 43] on icon "close" at bounding box center [313, 43] width 4 height 4
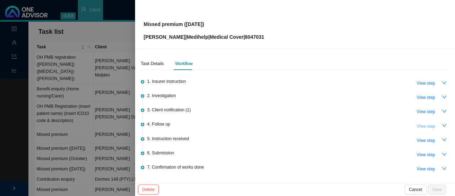
click at [424, 124] on span "View step" at bounding box center [425, 126] width 18 height 7
type input "Follow up"
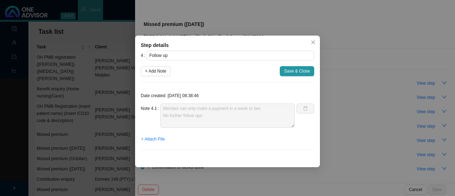
click at [157, 12] on div "Step details 4 Follow up + Add Note Save & Close Date created: [DATE] 08:38:46 …" at bounding box center [227, 98] width 455 height 196
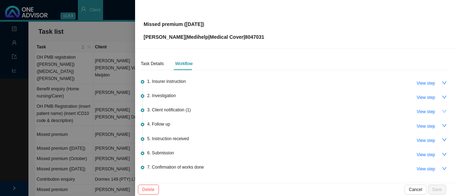
click at [442, 111] on icon "down" at bounding box center [444, 111] width 5 height 5
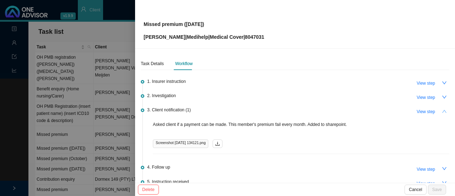
click at [442, 111] on icon "up" at bounding box center [444, 111] width 5 height 5
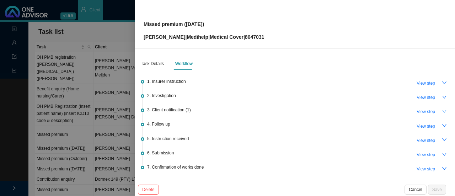
click at [90, 32] on div at bounding box center [227, 98] width 455 height 196
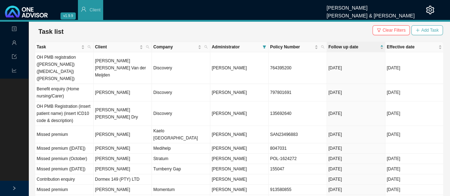
click at [435, 31] on span "Add Task" at bounding box center [429, 30] width 17 height 7
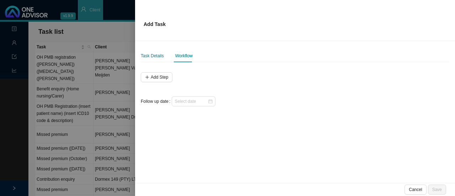
click at [154, 58] on div "Task Details" at bounding box center [152, 55] width 23 height 7
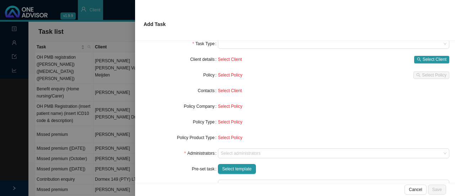
scroll to position [71, 0]
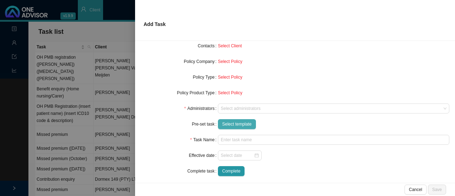
click at [232, 126] on span "Select template" at bounding box center [236, 123] width 29 height 7
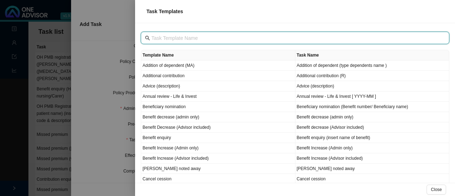
click at [171, 37] on input "text" at bounding box center [295, 38] width 289 height 8
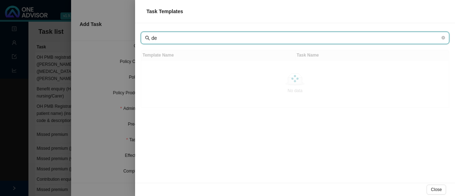
type input "d"
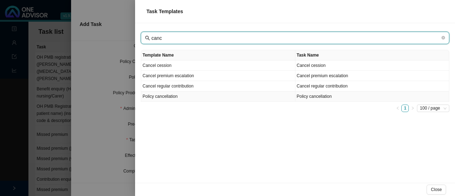
type input "canc"
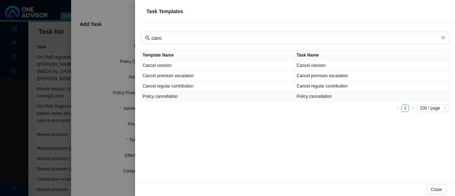
click at [161, 96] on td "Policy cancellation" at bounding box center [218, 96] width 154 height 10
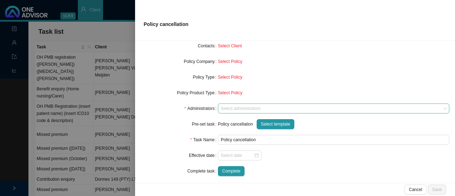
click at [234, 109] on div at bounding box center [330, 108] width 222 height 5
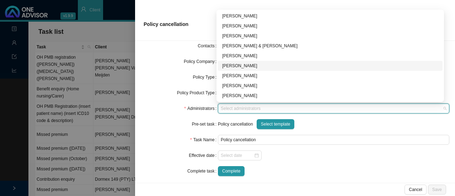
drag, startPoint x: 238, startPoint y: 64, endPoint x: 258, endPoint y: 77, distance: 24.4
click at [238, 64] on div "[PERSON_NAME]" at bounding box center [330, 65] width 216 height 7
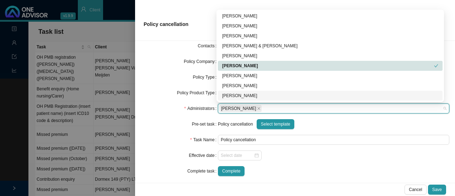
click at [159, 89] on div "Policy Product Type" at bounding box center [179, 93] width 77 height 10
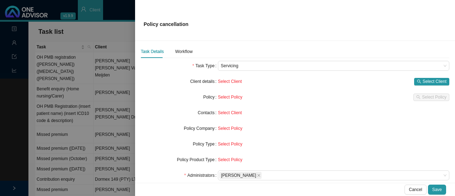
scroll to position [75, 0]
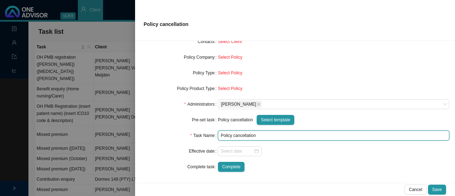
click at [269, 135] on input "Policy cancellation" at bounding box center [333, 135] width 231 height 10
click at [254, 151] on div at bounding box center [240, 150] width 38 height 7
type input "Policy cancellation (Deceased)"
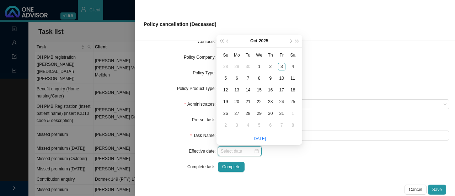
click at [254, 151] on div at bounding box center [240, 150] width 38 height 7
click at [255, 152] on div at bounding box center [240, 150] width 38 height 7
click at [298, 159] on form "Task Type Servicing Client details Select Client Select Client Policy Select Po…" at bounding box center [295, 81] width 308 height 182
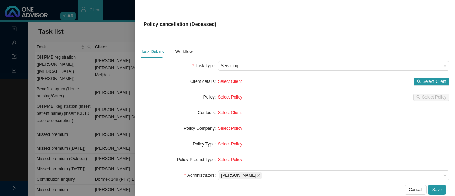
scroll to position [0, 0]
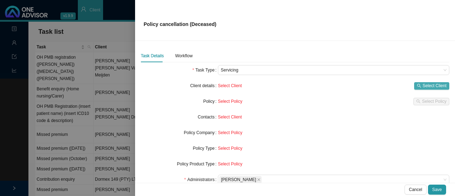
click at [423, 86] on span "Select Client" at bounding box center [435, 85] width 24 height 7
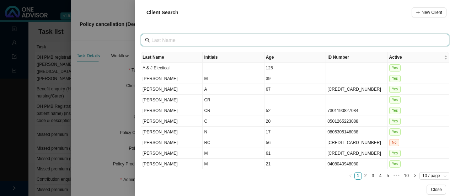
click at [167, 41] on input "text" at bounding box center [295, 40] width 289 height 8
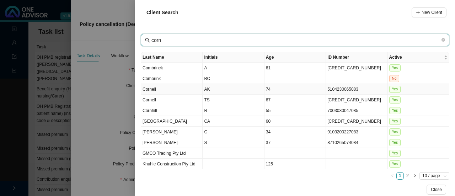
type input "corn"
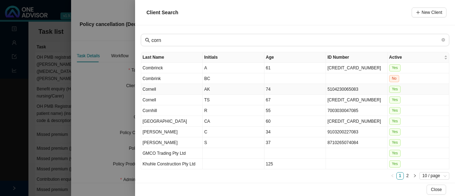
drag, startPoint x: 155, startPoint y: 87, endPoint x: 204, endPoint y: 84, distance: 49.5
click at [155, 86] on td "Cornell" at bounding box center [171, 89] width 61 height 11
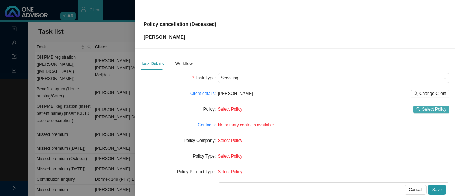
click at [422, 107] on span "Select Policy" at bounding box center [434, 109] width 25 height 7
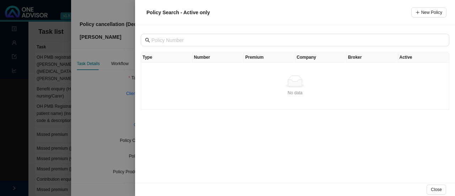
click at [105, 92] on div at bounding box center [227, 98] width 455 height 196
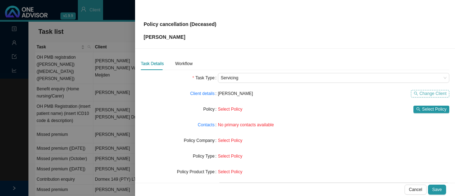
click at [421, 93] on span "Change Client" at bounding box center [432, 93] width 27 height 7
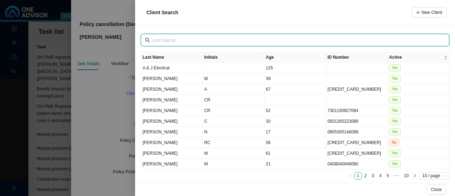
click at [165, 39] on input "text" at bounding box center [295, 40] width 289 height 8
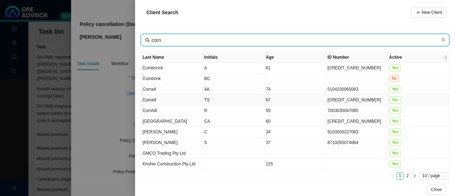
type input "corn"
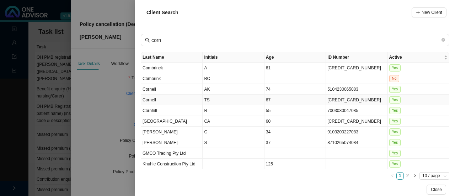
drag, startPoint x: 206, startPoint y: 100, endPoint x: 215, endPoint y: 99, distance: 8.6
click at [206, 99] on td "TS" at bounding box center [233, 100] width 61 height 11
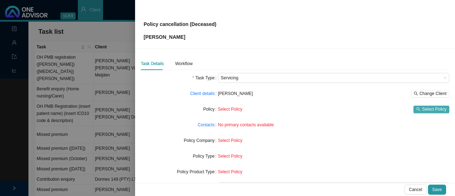
click at [422, 109] on span "Select Policy" at bounding box center [434, 109] width 25 height 7
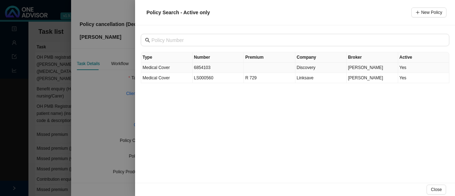
click at [201, 68] on td "6854103" at bounding box center [219, 68] width 52 height 10
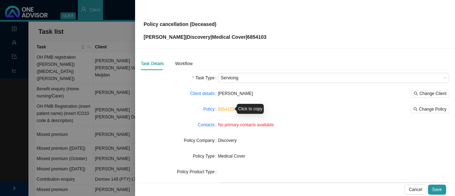
click at [223, 109] on link "6854103" at bounding box center [226, 109] width 17 height 5
click at [203, 108] on link "Policy" at bounding box center [208, 109] width 11 height 7
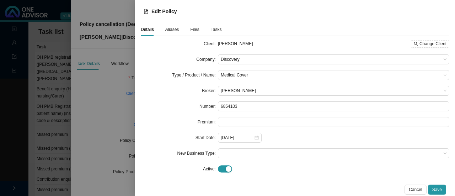
click at [171, 31] on span "Aliases" at bounding box center [172, 29] width 14 height 4
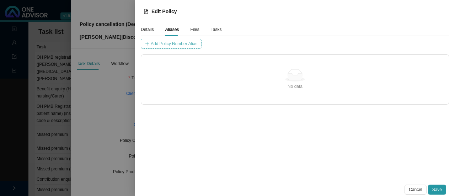
click at [164, 42] on span "Add Policy Number Alias" at bounding box center [174, 43] width 47 height 7
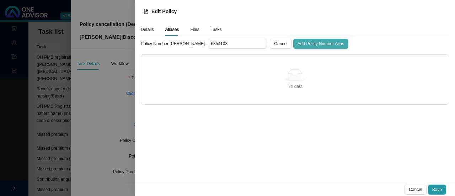
type input "6854103"
click at [297, 42] on span "Add Policy Number Alias" at bounding box center [320, 43] width 47 height 7
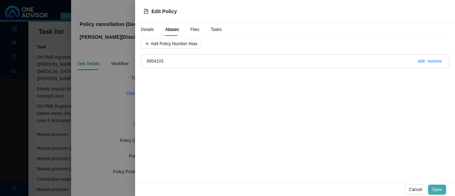
click at [438, 190] on span "Save" at bounding box center [437, 189] width 10 height 7
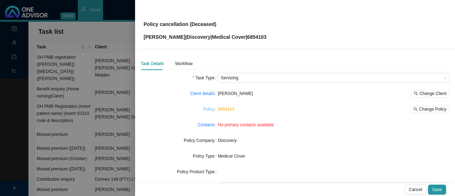
click at [208, 108] on link "Policy" at bounding box center [208, 109] width 11 height 7
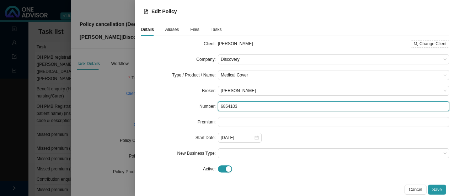
drag, startPoint x: 239, startPoint y: 106, endPoint x: 213, endPoint y: 105, distance: 26.3
click at [212, 105] on div "Number 6854103" at bounding box center [295, 106] width 308 height 10
paste input "068541030"
type input "068541030"
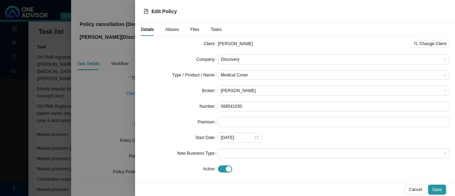
click at [278, 136] on div "[DATE]" at bounding box center [333, 138] width 231 height 10
click at [438, 186] on span "Save" at bounding box center [437, 189] width 10 height 7
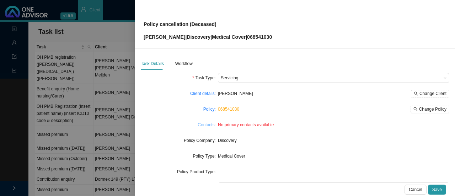
click at [207, 124] on link "Contacts" at bounding box center [206, 124] width 17 height 7
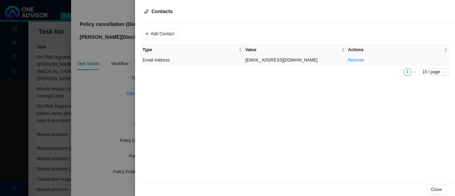
click at [253, 60] on td "[EMAIL_ADDRESS][DOMAIN_NAME]" at bounding box center [295, 60] width 103 height 10
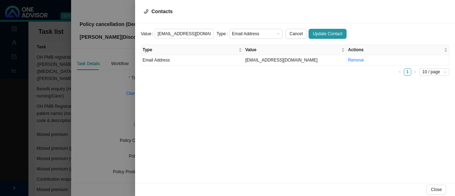
scroll to position [0, 2]
click at [319, 35] on span "Update Contact" at bounding box center [327, 33] width 29 height 7
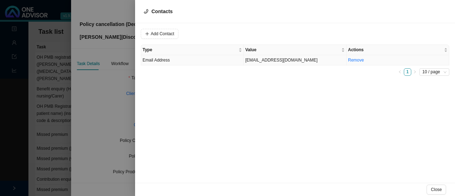
click at [260, 60] on td "[EMAIL_ADDRESS][DOMAIN_NAME]" at bounding box center [295, 60] width 103 height 10
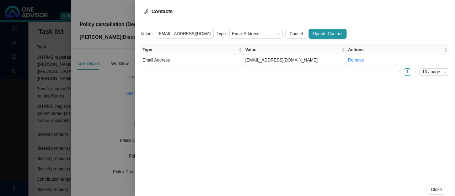
scroll to position [0, 2]
click at [241, 34] on span "Email Address" at bounding box center [256, 33] width 48 height 9
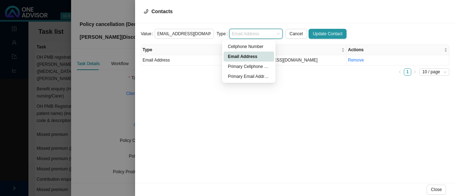
scroll to position [0, 0]
click at [241, 78] on div "Primary Email Address" at bounding box center [249, 76] width 42 height 7
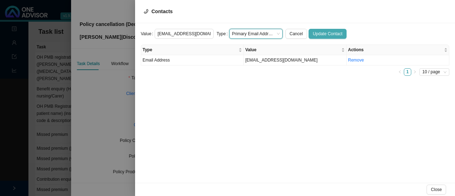
click at [313, 36] on span "Update Contact" at bounding box center [327, 33] width 29 height 7
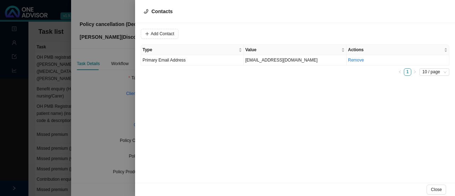
click at [109, 99] on div at bounding box center [227, 98] width 455 height 196
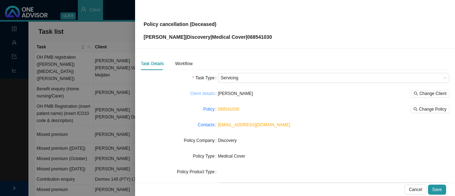
click at [198, 93] on link "Client details" at bounding box center [202, 93] width 25 height 7
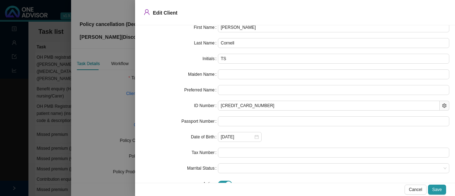
scroll to position [44, 0]
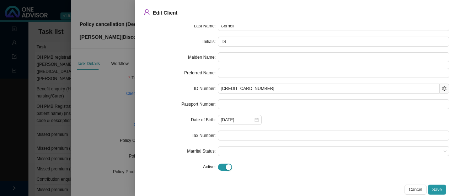
drag, startPoint x: 443, startPoint y: 189, endPoint x: 386, endPoint y: 172, distance: 59.3
click at [442, 188] on button "Save" at bounding box center [437, 189] width 18 height 10
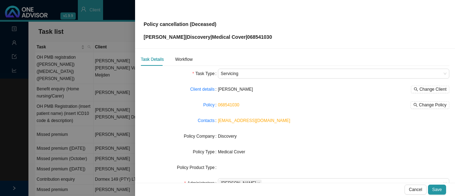
scroll to position [0, 0]
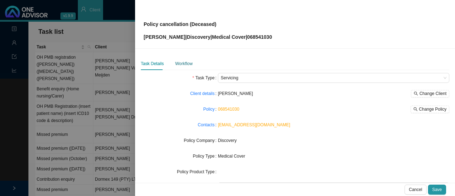
click at [182, 63] on div "Workflow" at bounding box center [183, 63] width 17 height 7
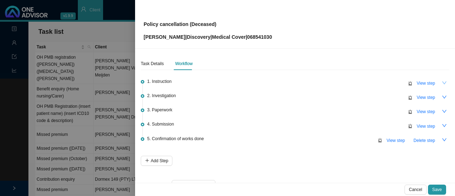
click at [442, 81] on icon "down" at bounding box center [444, 82] width 5 height 5
click at [417, 82] on span "View step" at bounding box center [425, 83] width 18 height 7
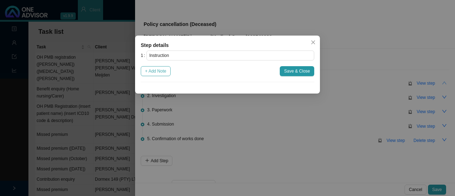
click at [156, 74] on span "+ Add Note" at bounding box center [155, 71] width 21 height 7
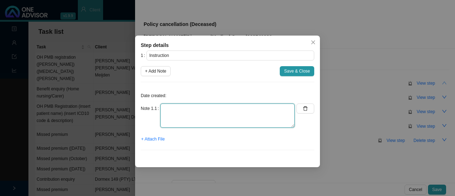
click at [172, 108] on textarea at bounding box center [227, 115] width 134 height 24
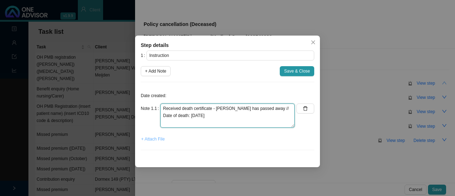
type textarea "Received death certificate - [PERSON_NAME] has passed away // Date of death: [D…"
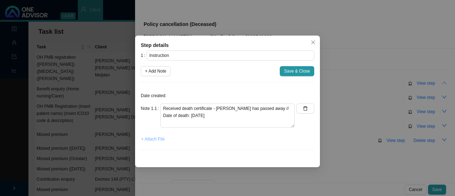
click at [154, 139] on span "+ Attach File" at bounding box center [152, 138] width 23 height 7
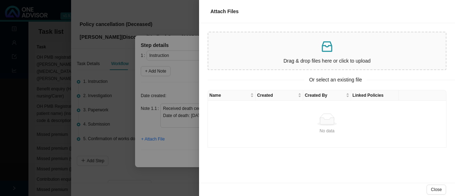
drag, startPoint x: 299, startPoint y: 47, endPoint x: 309, endPoint y: 47, distance: 10.3
click at [299, 46] on p at bounding box center [327, 46] width 232 height 15
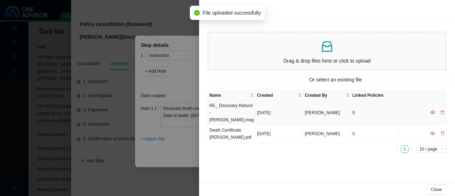
click at [234, 108] on td "RE_ Discovery Refund - [PERSON_NAME].msg" at bounding box center [232, 113] width 48 height 25
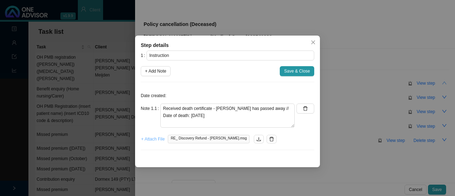
click at [151, 138] on span "+ Attach File" at bounding box center [152, 138] width 23 height 7
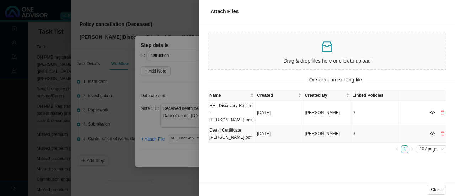
click at [231, 126] on td "Death Certificate [PERSON_NAME].pdf" at bounding box center [232, 133] width 48 height 17
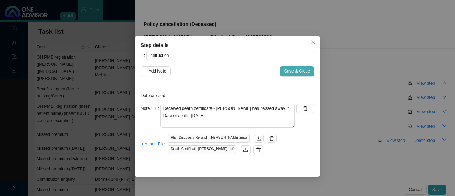
click at [294, 70] on span "Save & Close" at bounding box center [297, 71] width 26 height 7
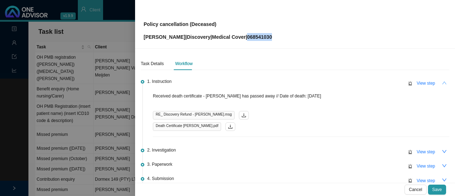
drag, startPoint x: 287, startPoint y: 38, endPoint x: 261, endPoint y: 38, distance: 26.7
click at [261, 38] on div "Policy cancellation (Deceased) [PERSON_NAME] | Discovery | Medical Cover | 0685…" at bounding box center [295, 23] width 303 height 33
copy p "068541030"
click at [442, 166] on icon "down" at bounding box center [444, 165] width 5 height 5
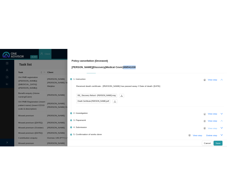
scroll to position [36, 0]
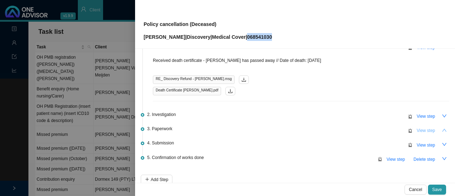
click at [419, 130] on span "View step" at bounding box center [425, 130] width 18 height 7
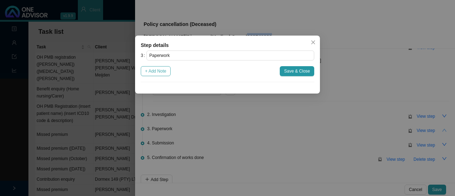
click at [160, 71] on span "+ Add Note" at bounding box center [155, 71] width 21 height 7
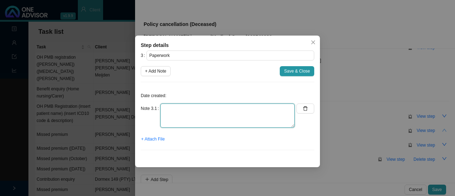
click at [172, 112] on textarea at bounding box center [227, 115] width 134 height 24
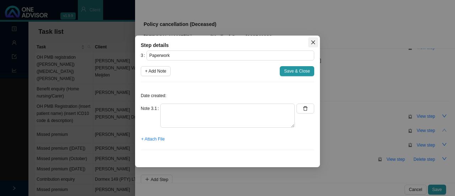
click at [315, 40] on icon "close" at bounding box center [313, 42] width 5 height 5
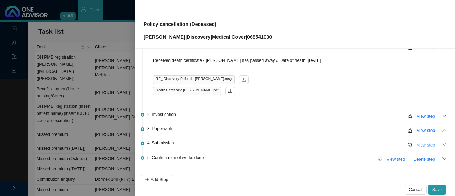
click at [419, 144] on span "View step" at bounding box center [425, 144] width 18 height 7
type input "Submission"
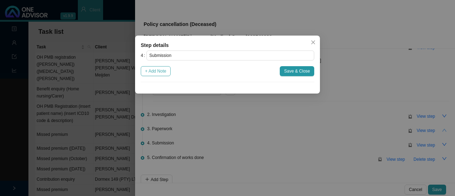
click at [153, 71] on span "+ Add Note" at bounding box center [155, 71] width 21 height 7
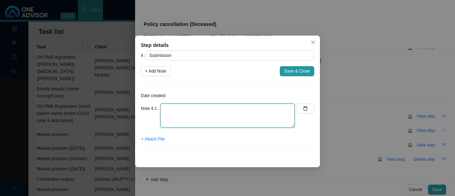
click at [165, 112] on textarea at bounding box center [227, 115] width 134 height 24
type textarea "s"
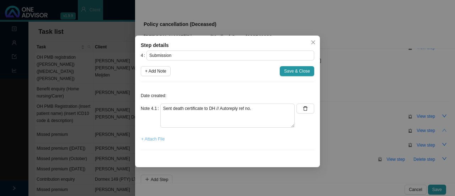
click at [158, 138] on span "+ Attach File" at bounding box center [152, 138] width 23 height 7
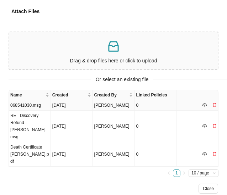
click at [29, 106] on td "068541030.msg" at bounding box center [30, 106] width 42 height 10
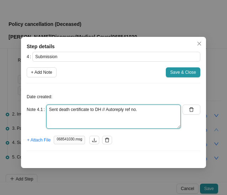
click at [147, 109] on textarea "Sent death certificate to DH // Autoreply ref no." at bounding box center [113, 117] width 134 height 24
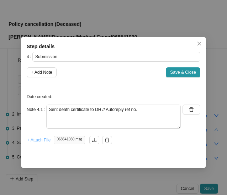
click at [41, 140] on span "+ Attach File" at bounding box center [38, 140] width 23 height 7
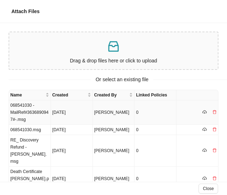
click at [26, 110] on td "068541030 -MailRef#3636890947#-.msg" at bounding box center [30, 113] width 42 height 25
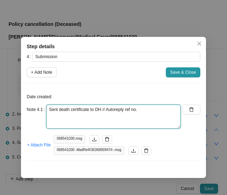
click at [157, 109] on textarea "Sent death certificate to DH // Autoreply ref no." at bounding box center [113, 117] width 134 height 24
click at [142, 108] on textarea "Sent death certificate to DH // Autoreply ref no." at bounding box center [113, 117] width 134 height 24
paste textarea "11515345283"
type textarea "Sent death certificate to DH // Autoreply ref no. 11515345283"
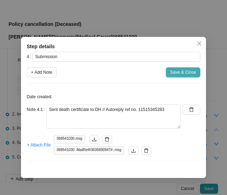
click at [174, 73] on span "Save & Close" at bounding box center [183, 72] width 26 height 7
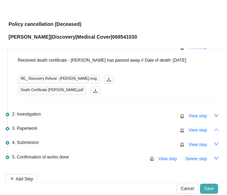
click at [206, 189] on span "Save" at bounding box center [209, 188] width 10 height 7
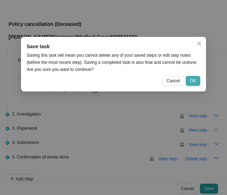
click at [194, 79] on span "OK" at bounding box center [193, 80] width 6 height 7
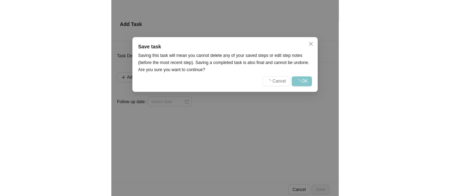
scroll to position [0, 0]
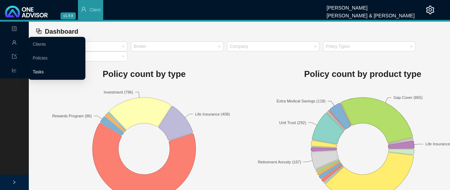
click at [43, 71] on link "Tasks" at bounding box center [38, 72] width 11 height 5
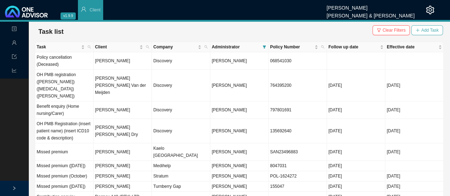
click at [431, 29] on span "Add Task" at bounding box center [429, 30] width 17 height 7
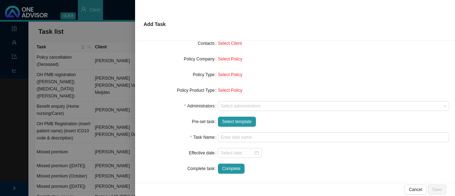
scroll to position [75, 0]
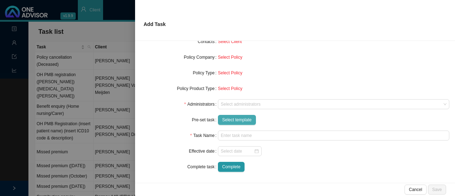
click at [229, 116] on span "Select template" at bounding box center [236, 119] width 29 height 7
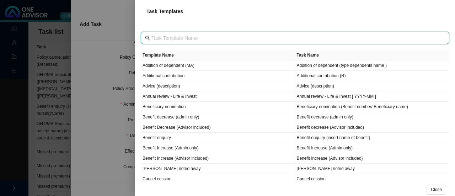
click at [164, 37] on input "text" at bounding box center [295, 38] width 289 height 8
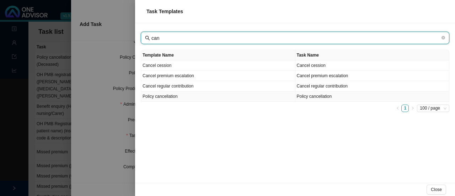
type input "can"
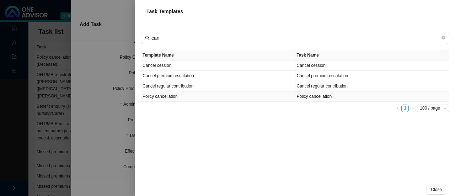
click at [167, 98] on td "Policy cancellation" at bounding box center [218, 96] width 154 height 10
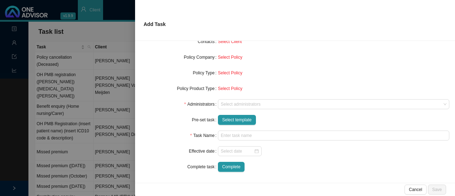
type input "Policy cancellation"
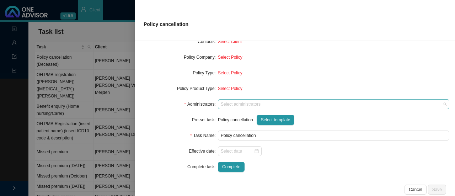
click at [249, 107] on div "Select administrators" at bounding box center [333, 104] width 231 height 10
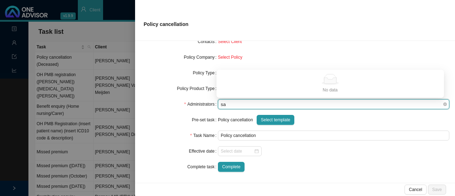
type input "sar"
click at [230, 102] on div "sar" at bounding box center [330, 104] width 222 height 5
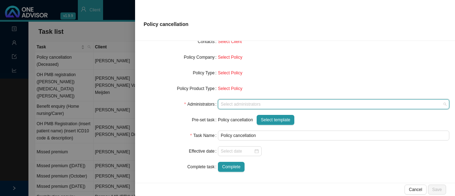
drag, startPoint x: 235, startPoint y: 105, endPoint x: 155, endPoint y: 101, distance: 80.8
click at [155, 101] on div "Administrators Select administrators" at bounding box center [295, 104] width 308 height 10
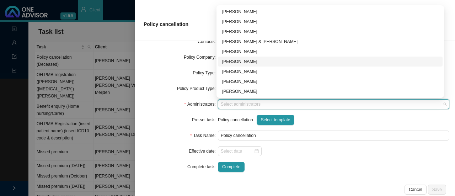
click at [251, 58] on div "[PERSON_NAME]" at bounding box center [330, 61] width 216 height 7
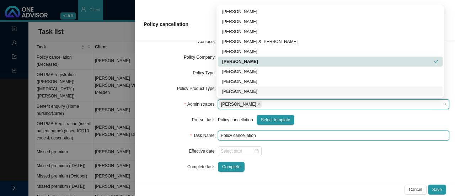
click at [261, 135] on input "Policy cancellation" at bounding box center [333, 135] width 231 height 10
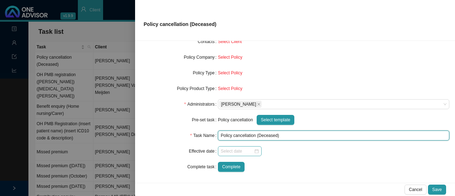
click at [255, 150] on div at bounding box center [240, 150] width 38 height 7
type input "Policy cancellation (Deceased)"
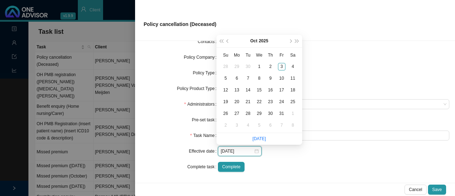
type input "[DATE]"
click at [227, 41] on span "prev-year" at bounding box center [228, 41] width 4 height 4
type input "2025-08-27"
click at [258, 112] on div "27" at bounding box center [258, 113] width 7 height 7
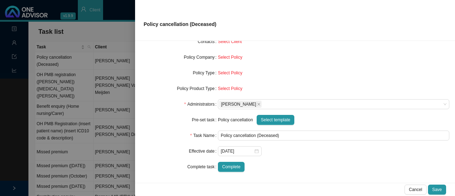
click at [269, 163] on div "Complete" at bounding box center [333, 167] width 231 height 10
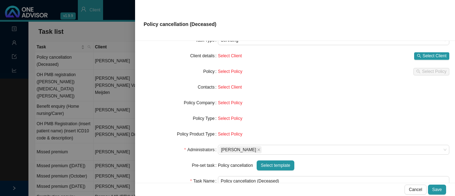
scroll to position [0, 0]
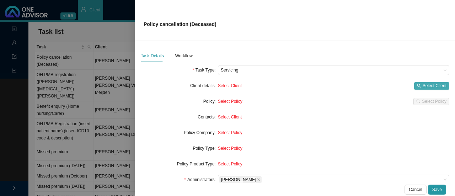
click at [423, 84] on span "Select Client" at bounding box center [435, 85] width 24 height 7
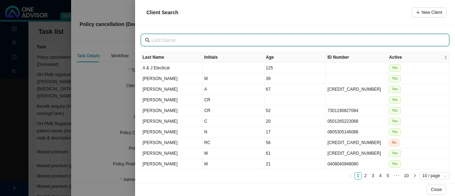
click at [176, 41] on input "text" at bounding box center [295, 40] width 289 height 8
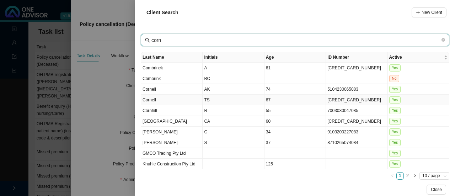
type input "corn"
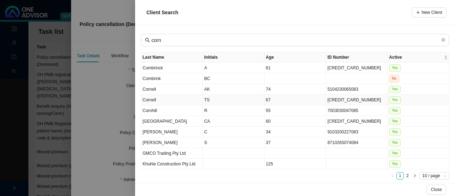
click at [211, 99] on td "TS" at bounding box center [233, 100] width 61 height 11
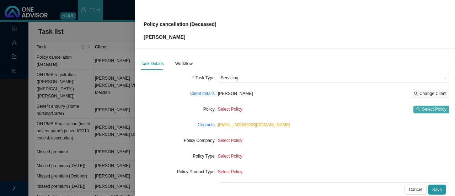
click at [423, 109] on span "Select Policy" at bounding box center [434, 109] width 25 height 7
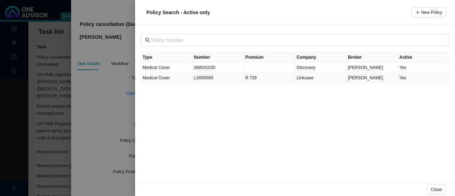
click at [205, 79] on td "LS000560" at bounding box center [219, 78] width 52 height 10
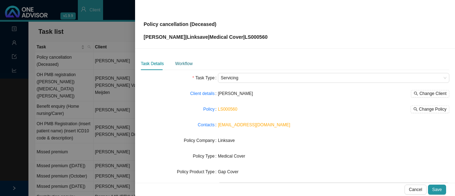
click at [181, 61] on div "Workflow" at bounding box center [183, 63] width 17 height 7
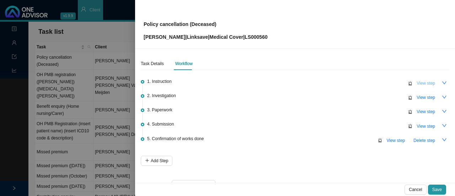
click at [421, 79] on button "View step" at bounding box center [425, 83] width 27 height 10
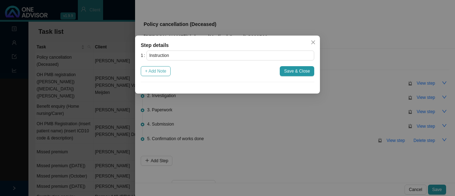
click at [160, 73] on span "+ Add Note" at bounding box center [155, 71] width 21 height 7
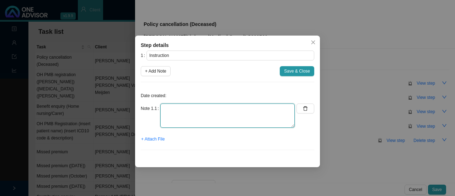
click at [182, 114] on textarea at bounding box center [227, 115] width 134 height 24
type textarea "Informed of death // death certificate received"
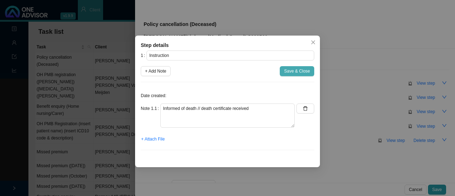
click at [301, 68] on span "Save & Close" at bounding box center [297, 71] width 26 height 7
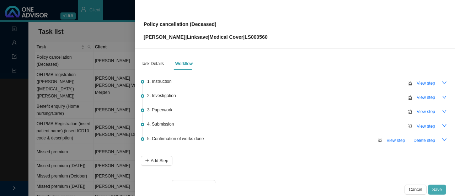
click at [443, 188] on button "Save" at bounding box center [437, 189] width 18 height 10
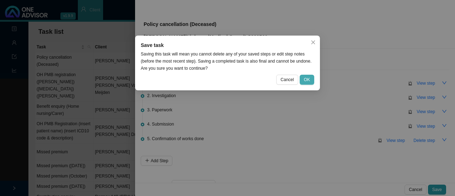
click at [310, 80] on button "OK" at bounding box center [307, 80] width 15 height 10
